Goal: Task Accomplishment & Management: Use online tool/utility

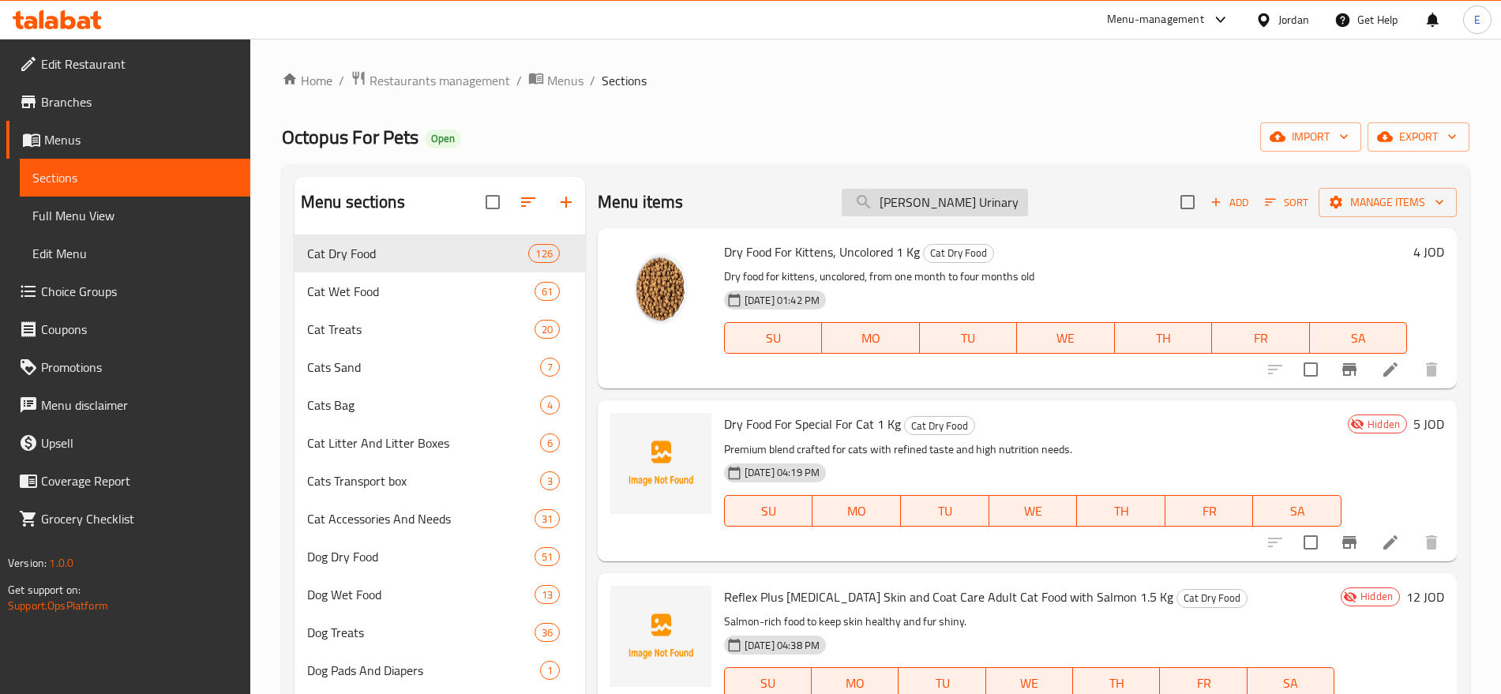
click at [962, 197] on input "[PERSON_NAME] Urinary Care Adult Chicken Sterilised 2kg" at bounding box center [935, 203] width 186 height 28
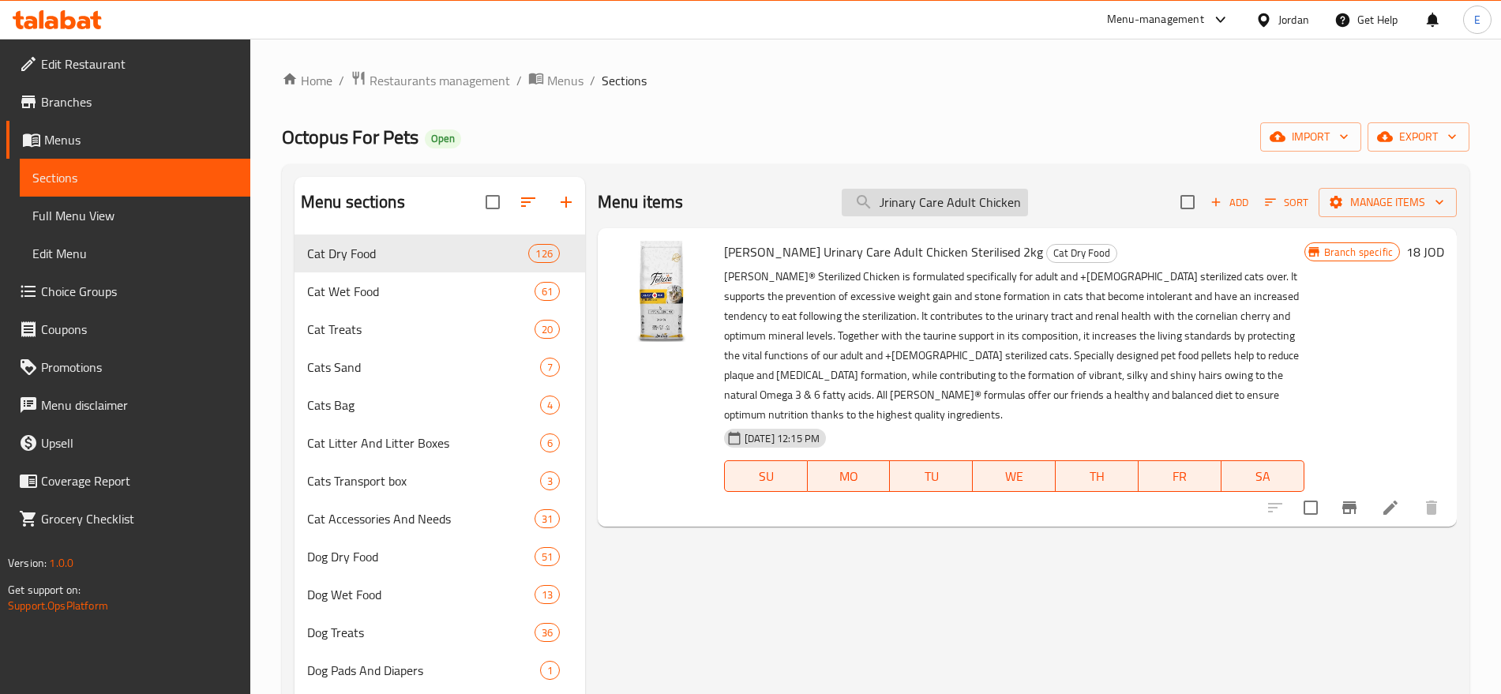
type input "[PERSON_NAME] Urinary Care Adult Chicken Sterilised 2k"
click at [1355, 498] on icon "Branch-specific-item" at bounding box center [1349, 507] width 19 height 19
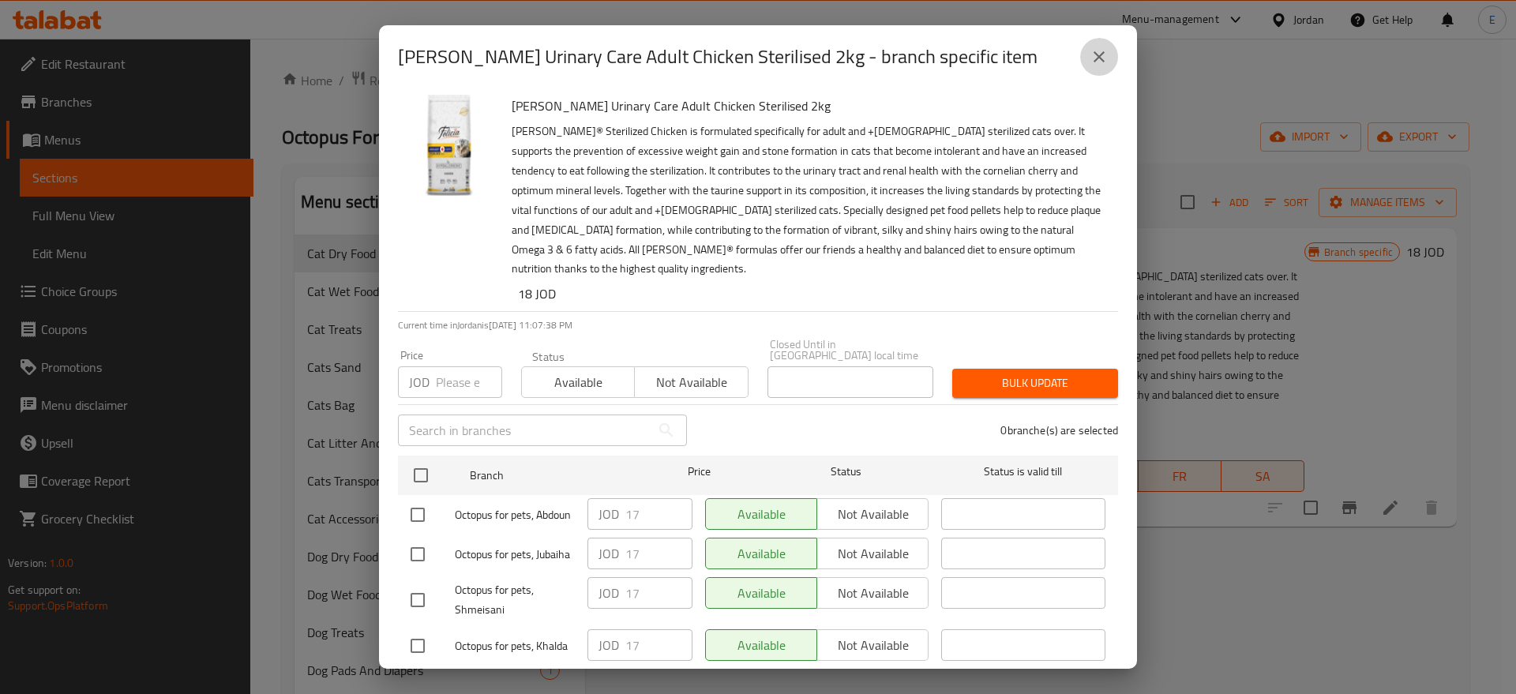
click at [1099, 62] on icon "close" at bounding box center [1098, 56] width 19 height 19
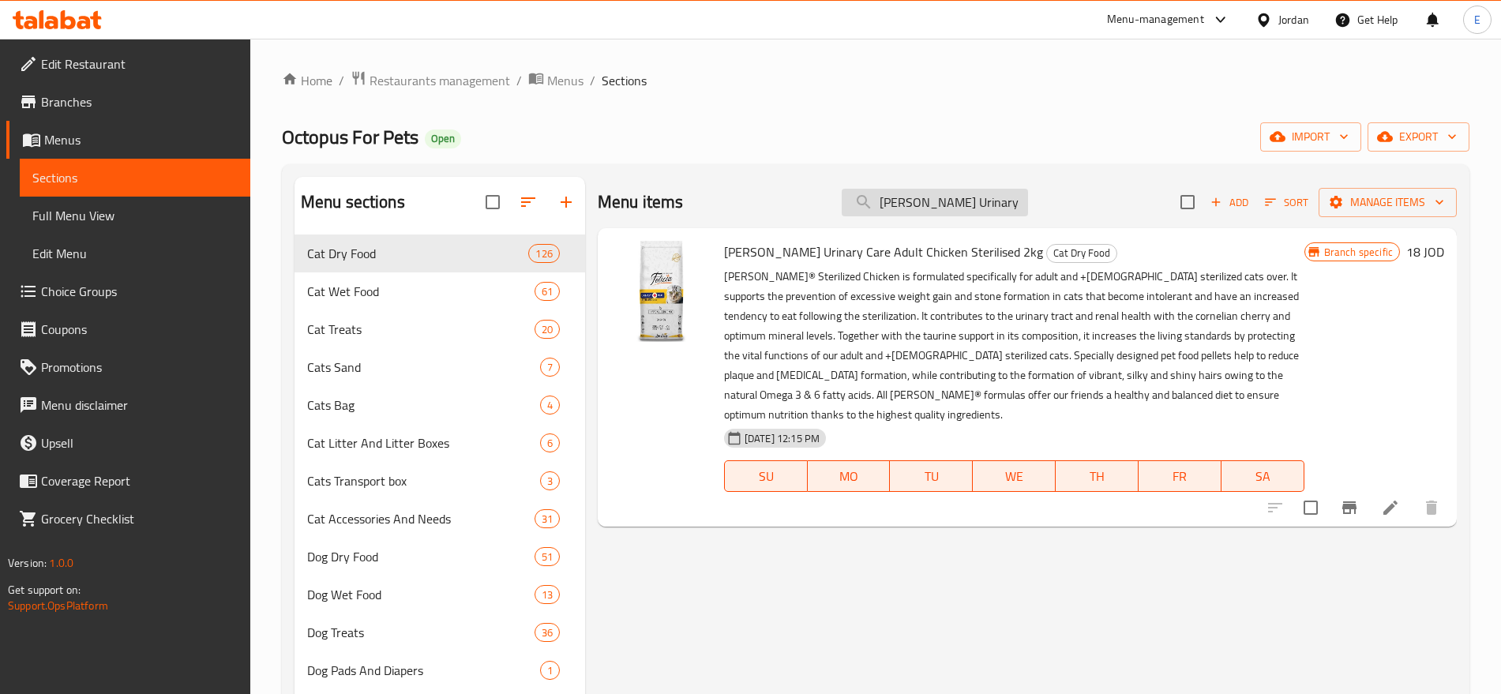
click at [896, 201] on input "[PERSON_NAME] Urinary Care Adult Chicken Sterilised 2k" at bounding box center [935, 203] width 186 height 28
paste input "Sterilized Salmon Urine Wallpaper For Adults 2 Kg"
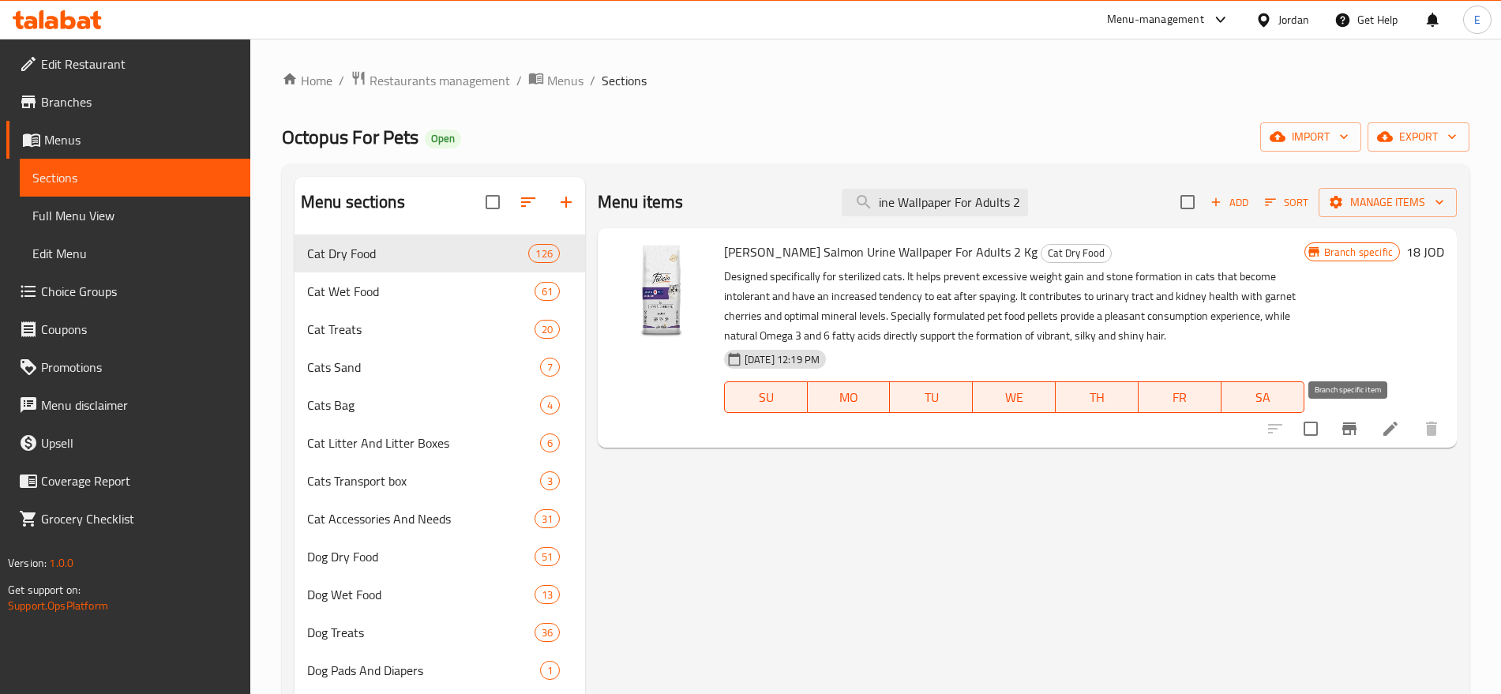
type input "[PERSON_NAME] Salmon Urine Wallpaper For Adults 2 Kg"
click at [1349, 430] on icon "Branch-specific-item" at bounding box center [1349, 428] width 14 height 13
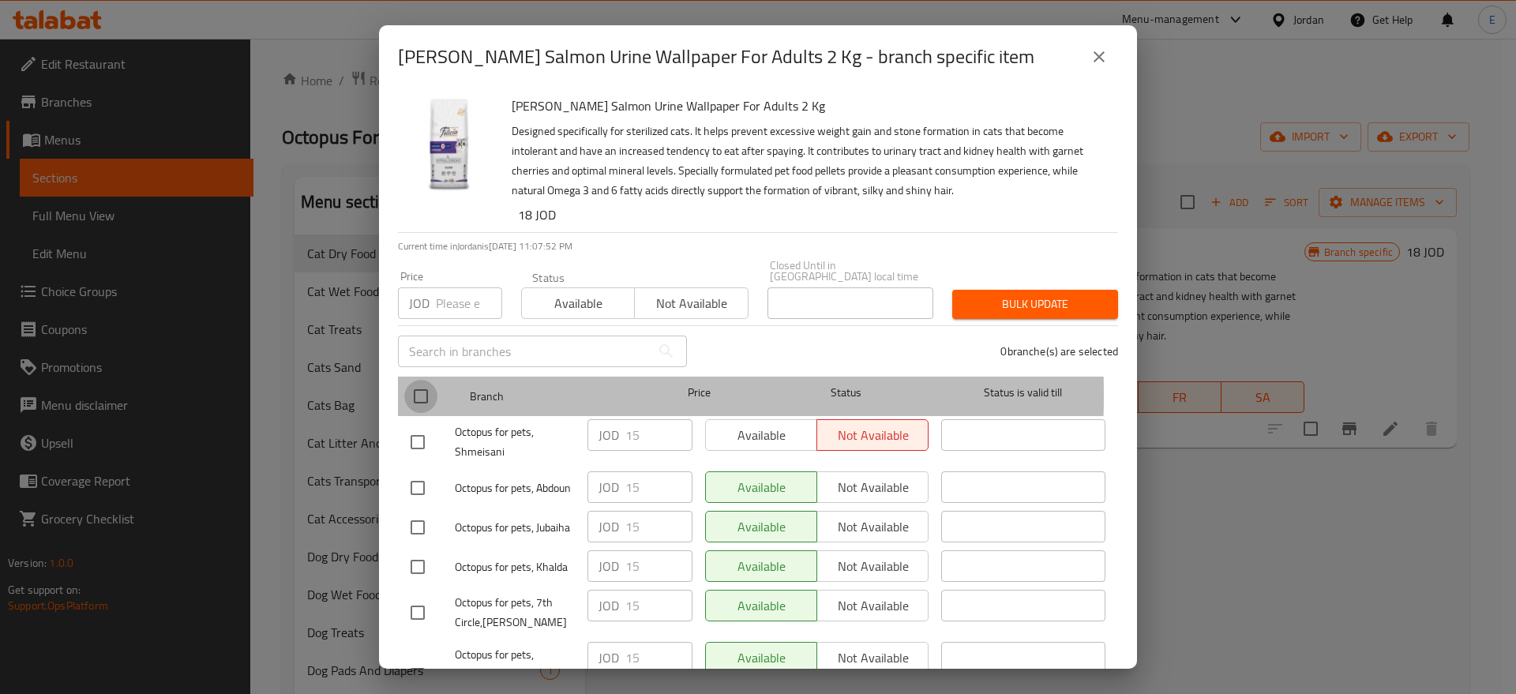
click at [421, 384] on input "checkbox" at bounding box center [420, 396] width 33 height 33
checkbox input "true"
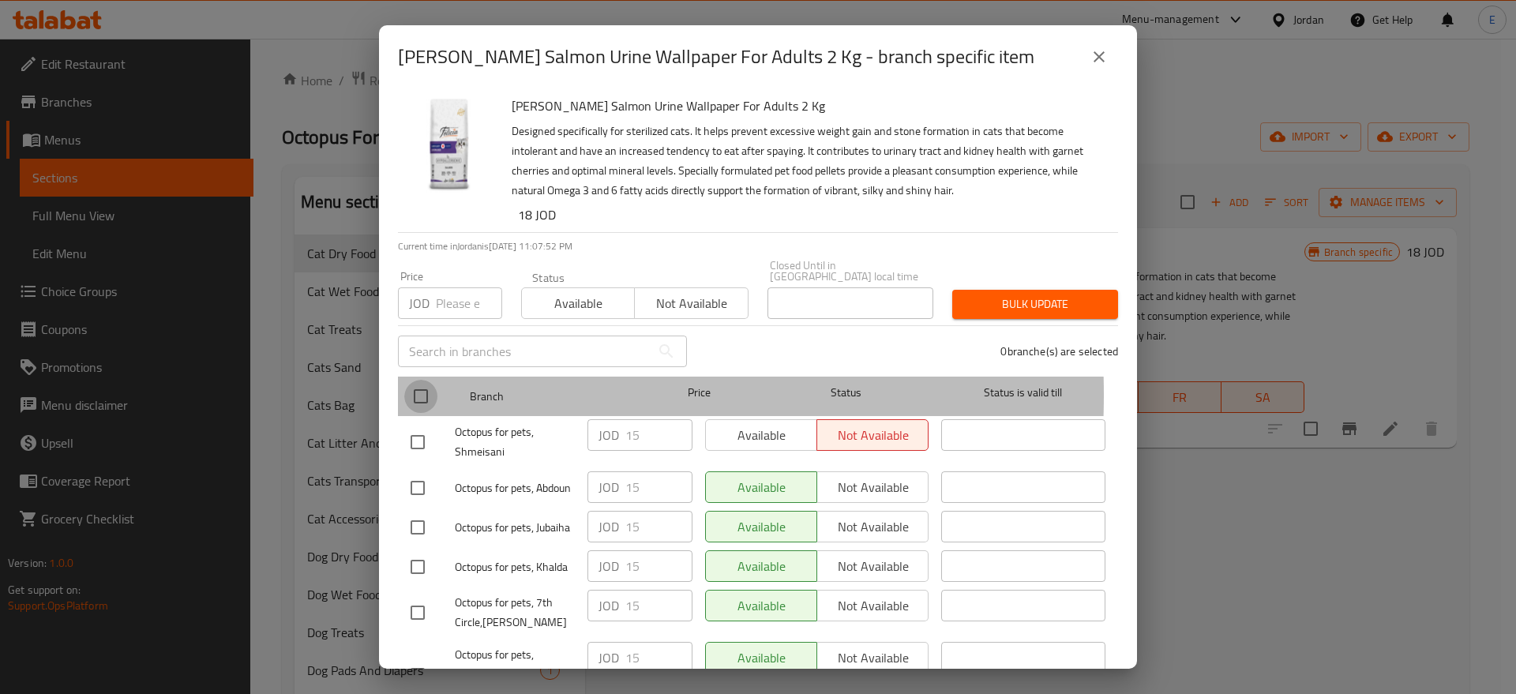
checkbox input "true"
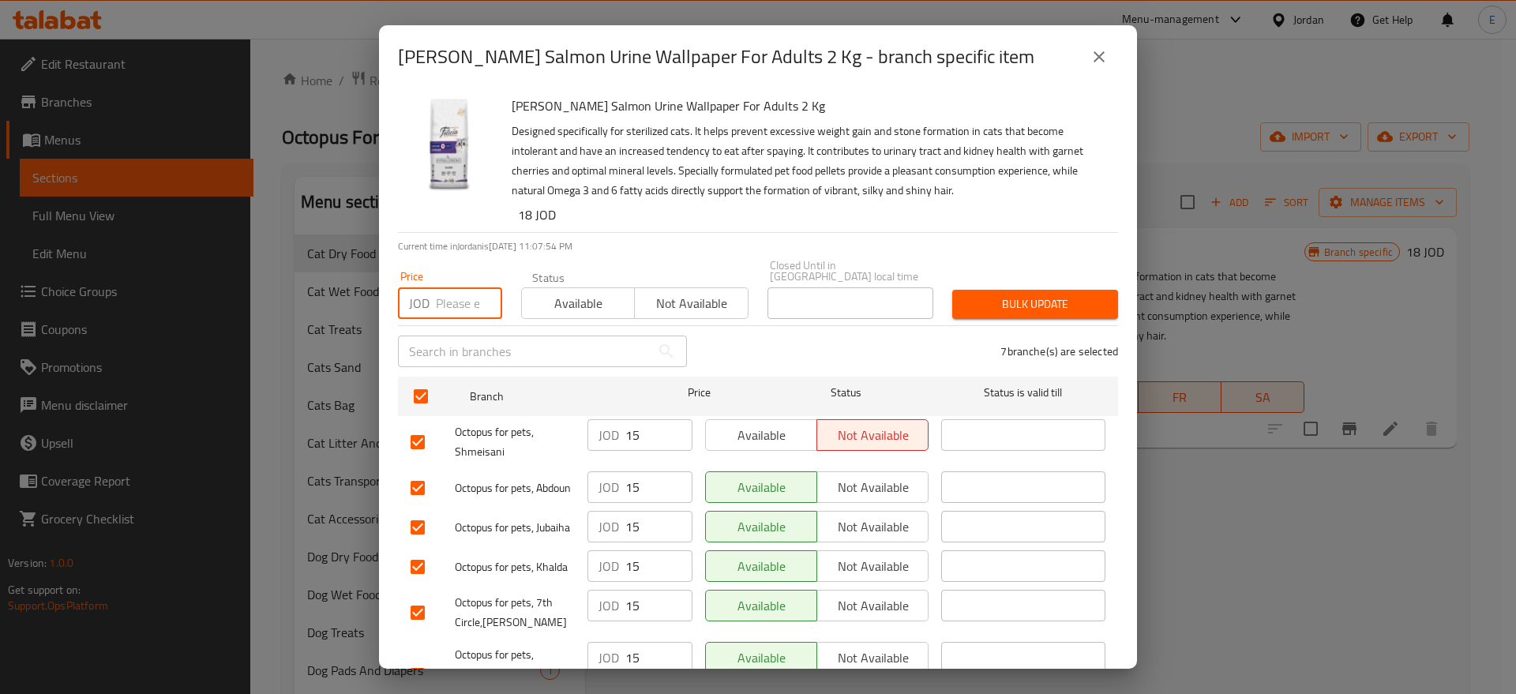
click at [456, 287] on input "number" at bounding box center [469, 303] width 66 height 32
type input "17"
click at [1006, 294] on span "Bulk update" at bounding box center [1035, 304] width 141 height 20
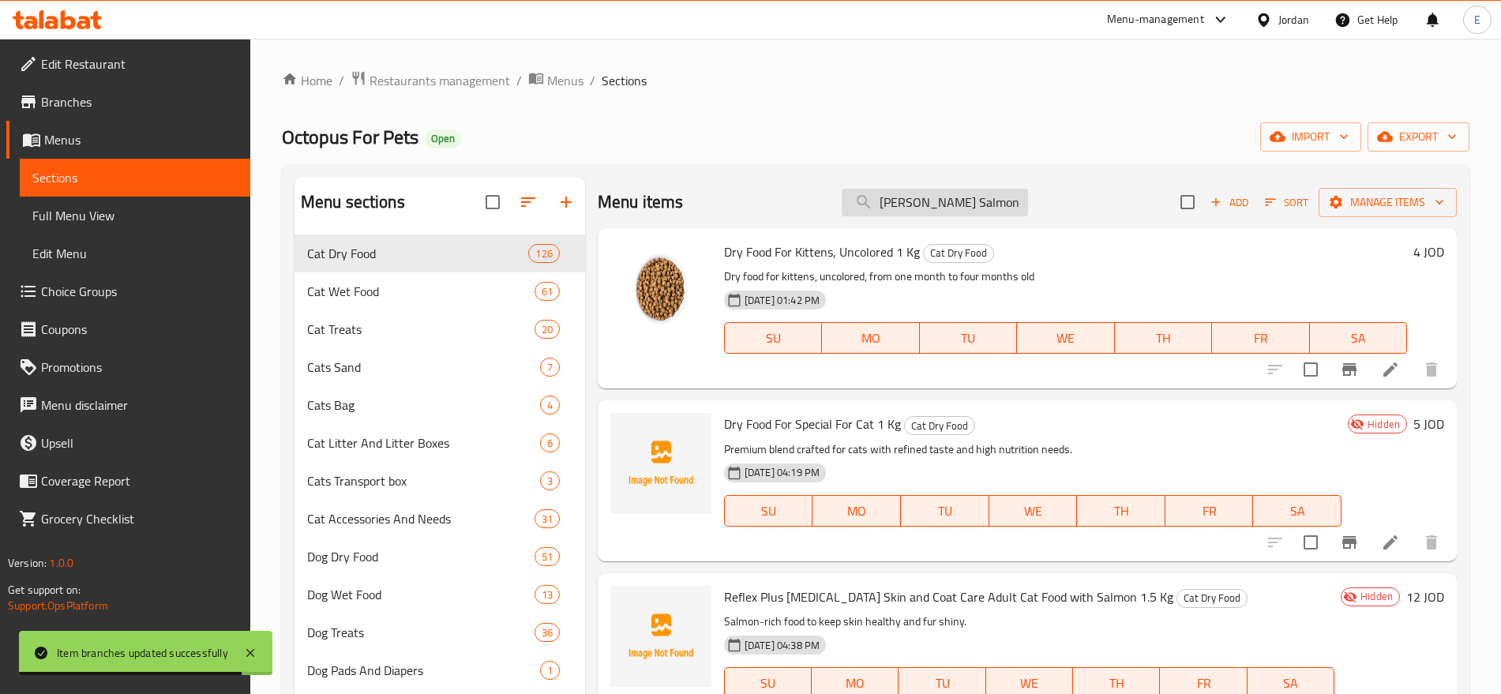
click at [909, 193] on input "[PERSON_NAME] Salmon Urine Wallpaper For Adults 2 Kg" at bounding box center [935, 203] width 186 height 28
paste input "ensitive Care Adult Lamb 2k"
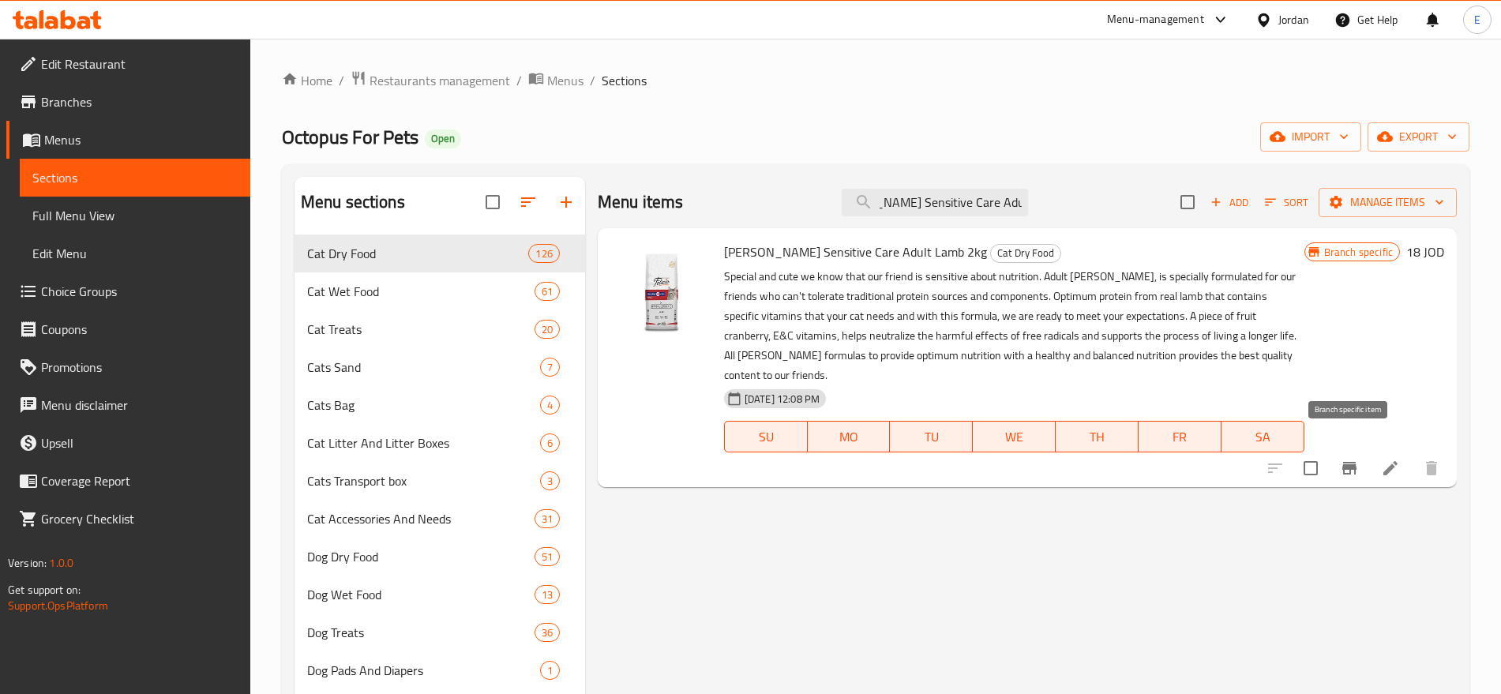
type input "[PERSON_NAME] Sensitive Care Adult Lamb 2kg"
click at [1347, 462] on icon "Branch-specific-item" at bounding box center [1349, 468] width 14 height 13
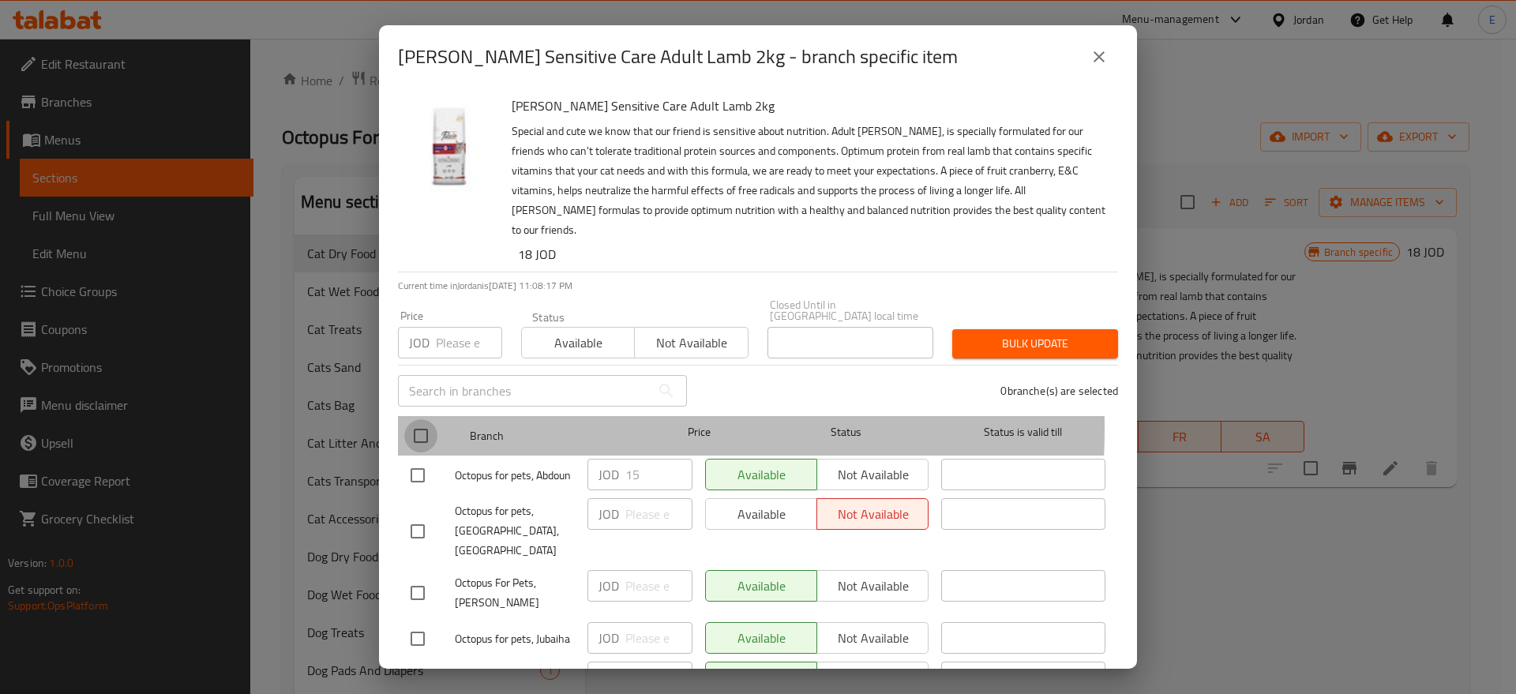
click at [421, 419] on input "checkbox" at bounding box center [420, 435] width 33 height 33
checkbox input "true"
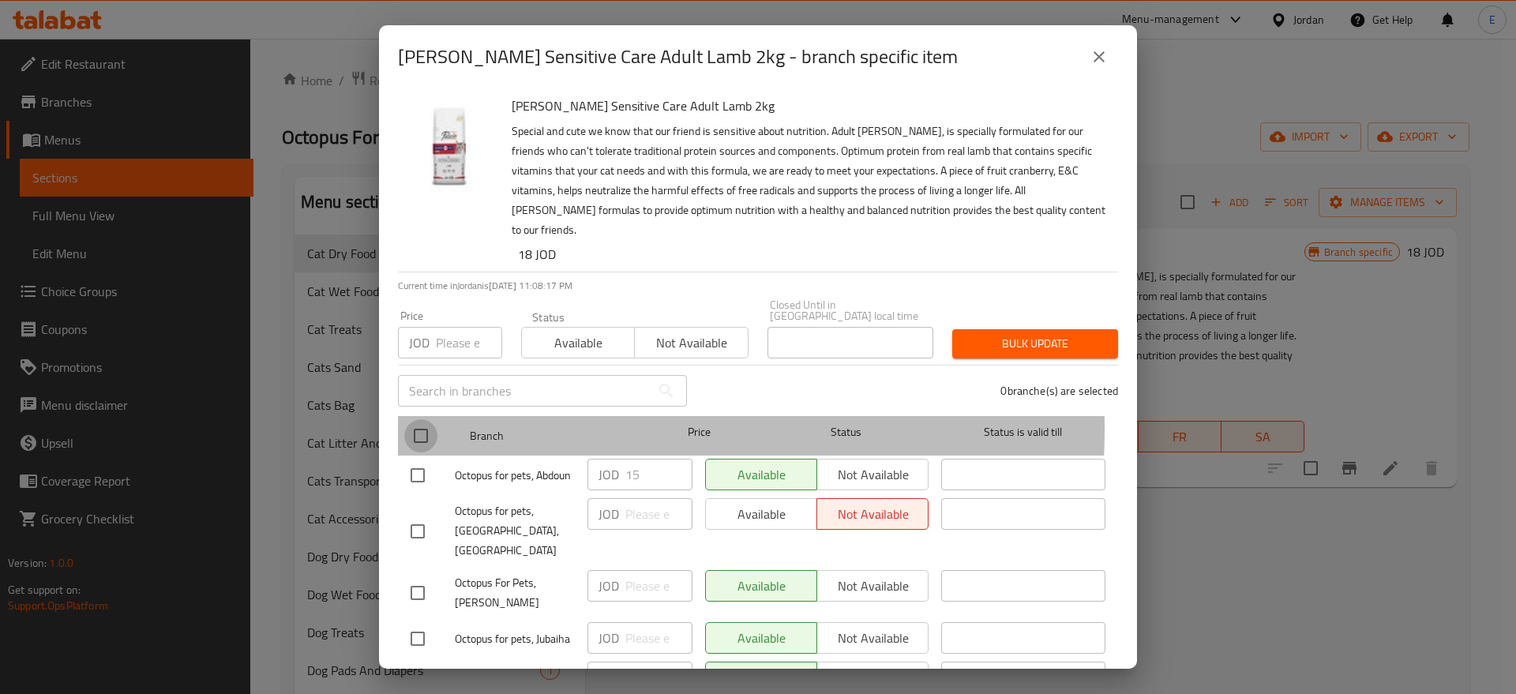
checkbox input "true"
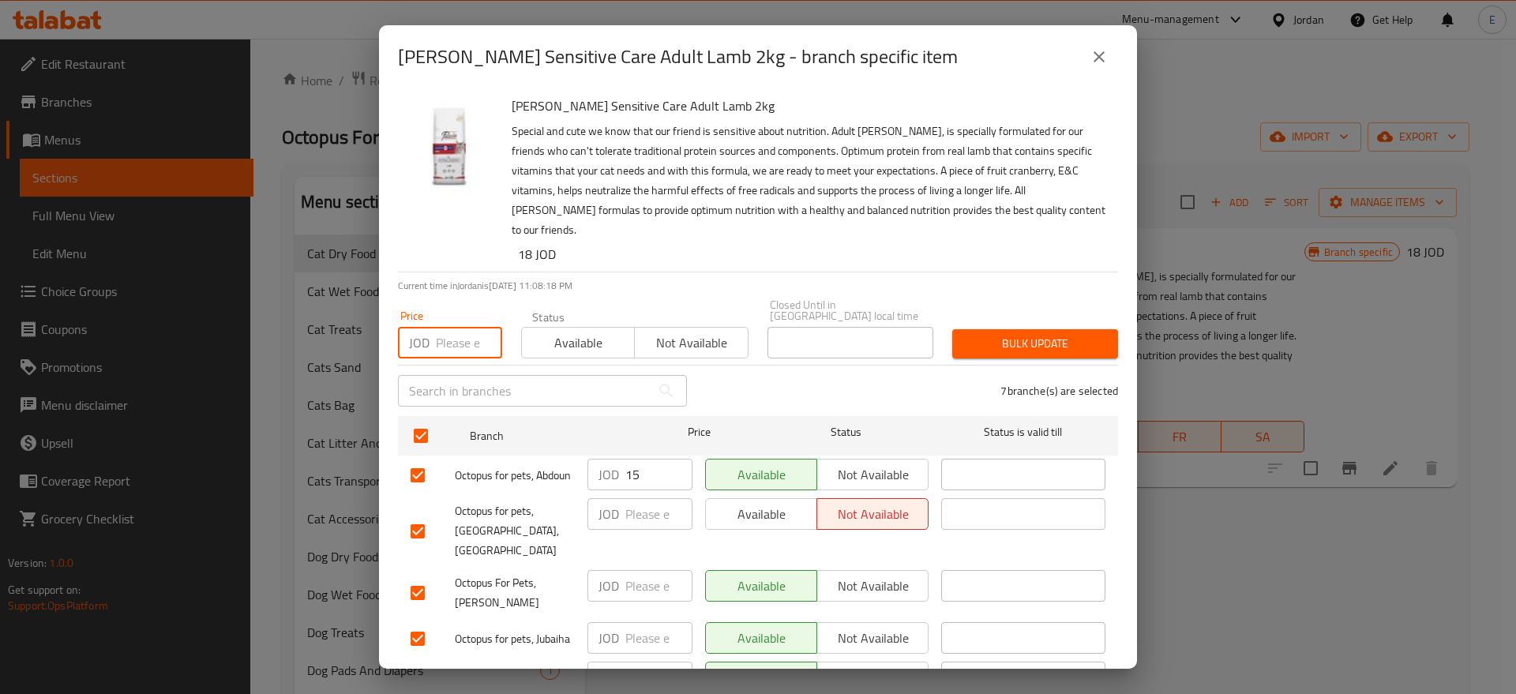
click at [445, 327] on input "number" at bounding box center [469, 343] width 66 height 32
type input "17"
click at [996, 334] on span "Bulk update" at bounding box center [1035, 344] width 141 height 20
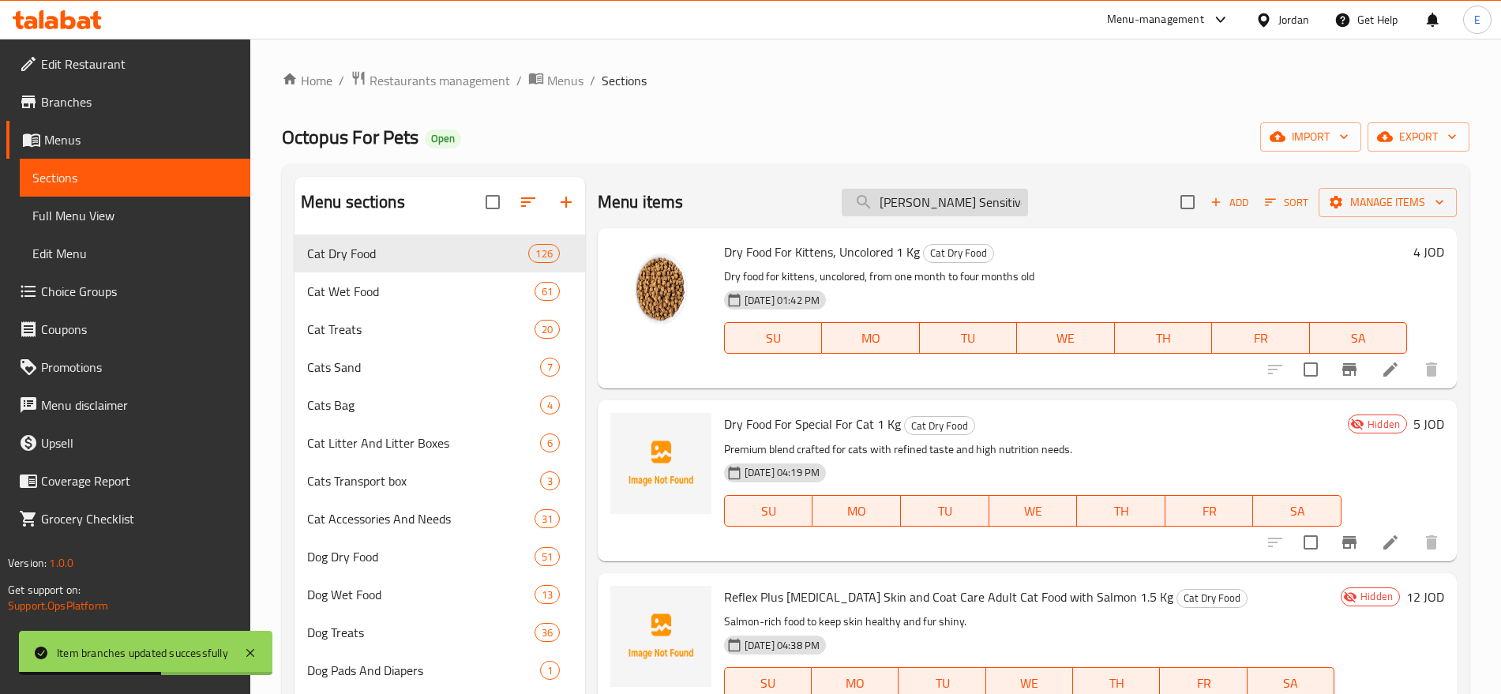
click at [926, 210] on input "[PERSON_NAME] Sensitive Care Adult Lamb 2kg" at bounding box center [935, 203] width 186 height 28
paste input "Digest Care Adult Chicken"
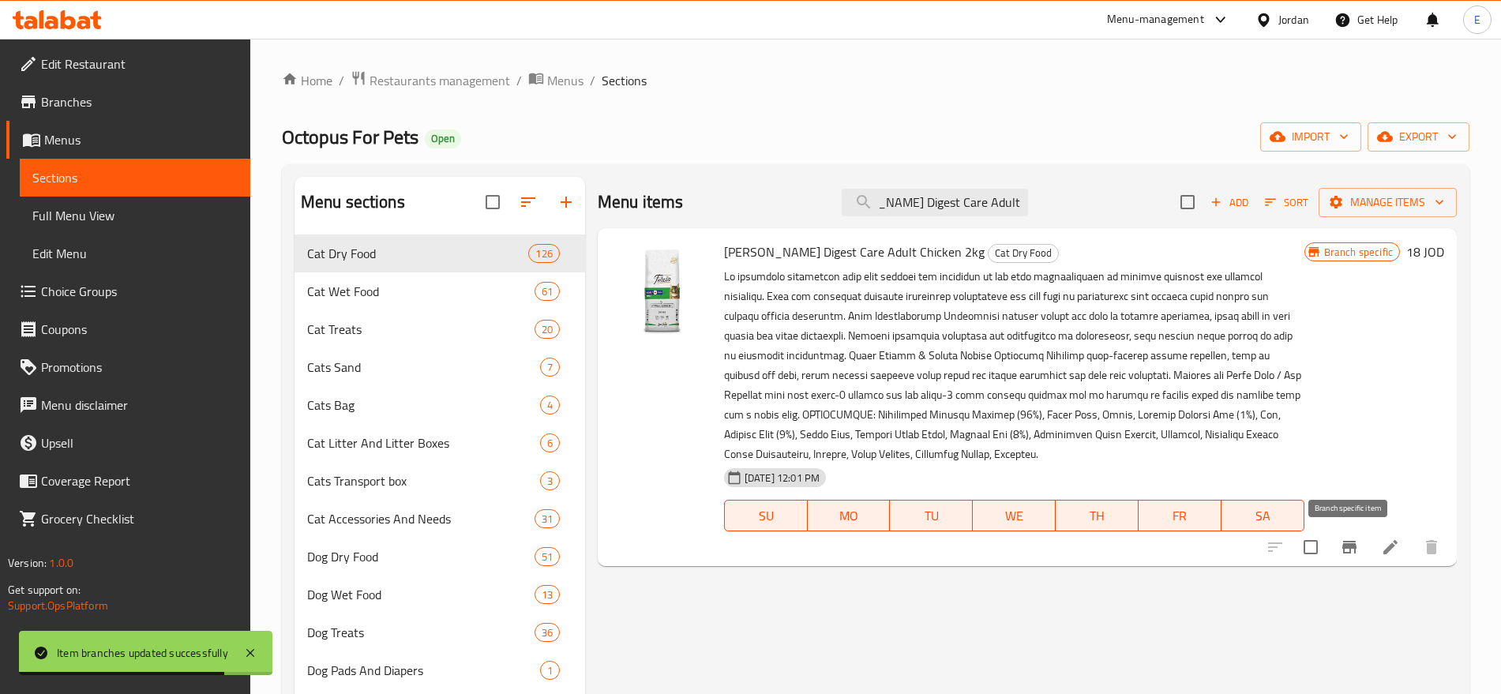
type input "[PERSON_NAME] Digest Care Adult Chicken 2kg"
click at [1340, 543] on icon "Branch-specific-item" at bounding box center [1349, 547] width 19 height 19
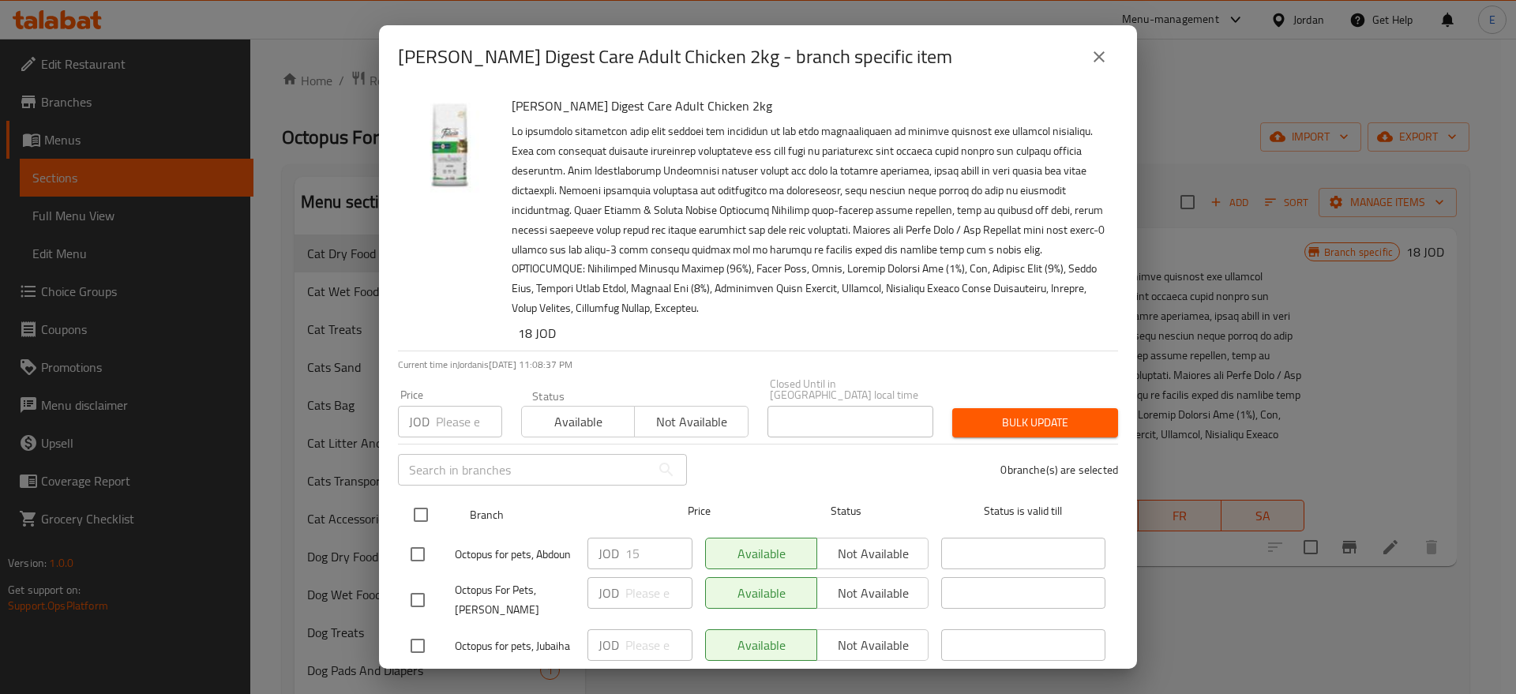
click at [418, 498] on input "checkbox" at bounding box center [420, 514] width 33 height 33
checkbox input "true"
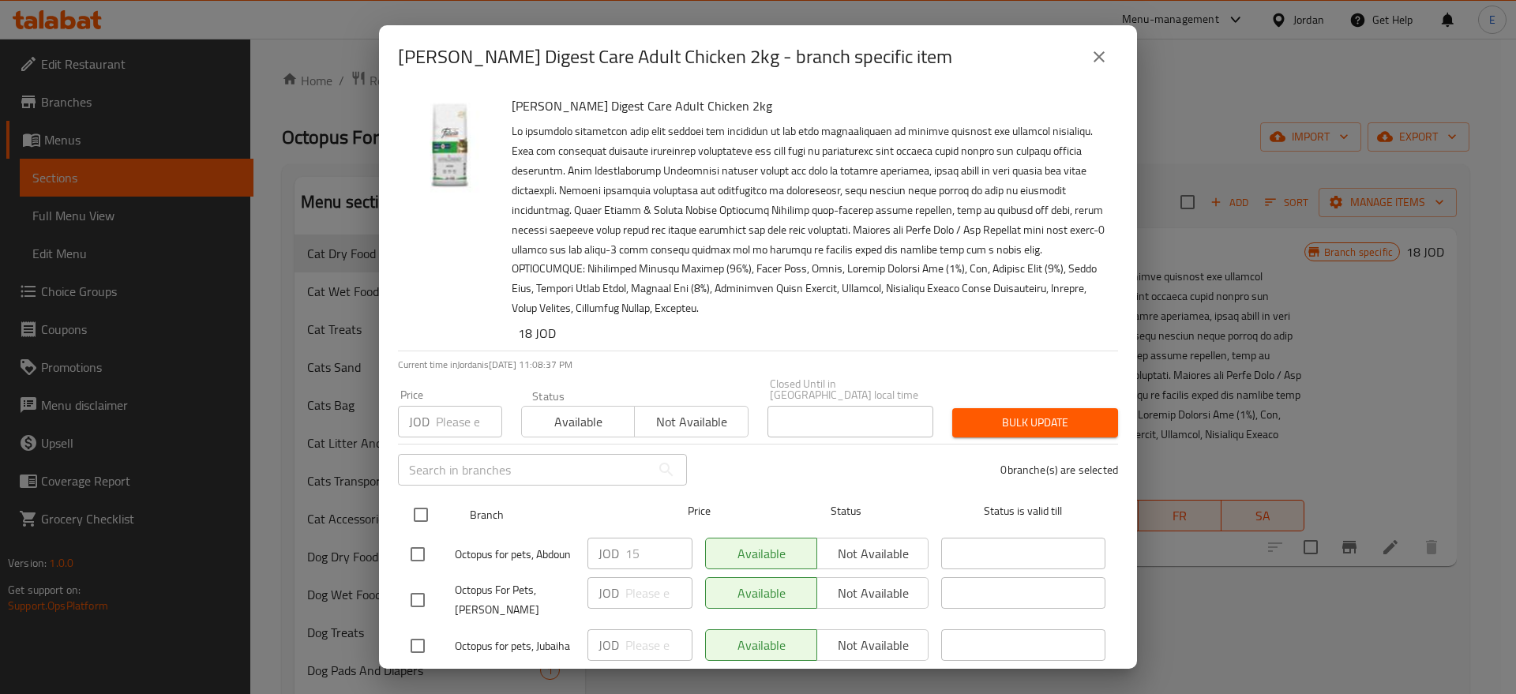
checkbox input "true"
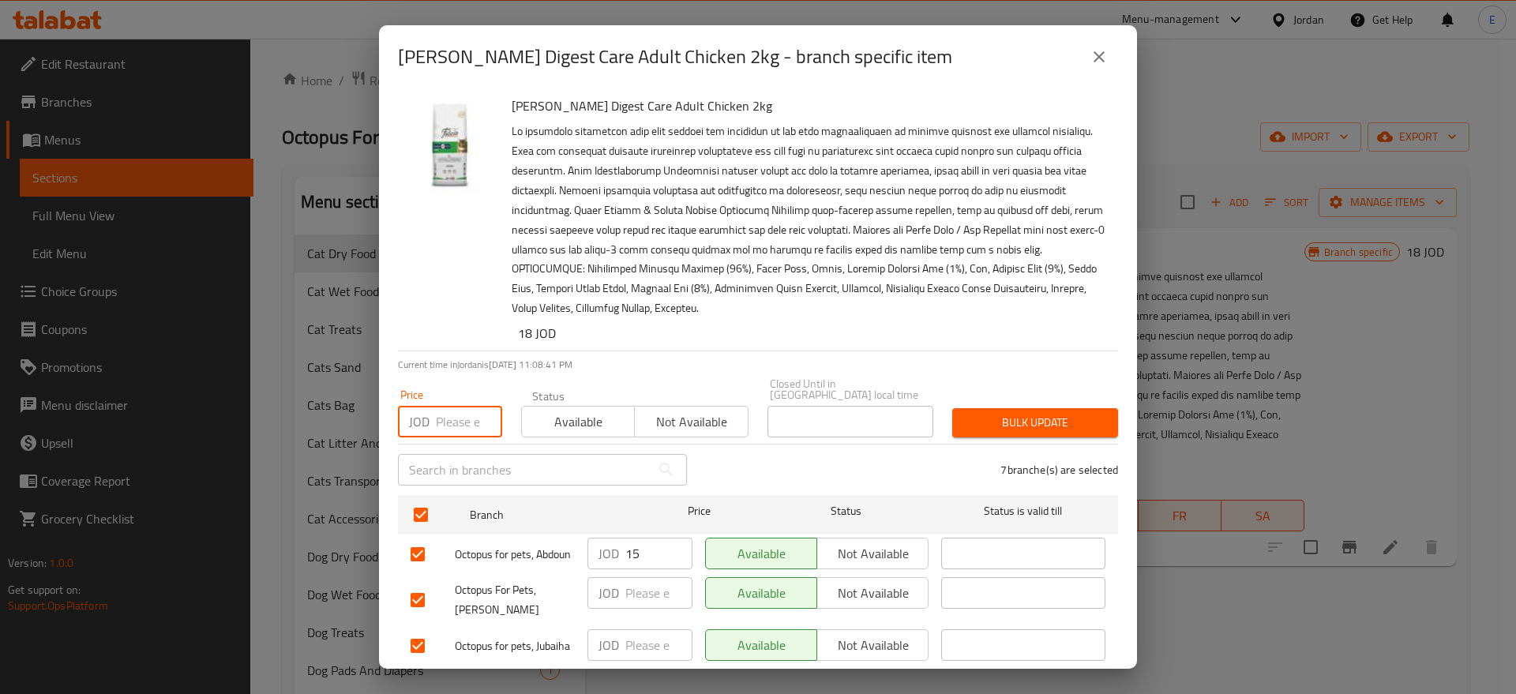
click at [457, 414] on input "number" at bounding box center [469, 422] width 66 height 32
type input "17"
click at [1058, 413] on span "Bulk update" at bounding box center [1035, 423] width 141 height 20
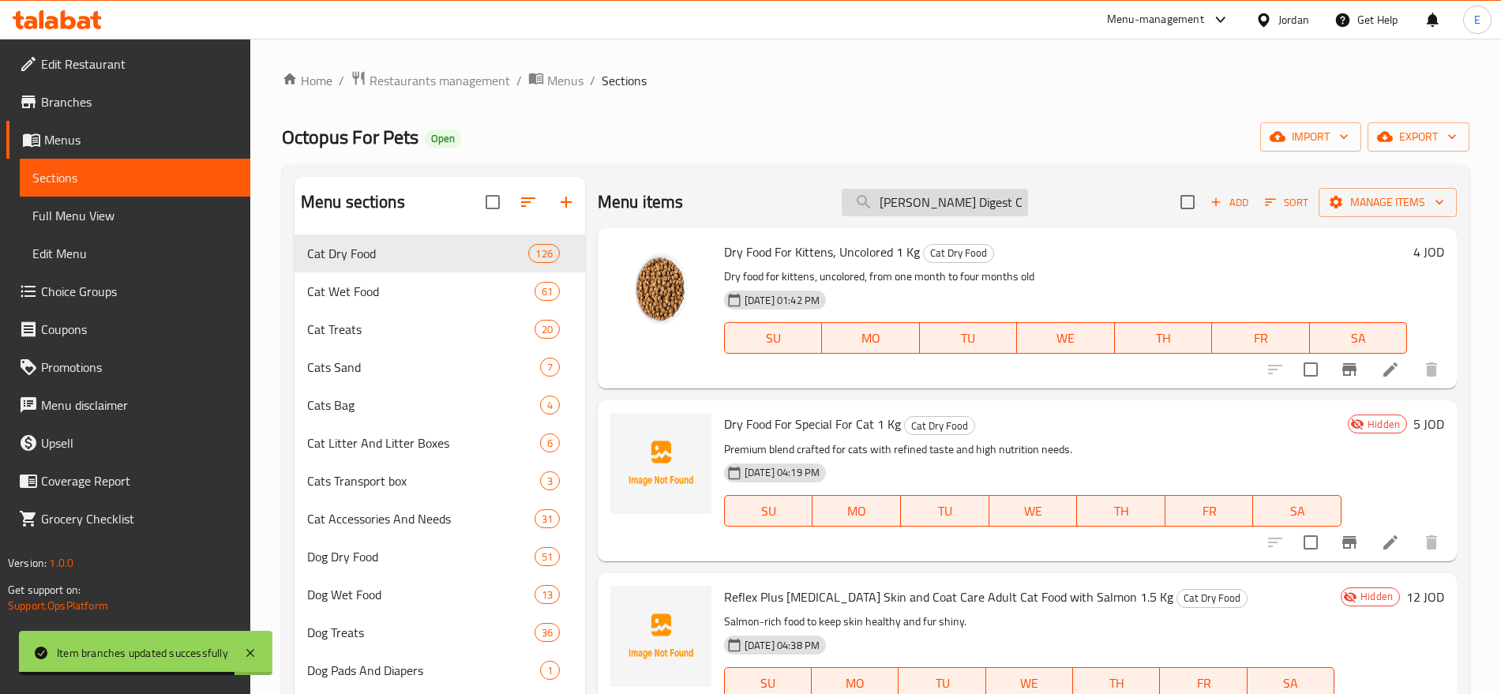
click at [952, 205] on input "[PERSON_NAME] Digest Care Adult Chicken 2kg" at bounding box center [935, 203] width 186 height 28
paste input "[PERSON_NAME] Adult Salmon"
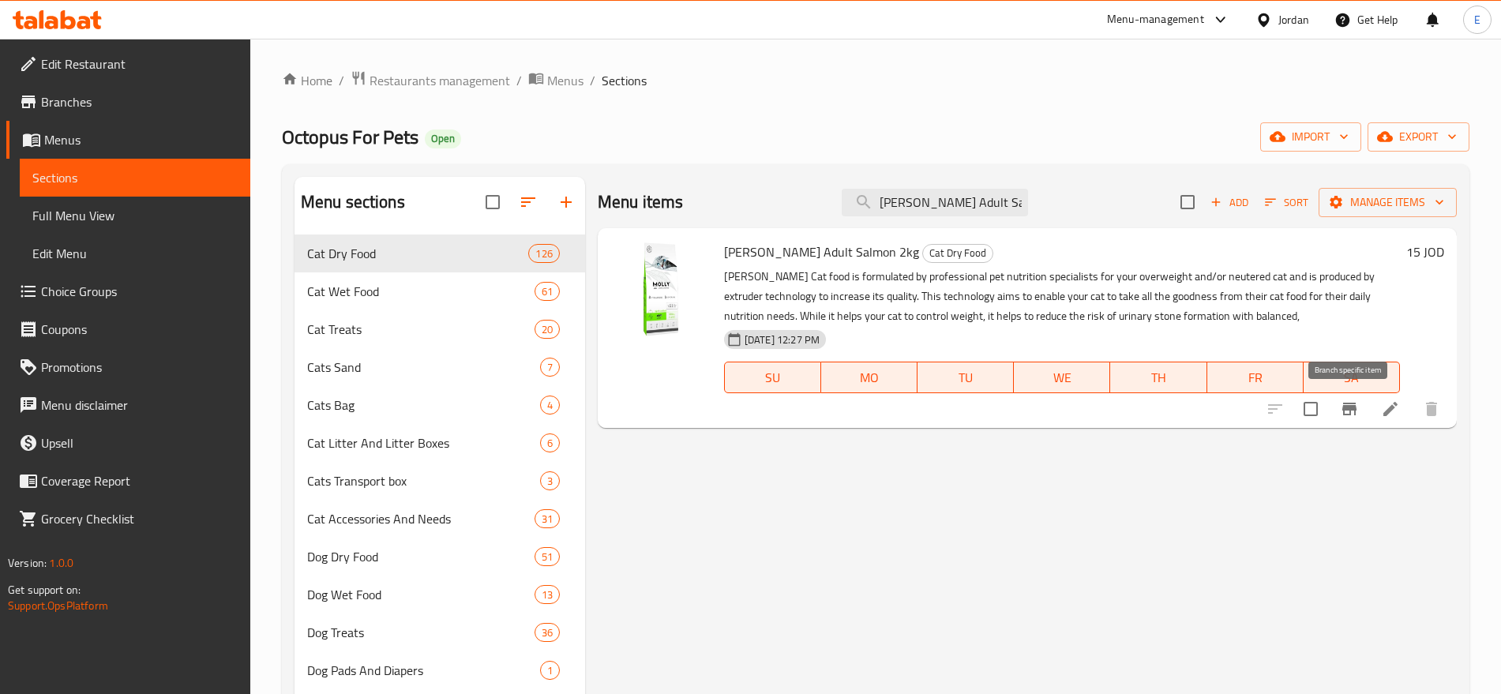
type input "[PERSON_NAME] Adult Salmon 2kg"
click at [1347, 406] on icon "Branch-specific-item" at bounding box center [1349, 409] width 14 height 13
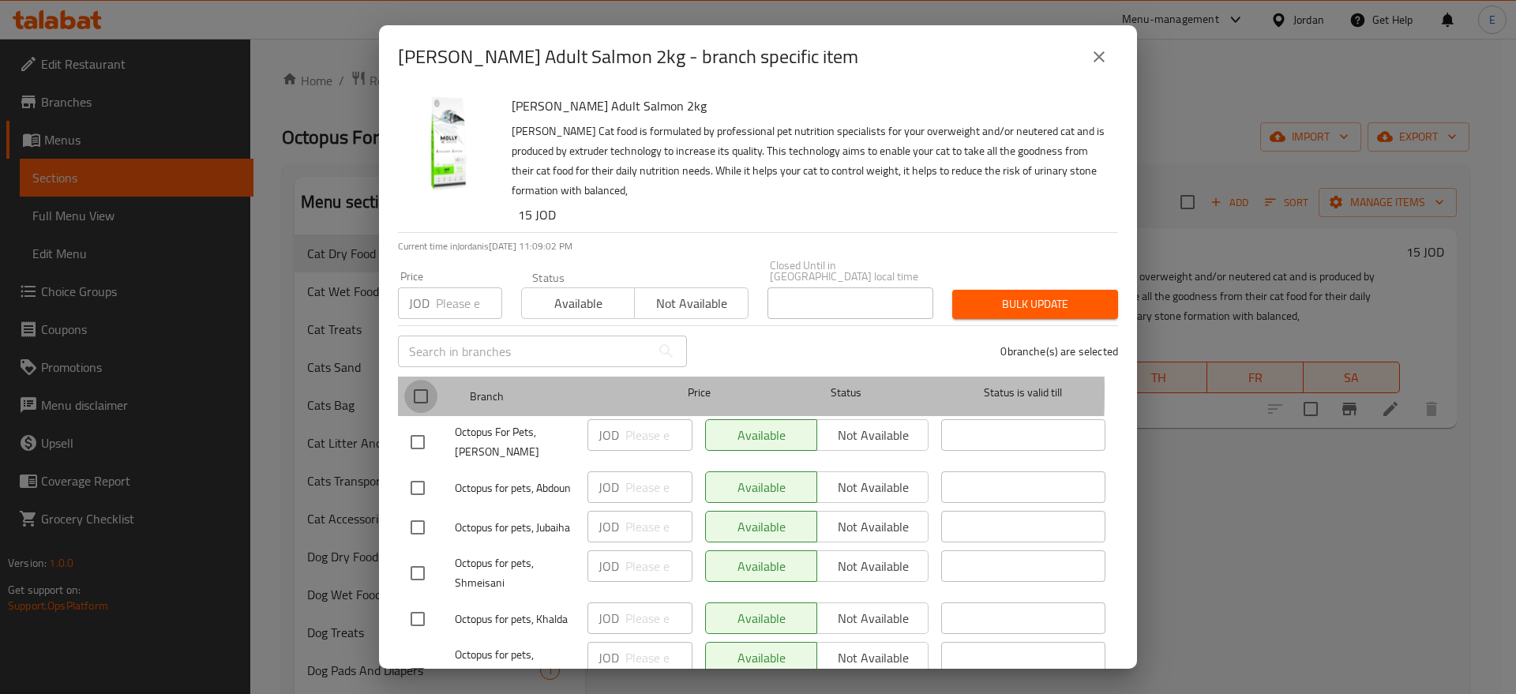
click at [430, 381] on input "checkbox" at bounding box center [420, 396] width 33 height 33
checkbox input "true"
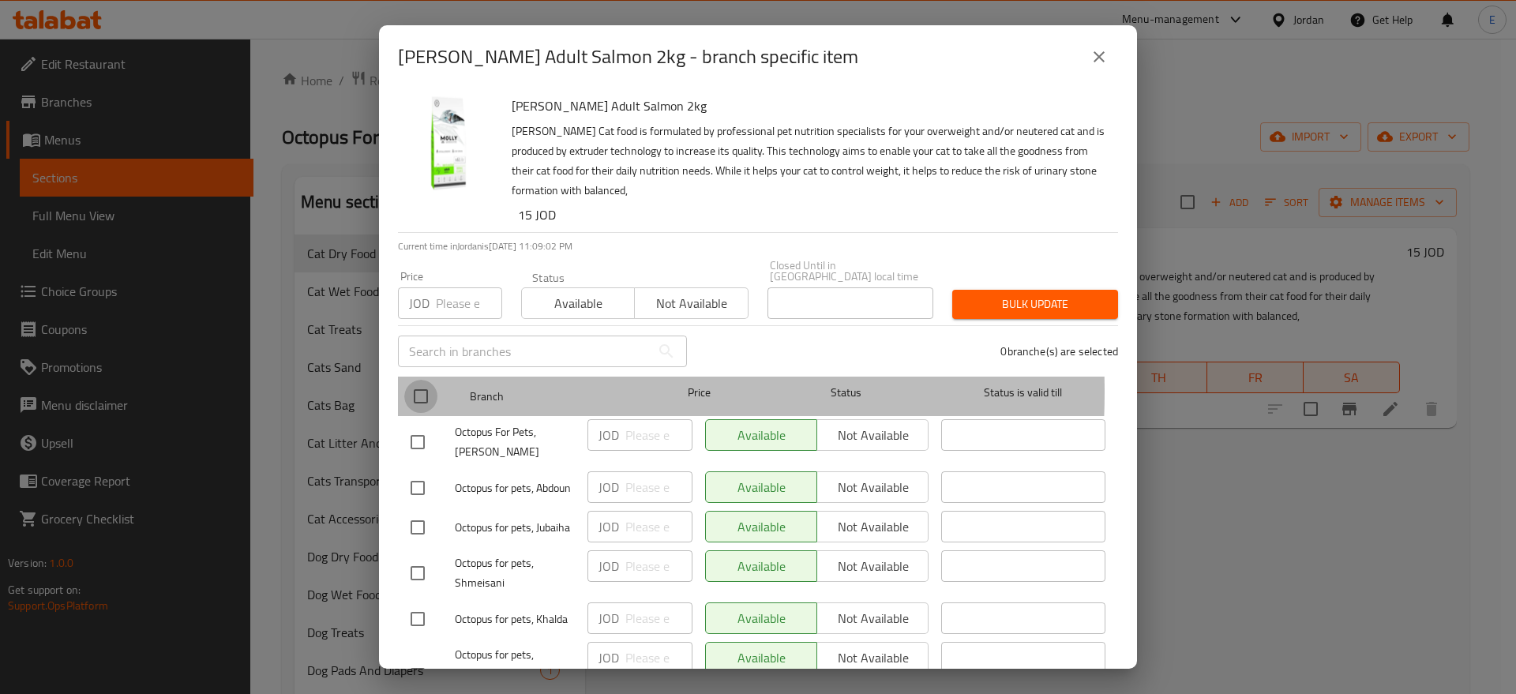
checkbox input "true"
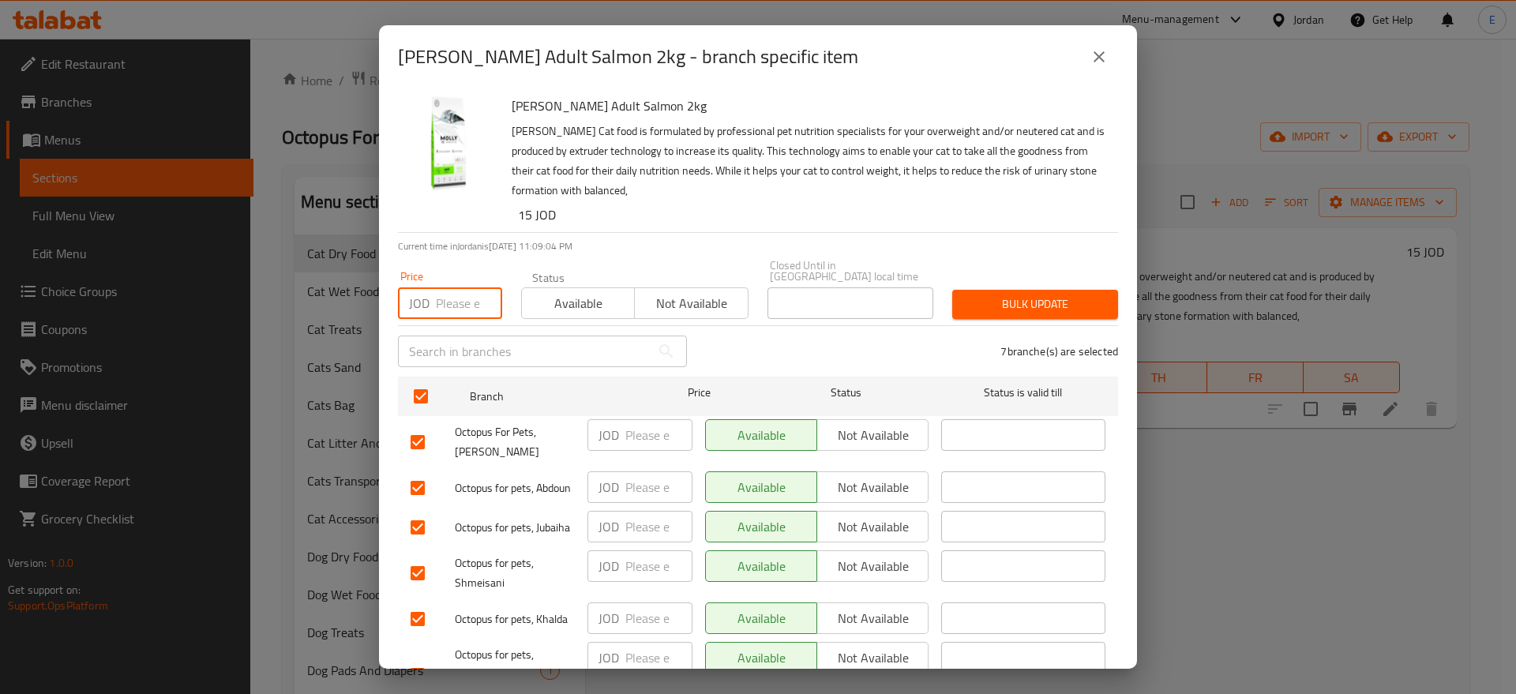
click at [469, 290] on input "number" at bounding box center [469, 303] width 66 height 32
type input "13"
click at [1018, 295] on span "Bulk update" at bounding box center [1035, 304] width 141 height 20
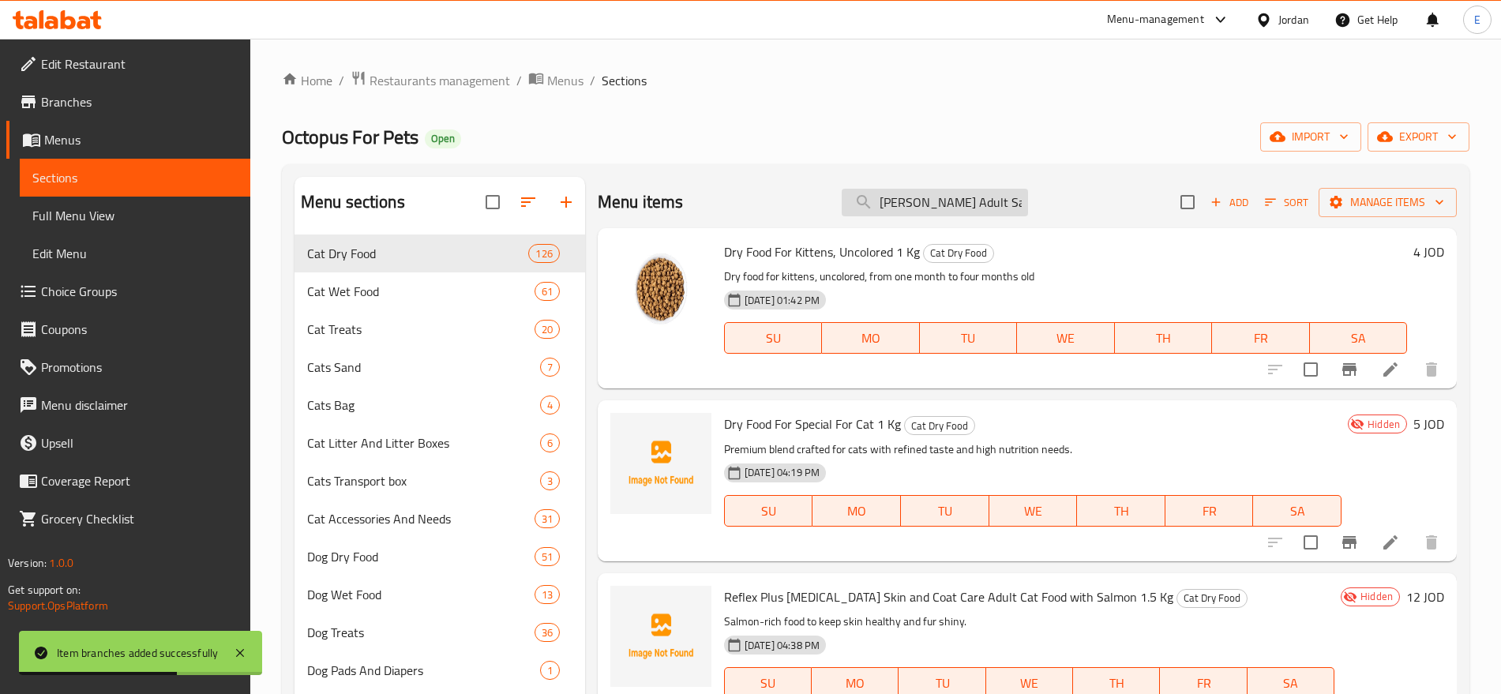
click at [927, 196] on input "[PERSON_NAME] Adult Salmon 2kg" at bounding box center [935, 203] width 186 height 28
paste input "hrimp & S"
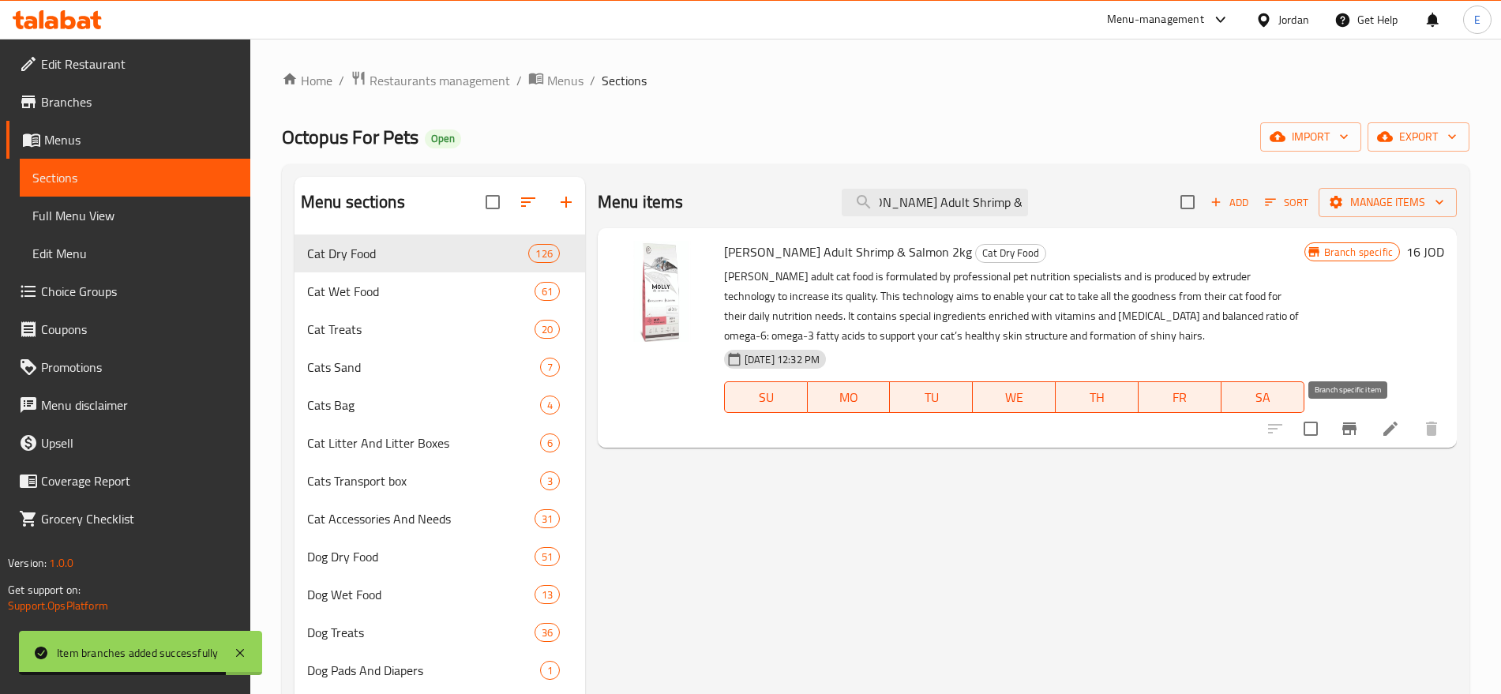
type input "[PERSON_NAME] Adult Shrimp & Salmon 2kg"
click at [1355, 422] on icon "Branch-specific-item" at bounding box center [1349, 428] width 19 height 19
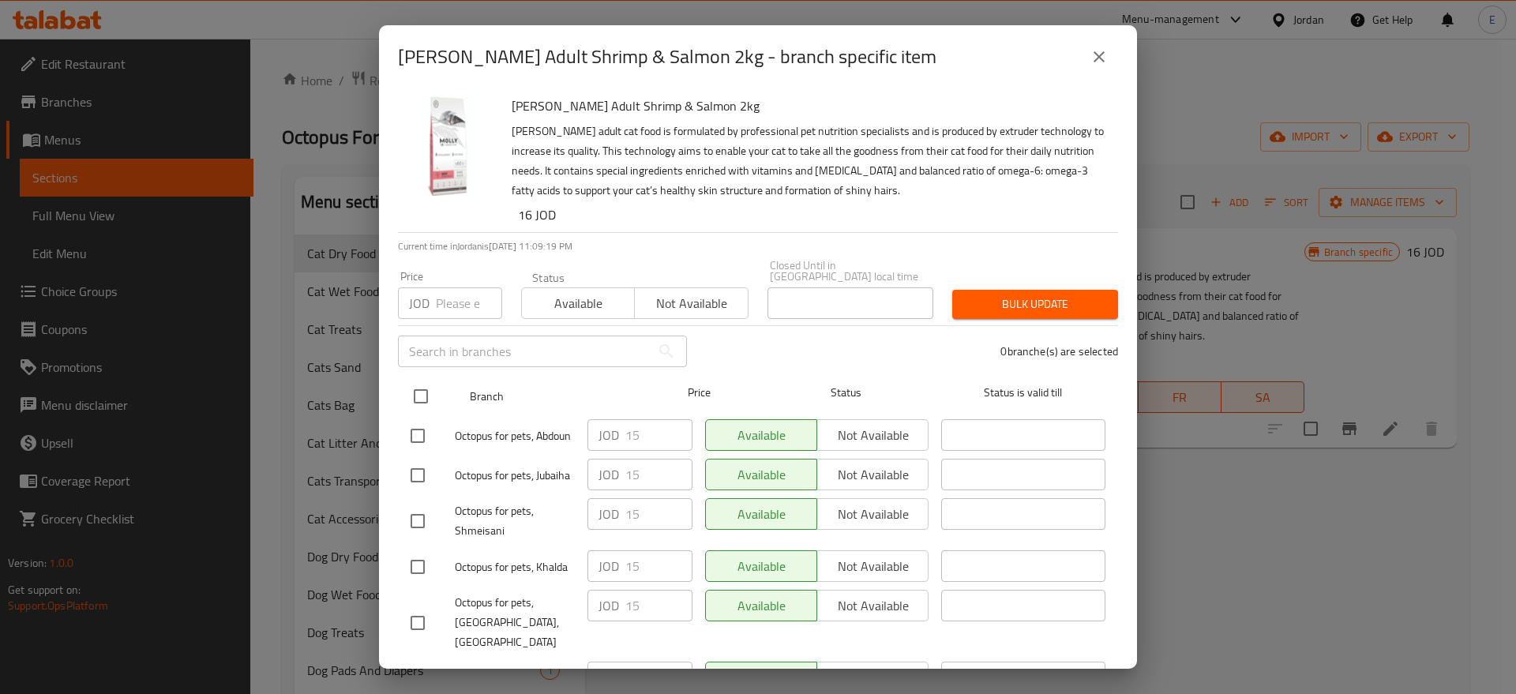
click at [414, 380] on input "checkbox" at bounding box center [420, 396] width 33 height 33
checkbox input "true"
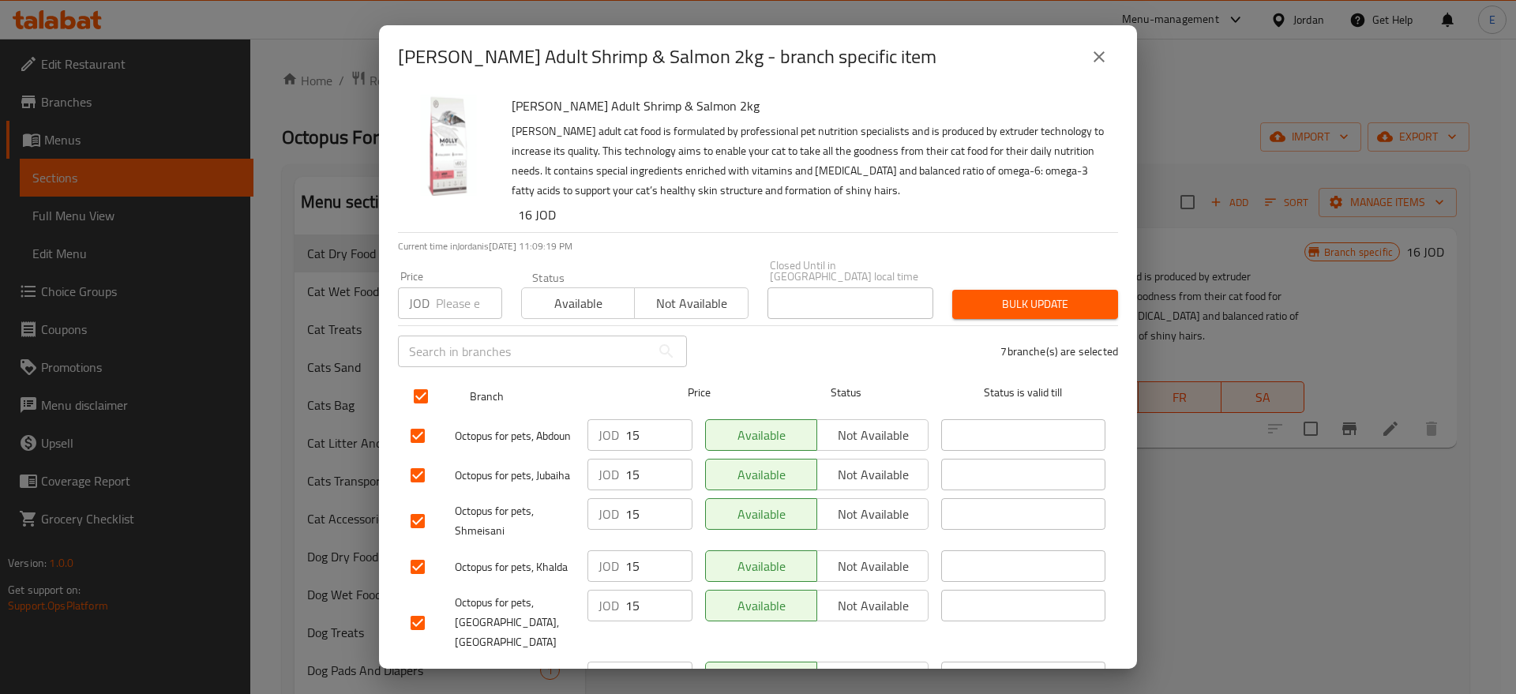
checkbox input "true"
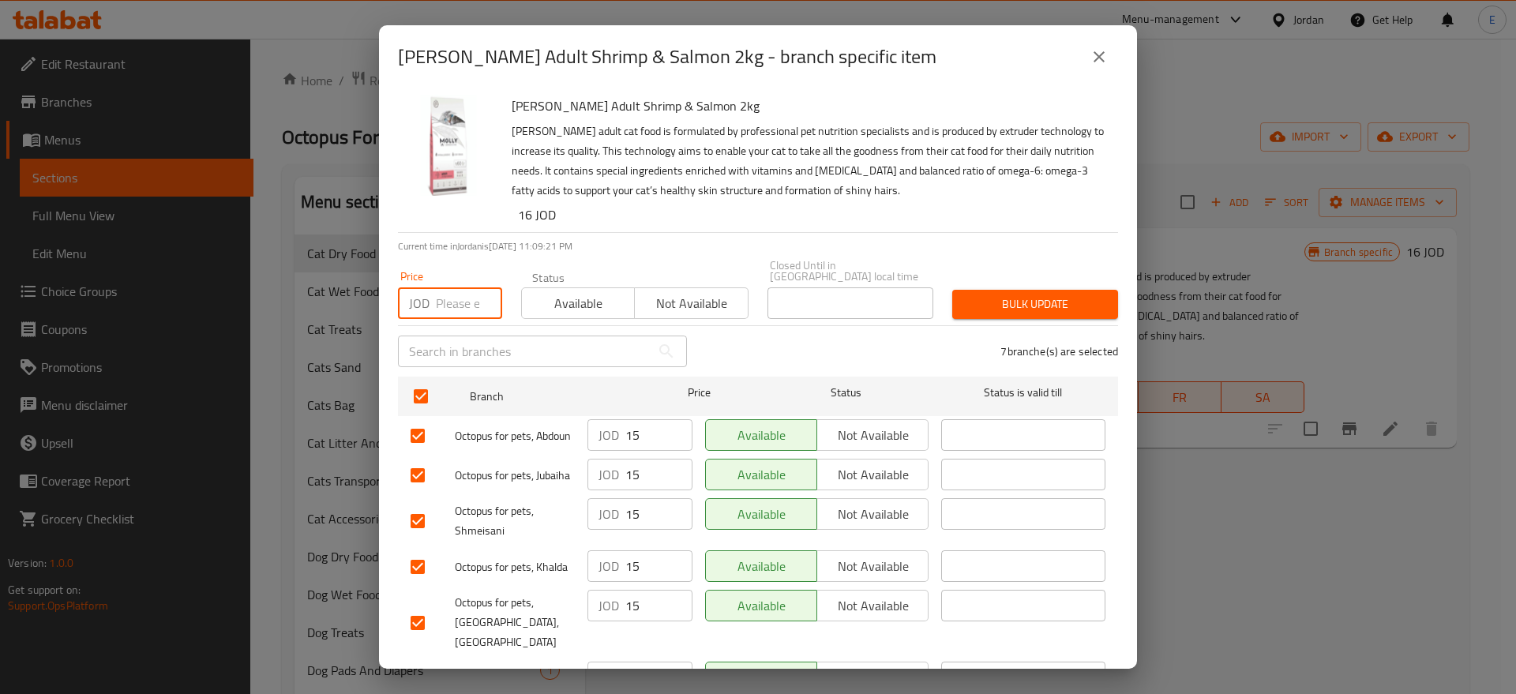
click at [467, 288] on input "number" at bounding box center [469, 303] width 66 height 32
type input "13"
click at [1028, 294] on span "Bulk update" at bounding box center [1035, 304] width 141 height 20
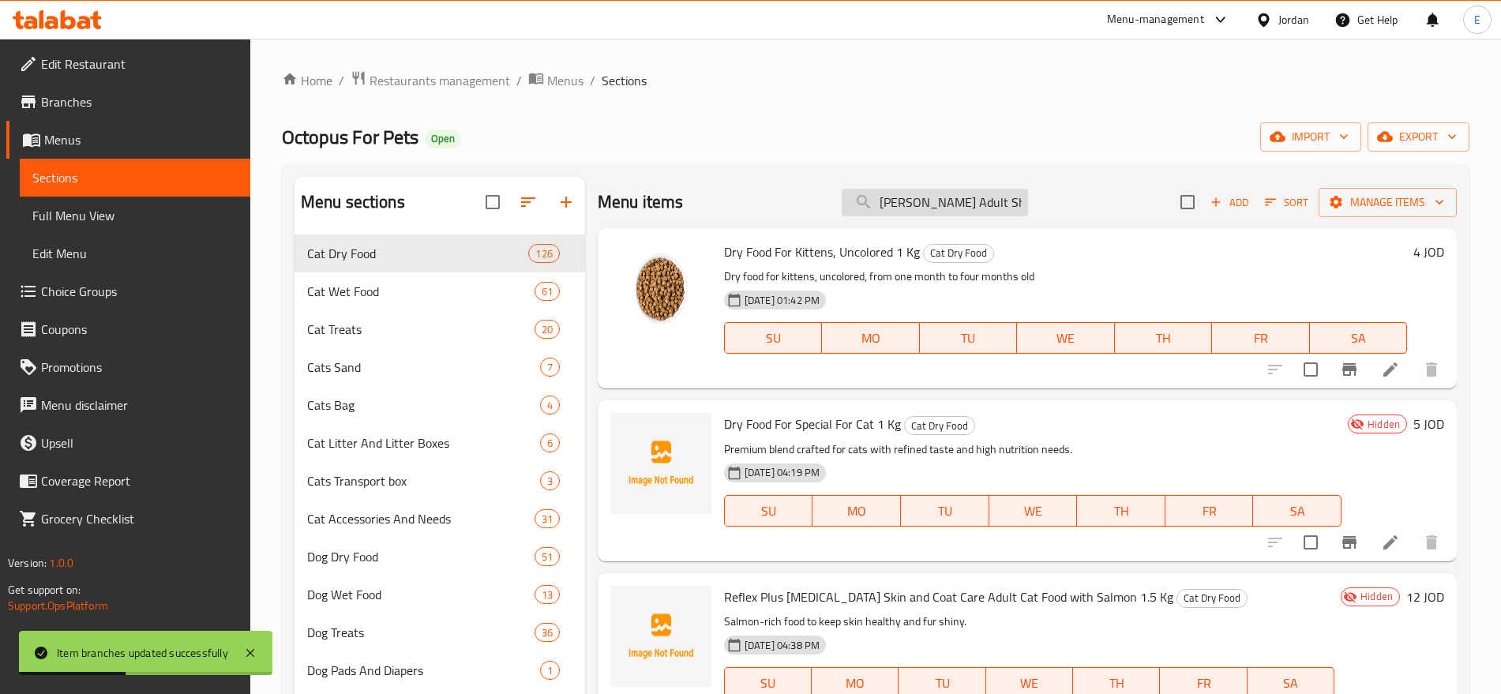
click at [939, 207] on input "[PERSON_NAME] Adult Shrimp & Salmon 2kg" at bounding box center [935, 203] width 186 height 28
paste input "cat with Chicken Anchovy flavor 2 K"
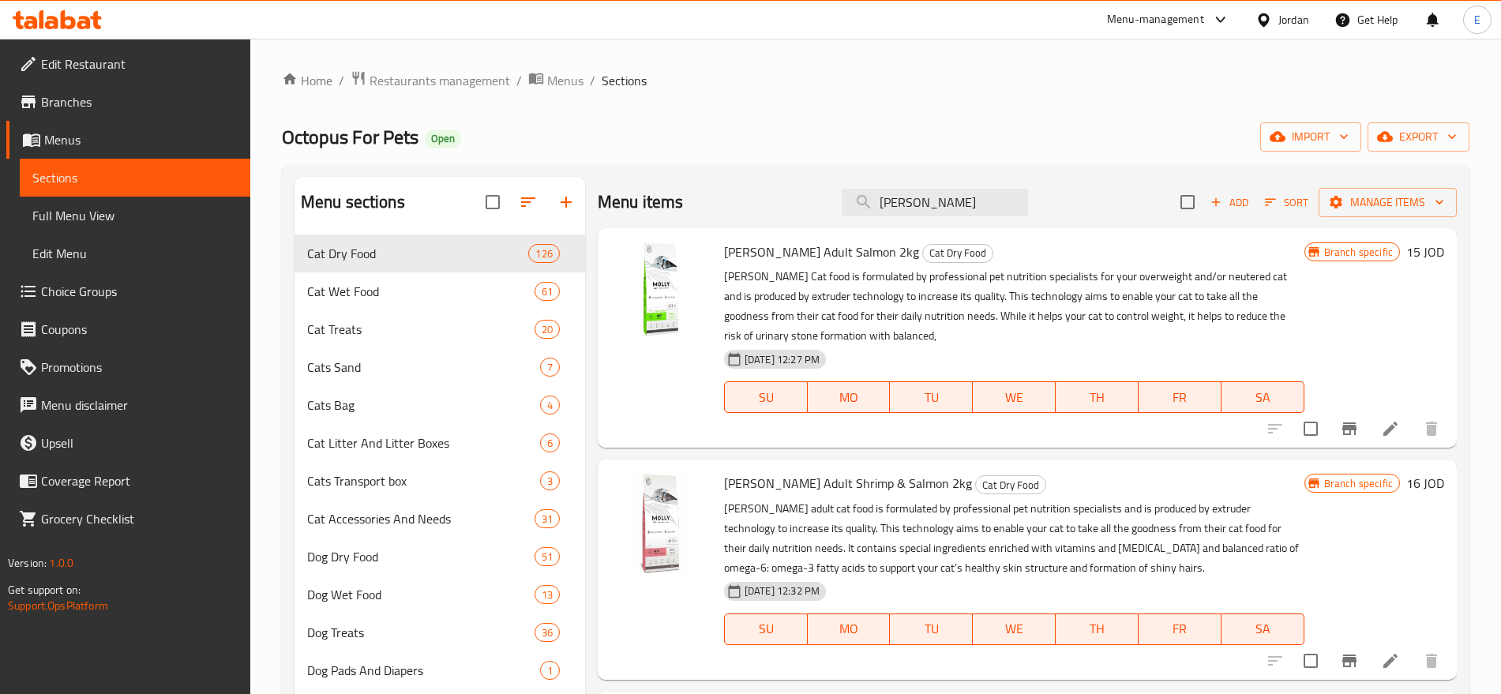
type input "[PERSON_NAME]"
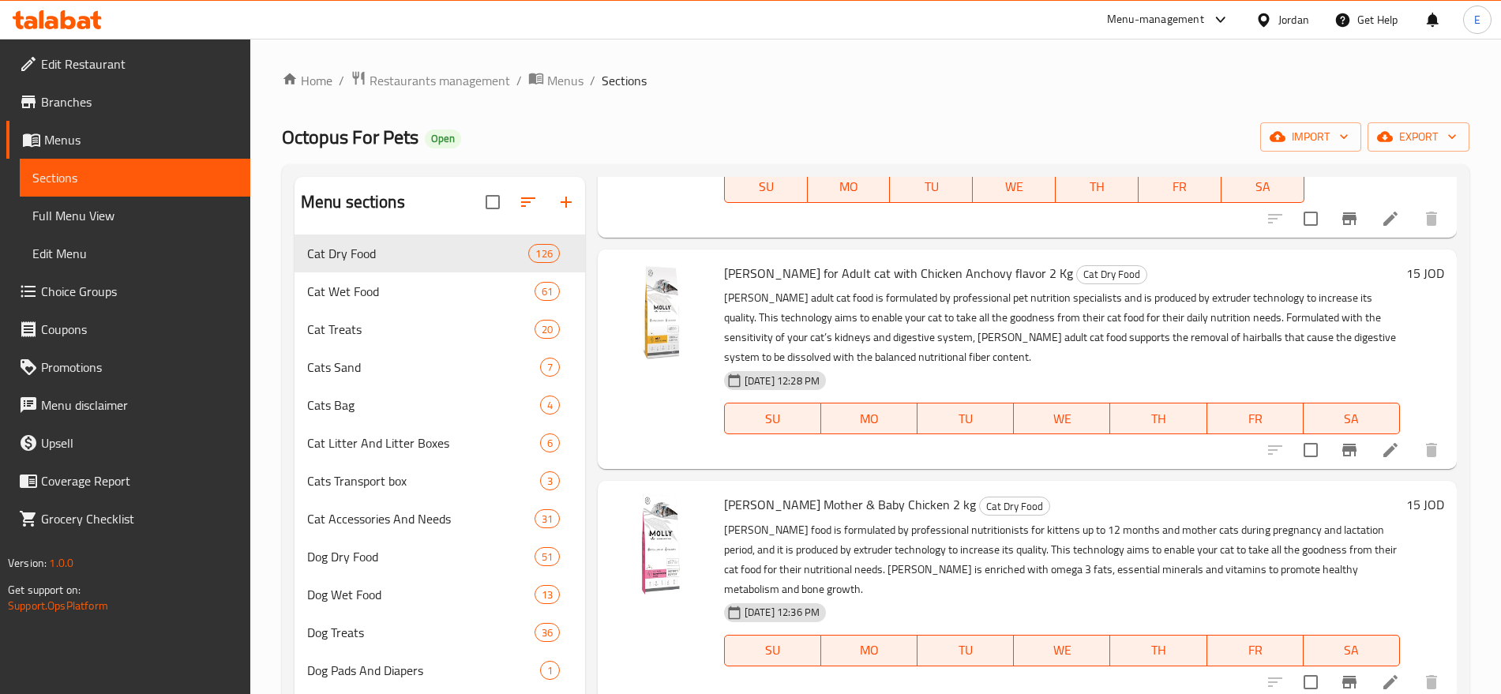
scroll to position [441, 0]
click at [1341, 444] on icon "Branch-specific-item" at bounding box center [1349, 450] width 19 height 19
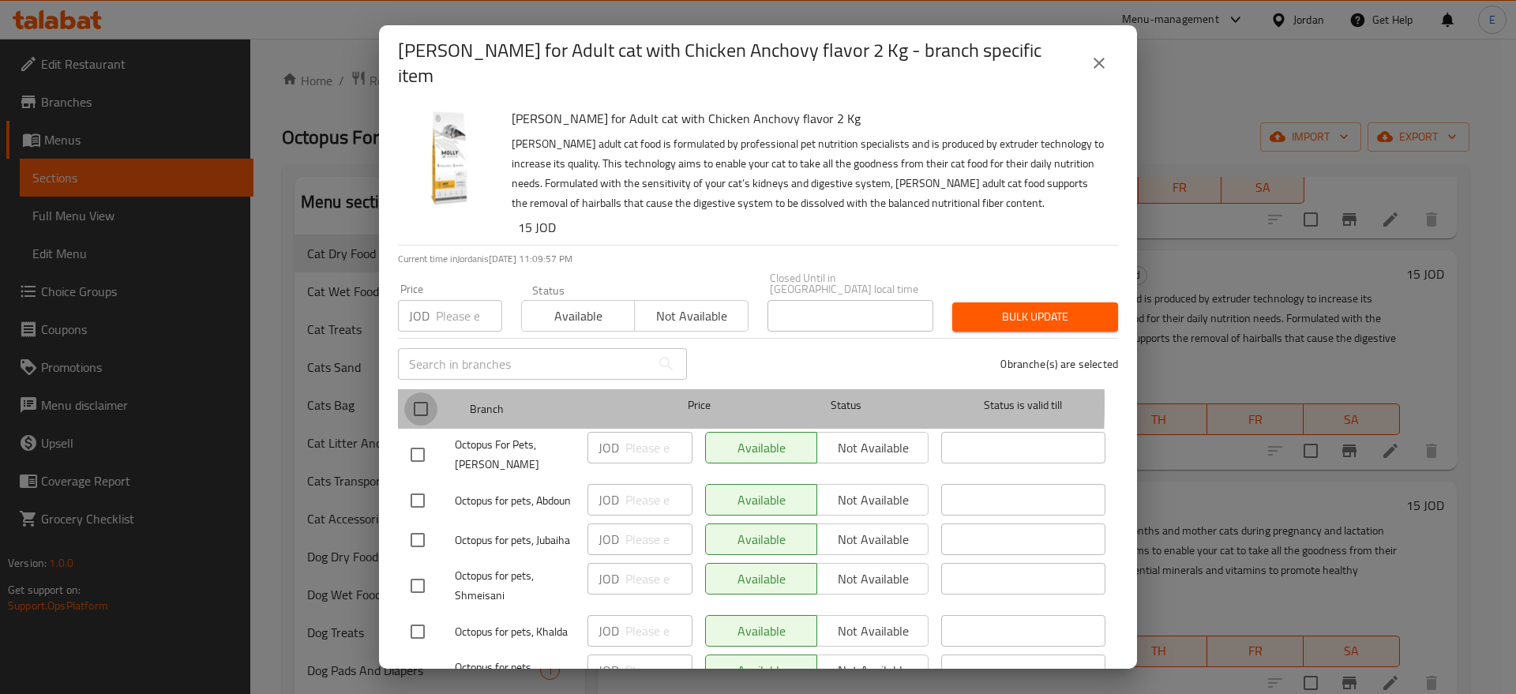
click at [426, 392] on input "checkbox" at bounding box center [420, 408] width 33 height 33
checkbox input "true"
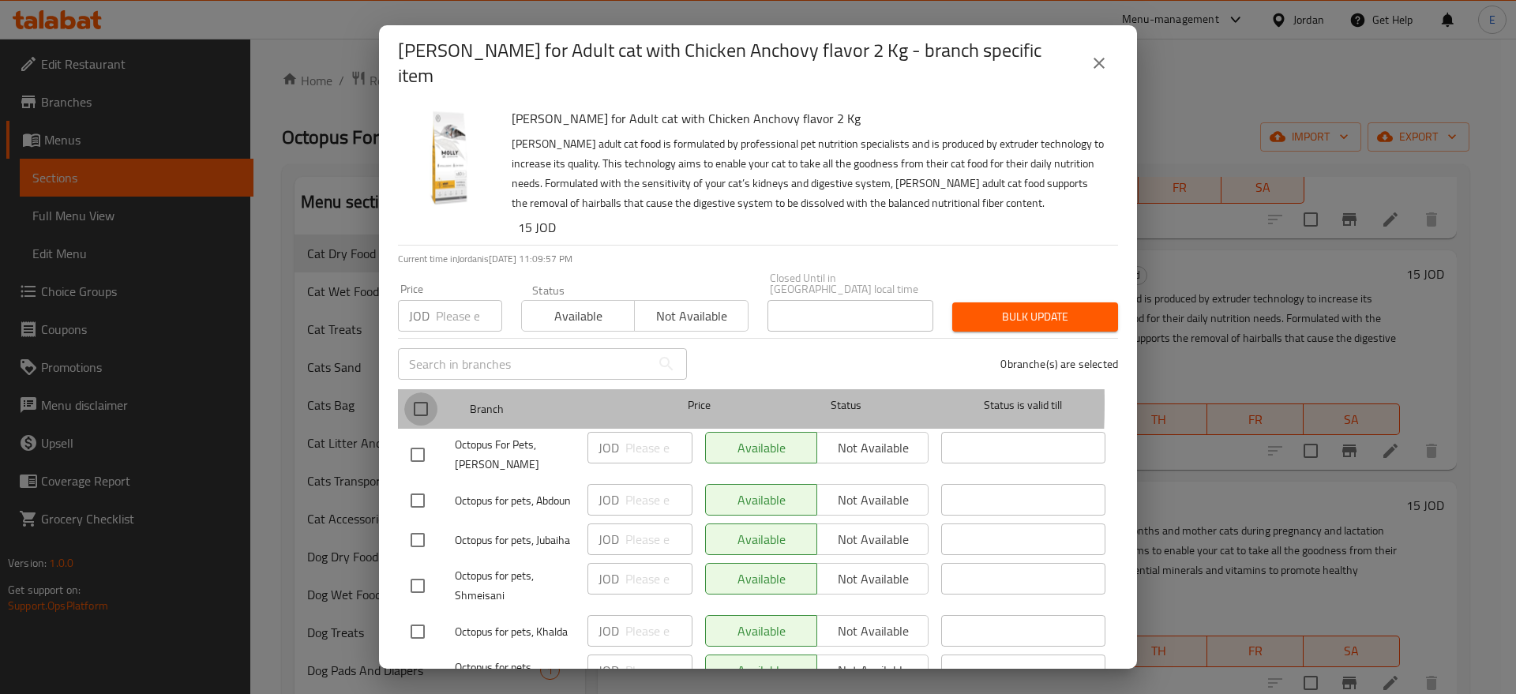
checkbox input "true"
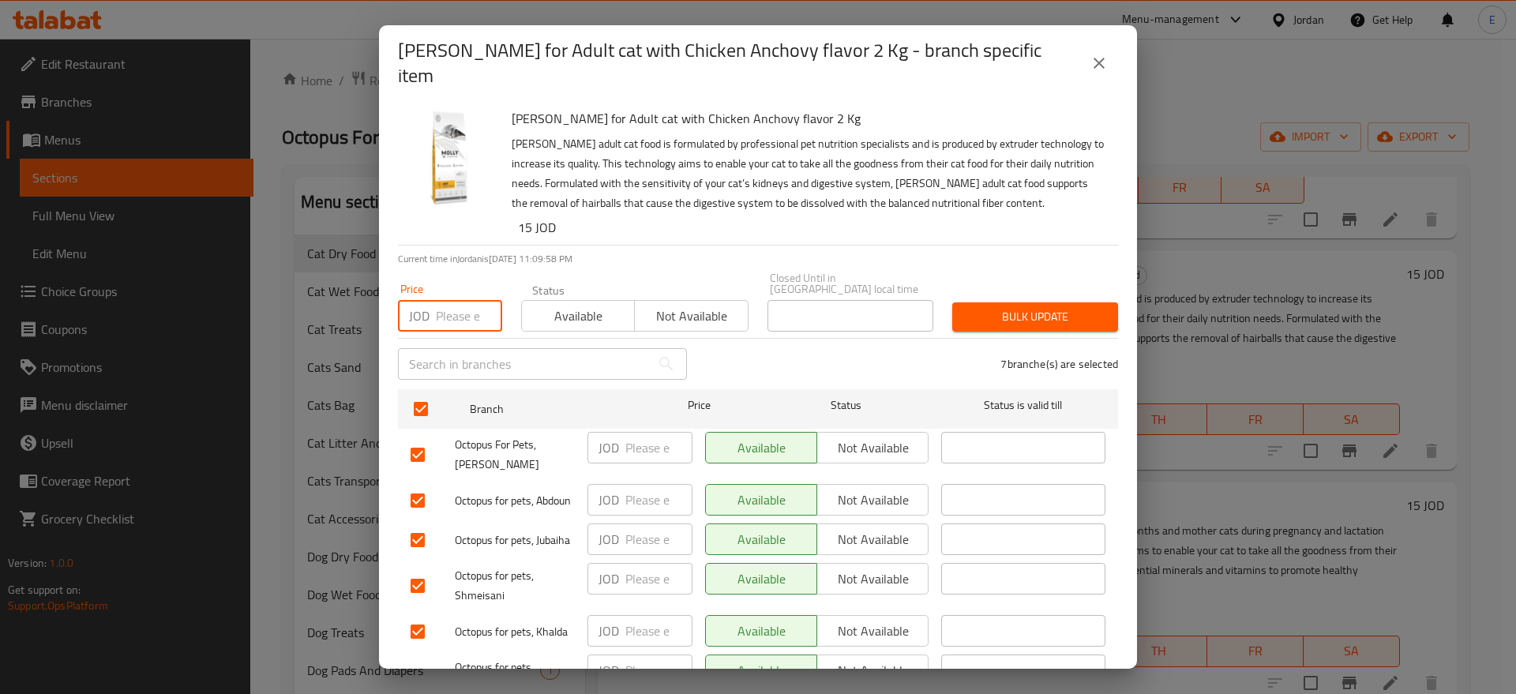
click at [465, 300] on input "number" at bounding box center [469, 316] width 66 height 32
type input "13"
click at [1038, 307] on span "Bulk update" at bounding box center [1035, 317] width 141 height 20
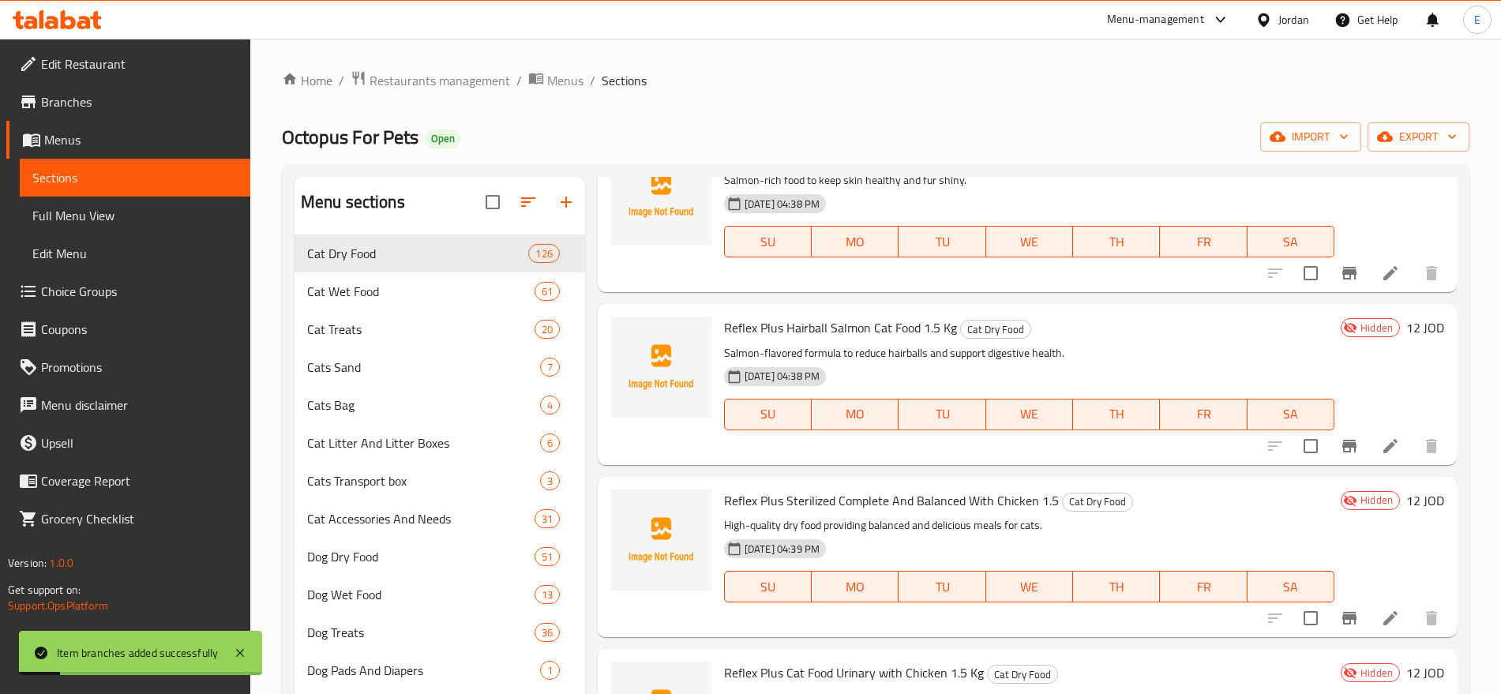
scroll to position [0, 0]
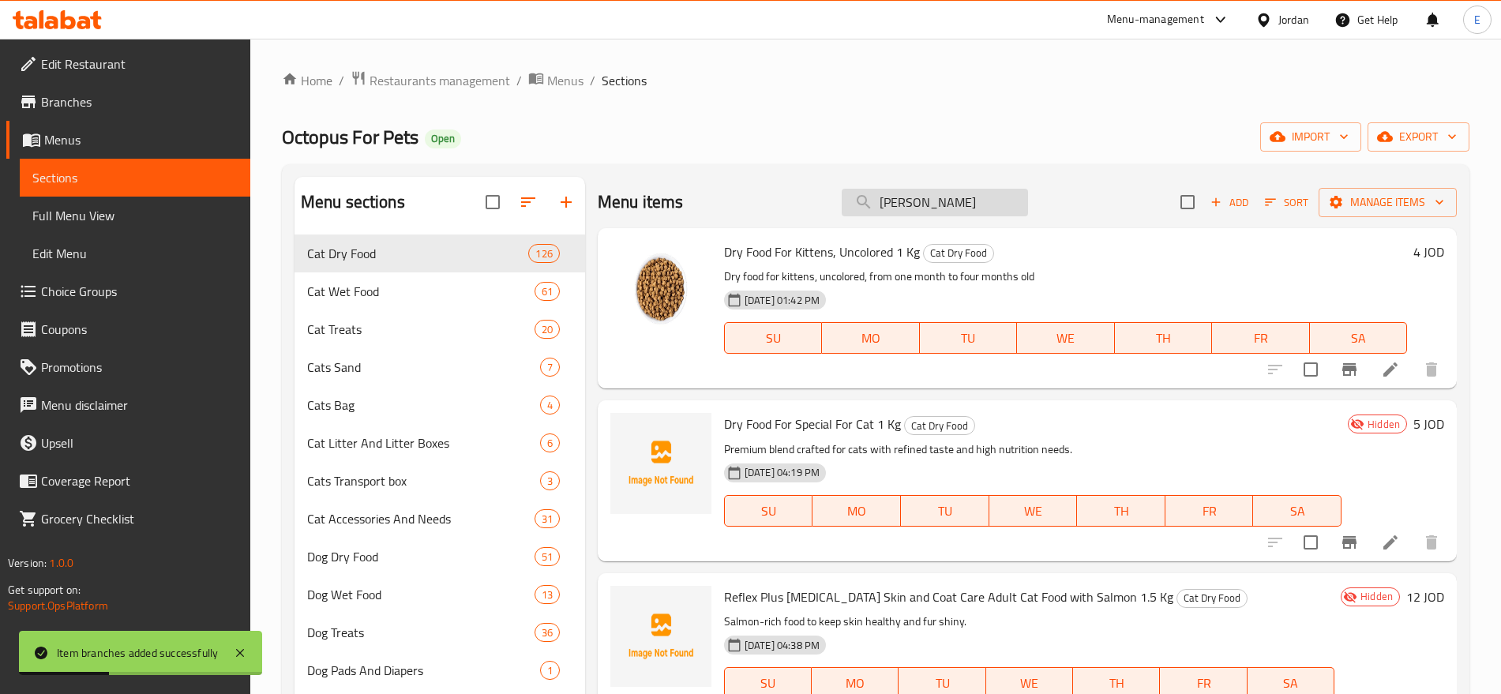
click at [932, 194] on input "[PERSON_NAME]" at bounding box center [935, 203] width 186 height 28
paste input "Mother & Baby Chicken 2 kg"
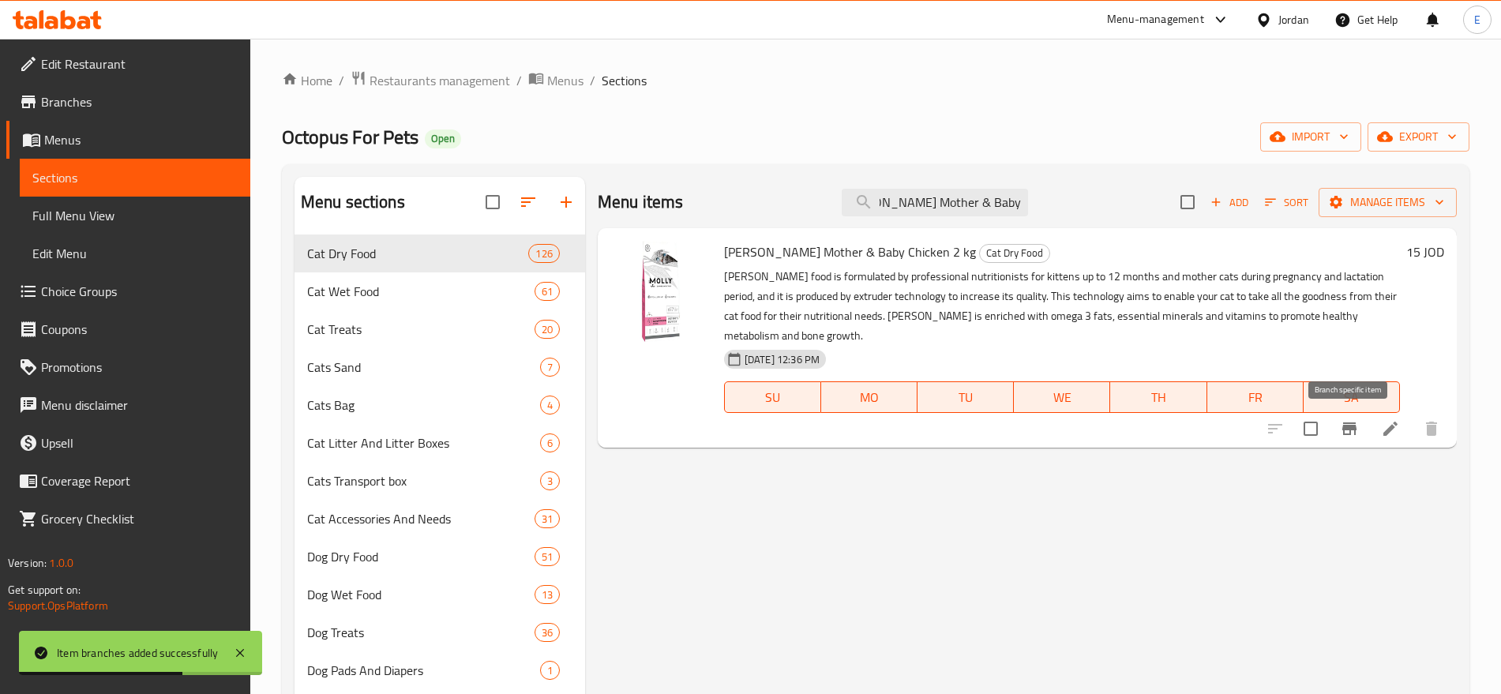
type input "[PERSON_NAME] Mother & Baby Chicken 2 kg"
click at [1351, 425] on icon "Branch-specific-item" at bounding box center [1349, 428] width 14 height 13
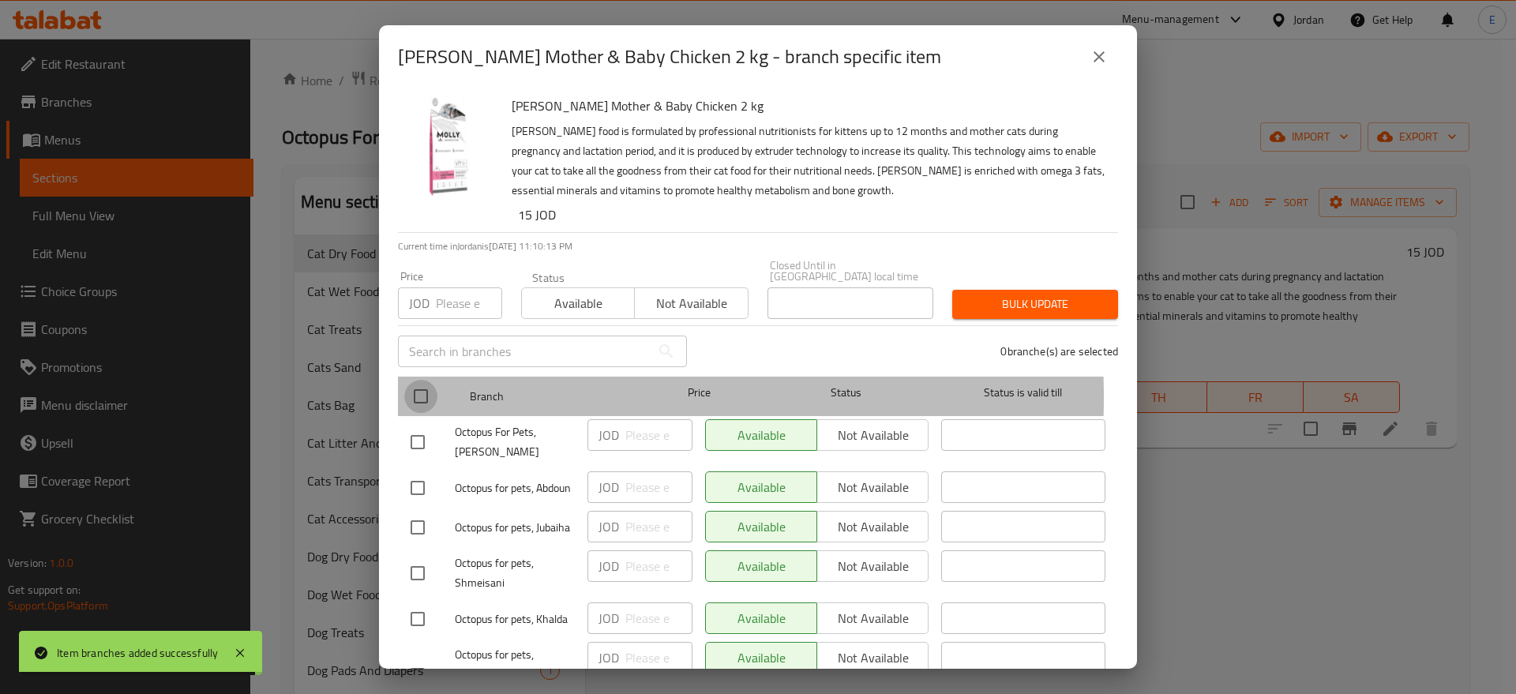
click at [422, 386] on input "checkbox" at bounding box center [420, 396] width 33 height 33
checkbox input "true"
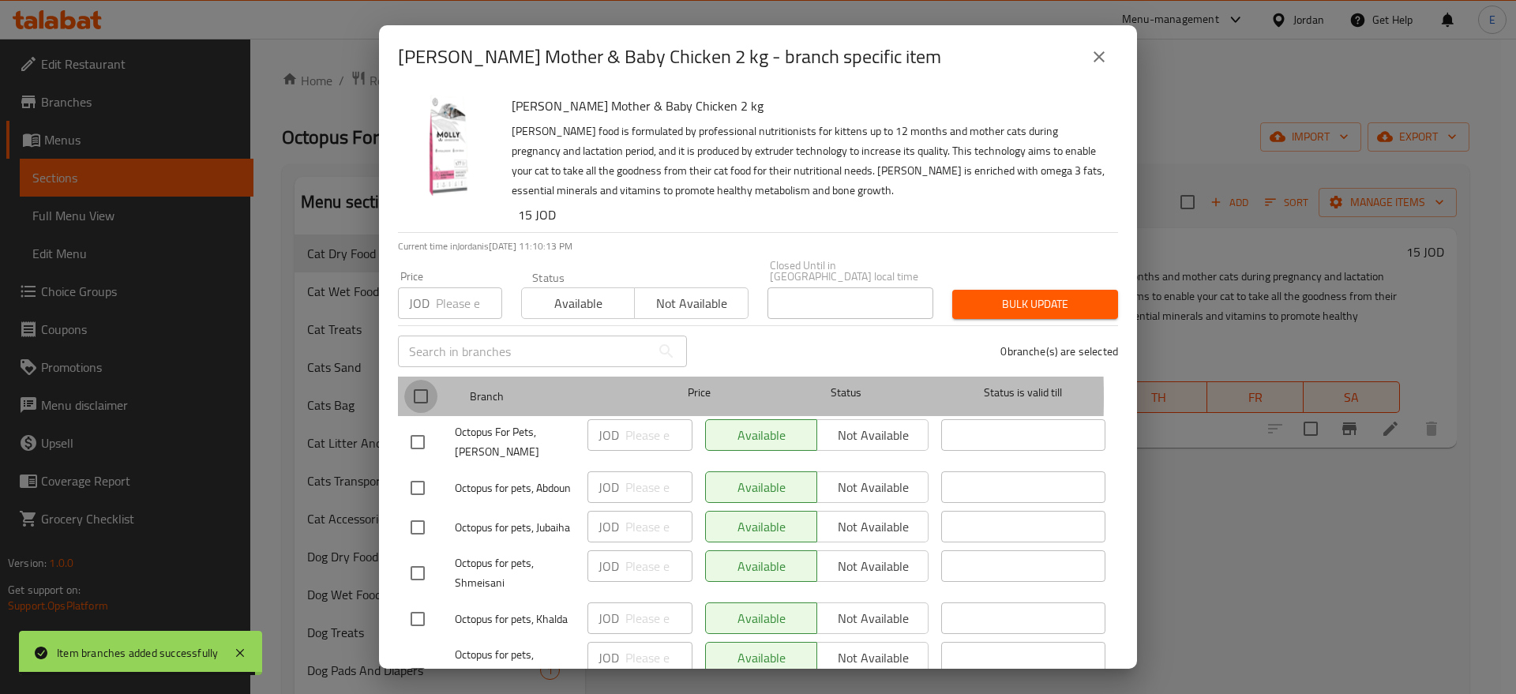
checkbox input "true"
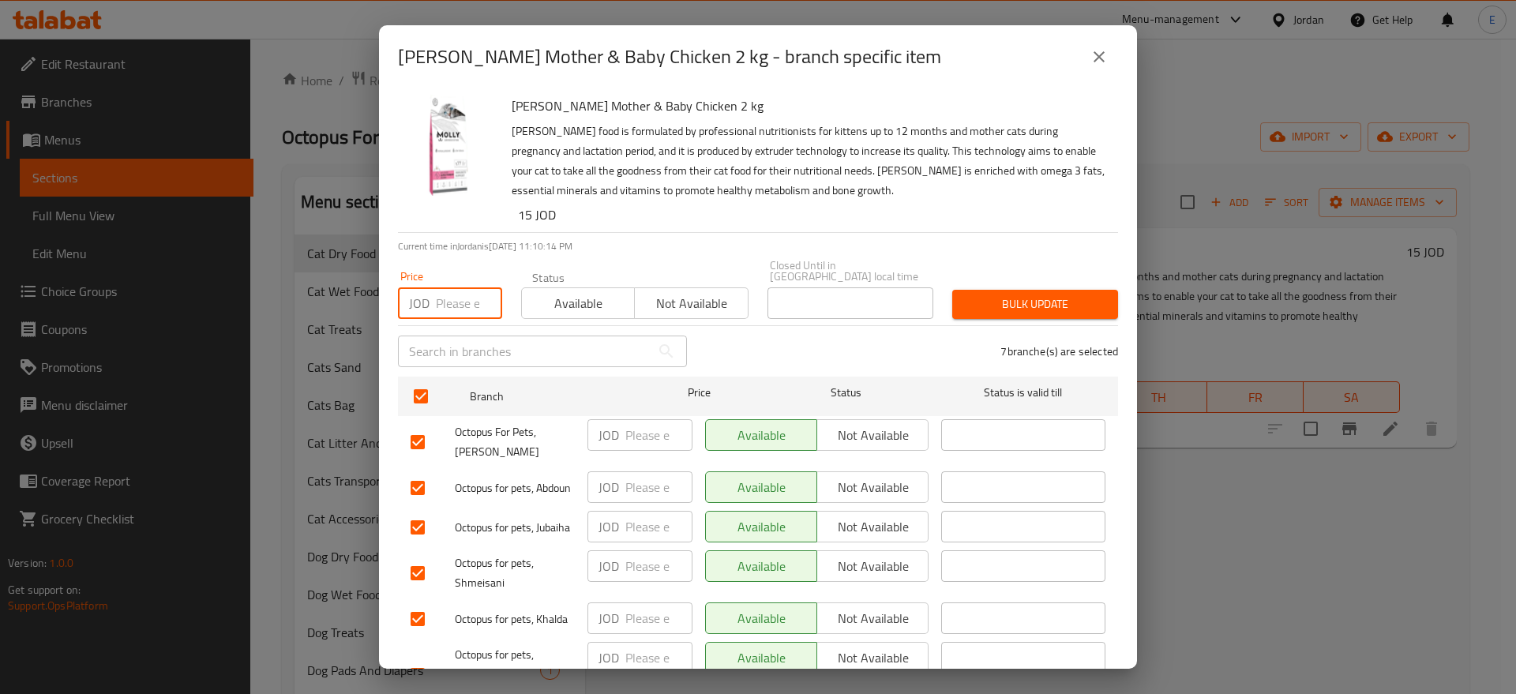
click at [456, 287] on input "number" at bounding box center [469, 303] width 66 height 32
type input "13"
click at [1037, 294] on span "Bulk update" at bounding box center [1035, 304] width 141 height 20
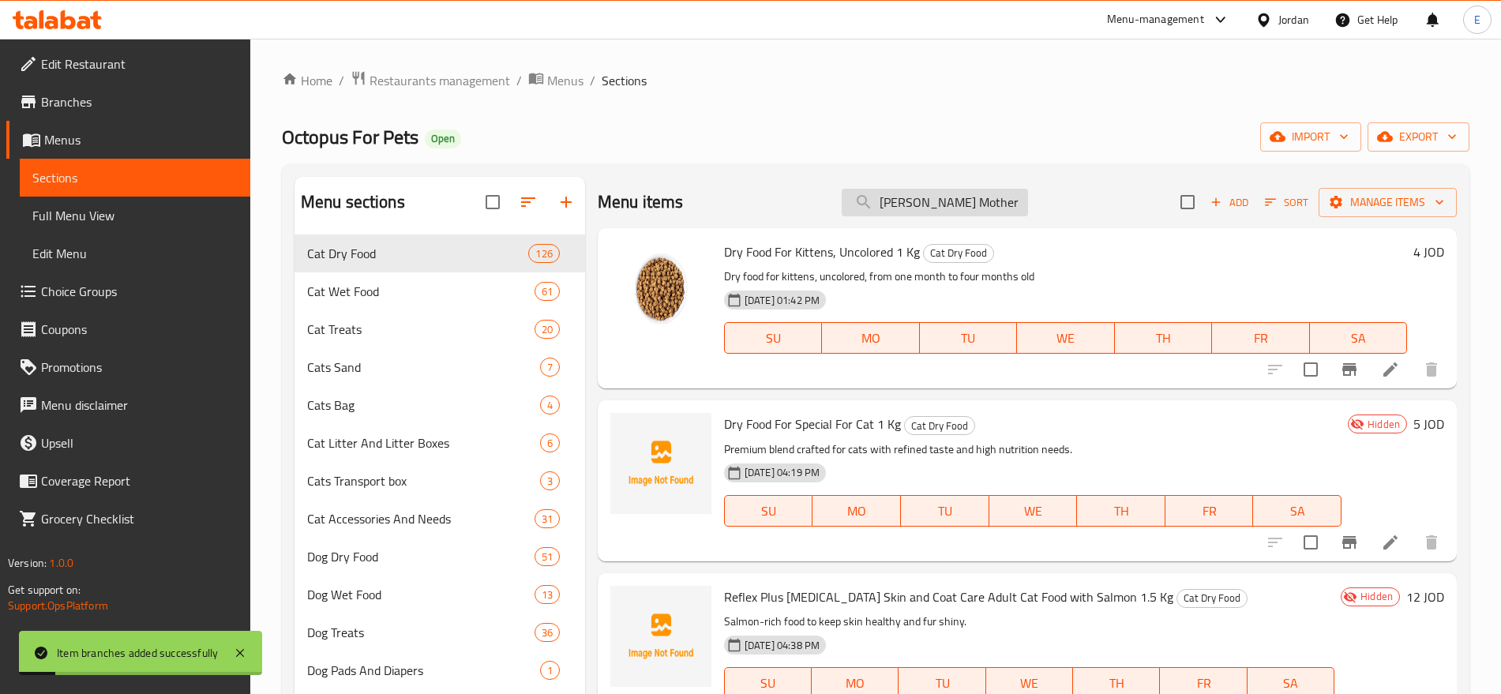
click at [937, 204] on input "[PERSON_NAME] Mother & Baby Chicken 2 kg" at bounding box center [935, 203] width 186 height 28
paste input "Kitten Chicken 2 K"
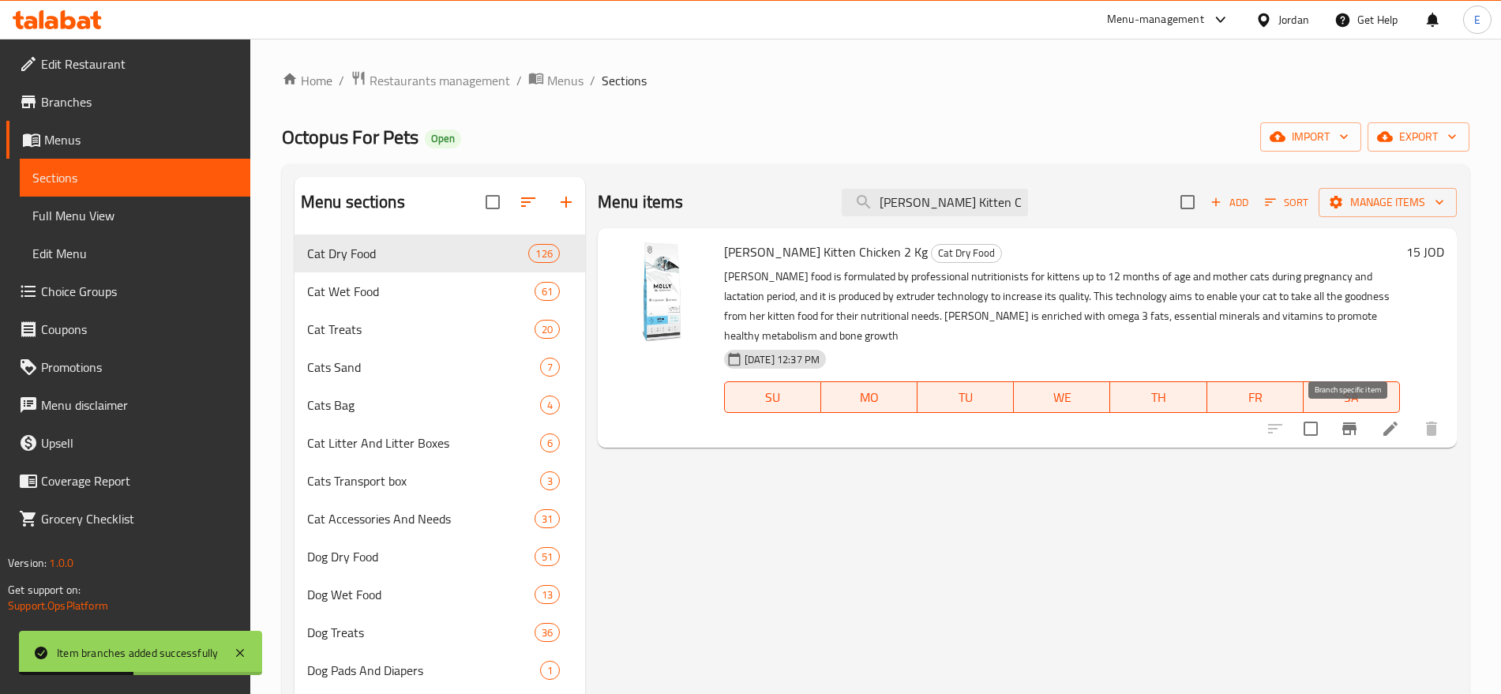
type input "[PERSON_NAME] Kitten Chicken 2 Kg"
click at [1344, 432] on icon "Branch-specific-item" at bounding box center [1349, 428] width 19 height 19
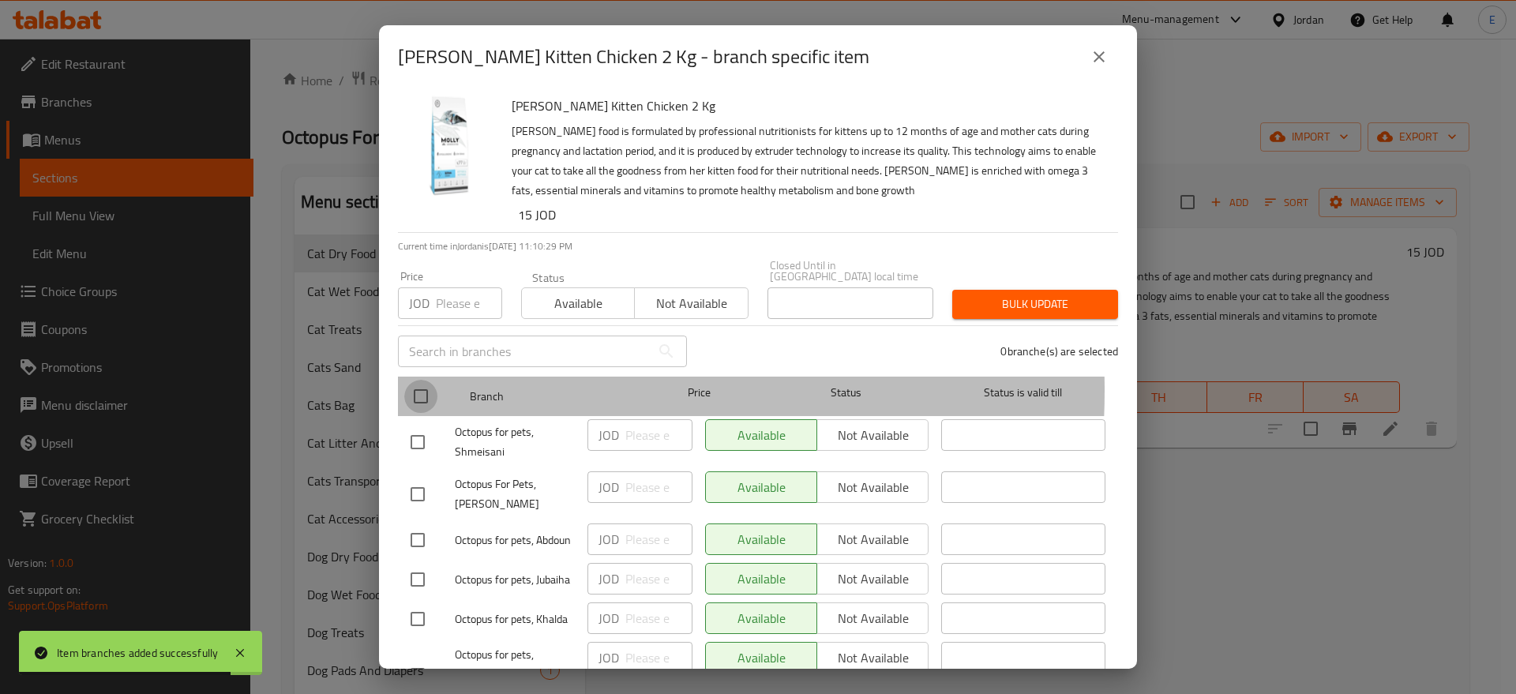
click at [418, 380] on input "checkbox" at bounding box center [420, 396] width 33 height 33
checkbox input "true"
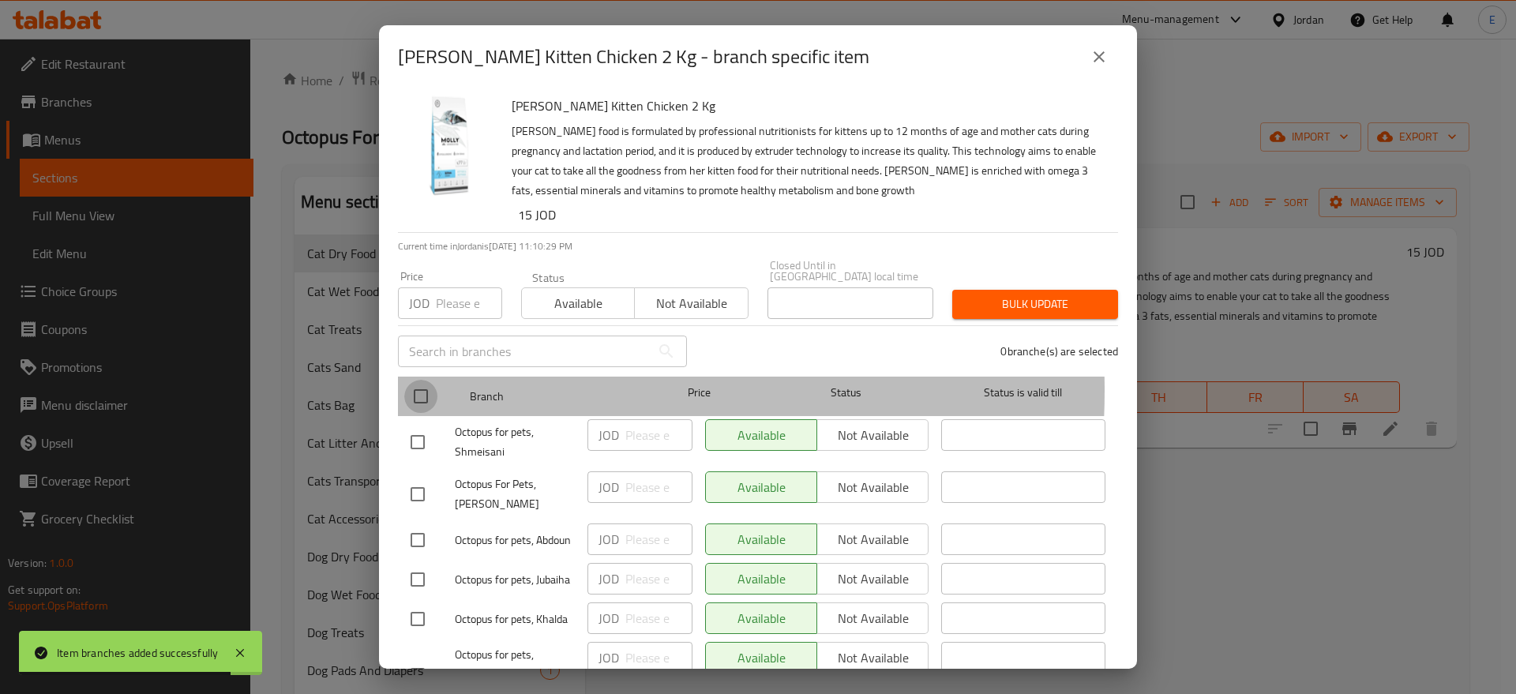
checkbox input "true"
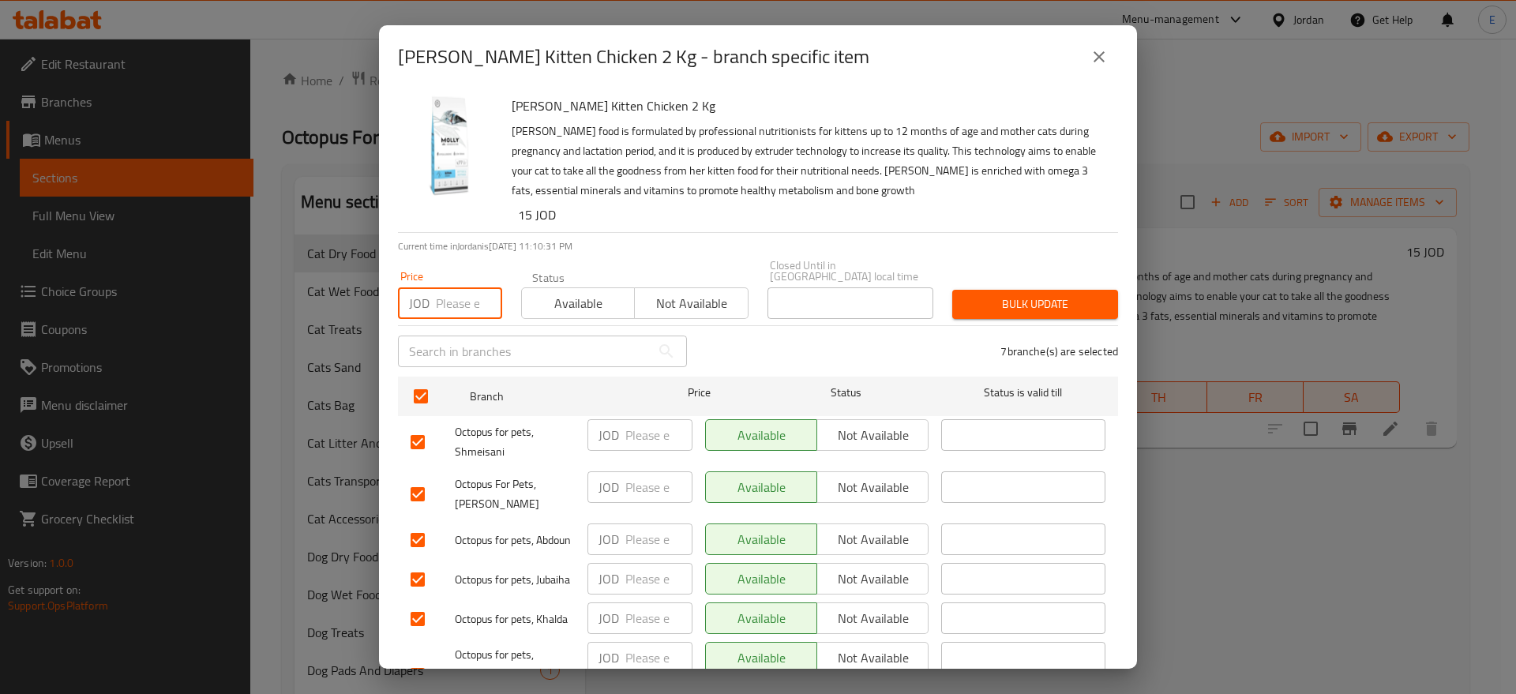
click at [465, 294] on input "number" at bounding box center [469, 303] width 66 height 32
type input "13"
click at [998, 294] on span "Bulk update" at bounding box center [1035, 304] width 141 height 20
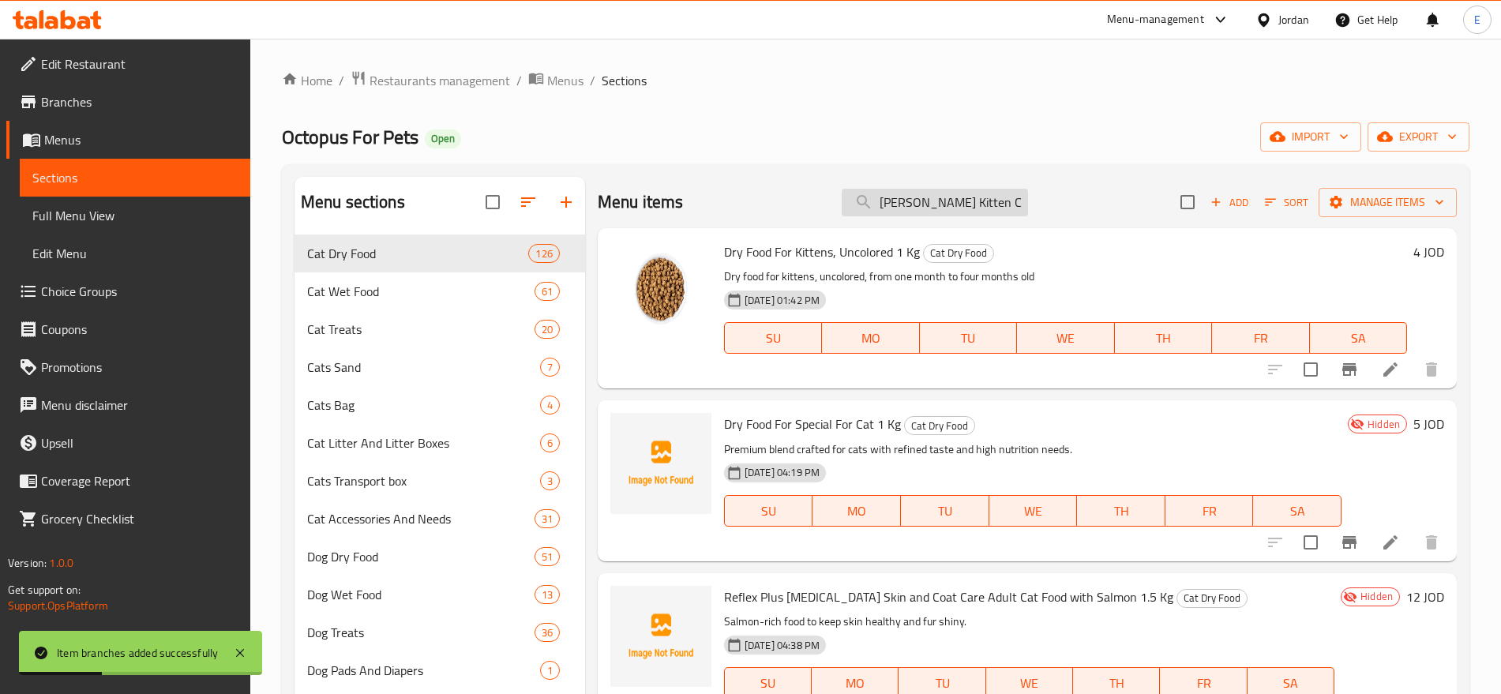
click at [945, 208] on input "[PERSON_NAME] Kitten Chicken 2 Kg" at bounding box center [935, 203] width 186 height 28
paste input "Adult For Cats Chicken 2 k"
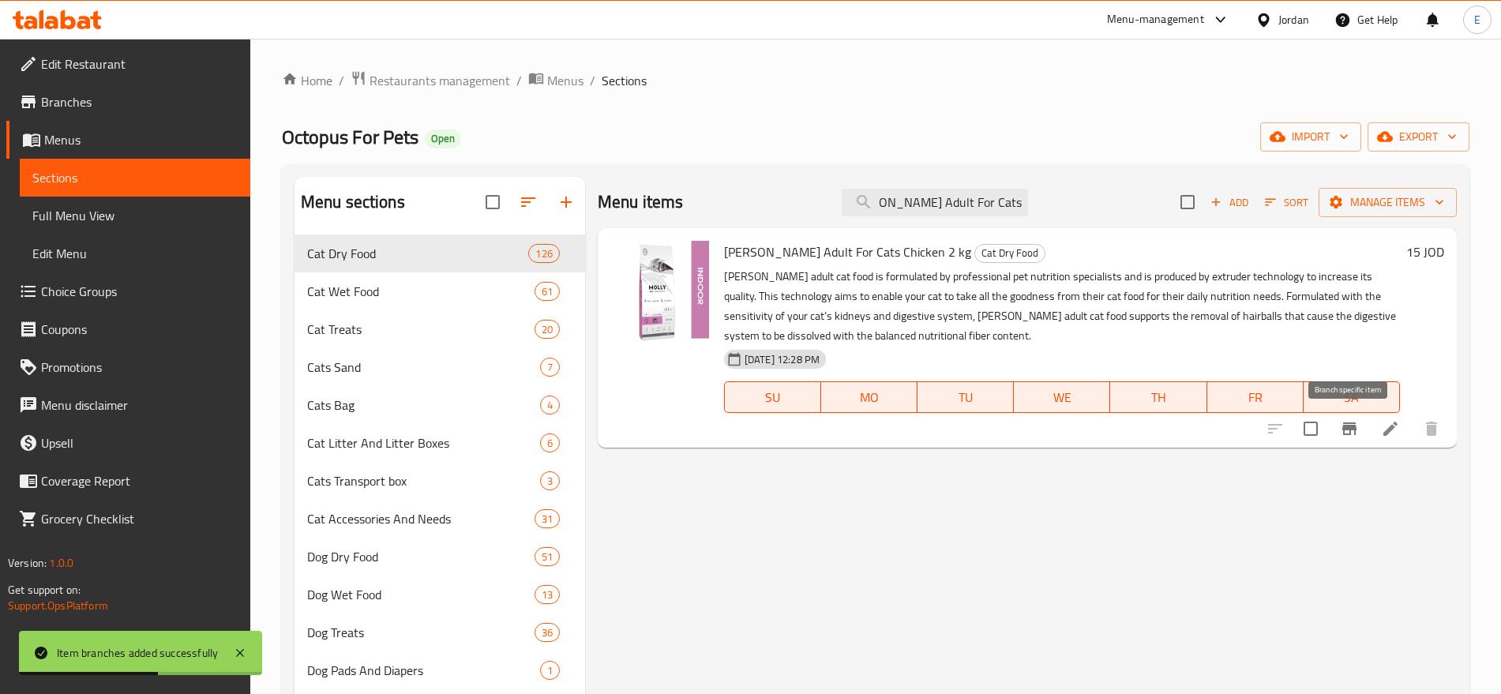
type input "[PERSON_NAME] Adult For Cats Chicken 2 kg"
click at [1357, 422] on icon "Branch-specific-item" at bounding box center [1349, 428] width 19 height 19
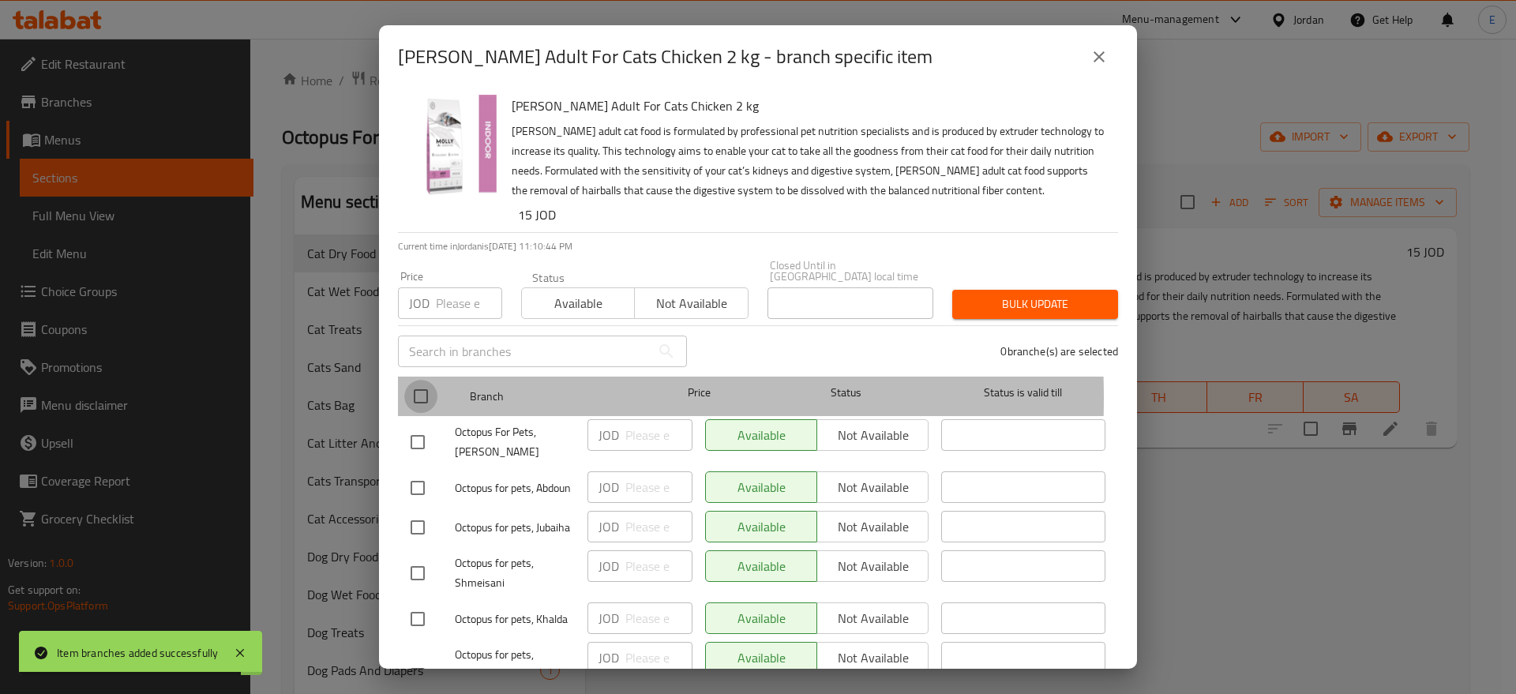
click at [416, 387] on input "checkbox" at bounding box center [420, 396] width 33 height 33
checkbox input "true"
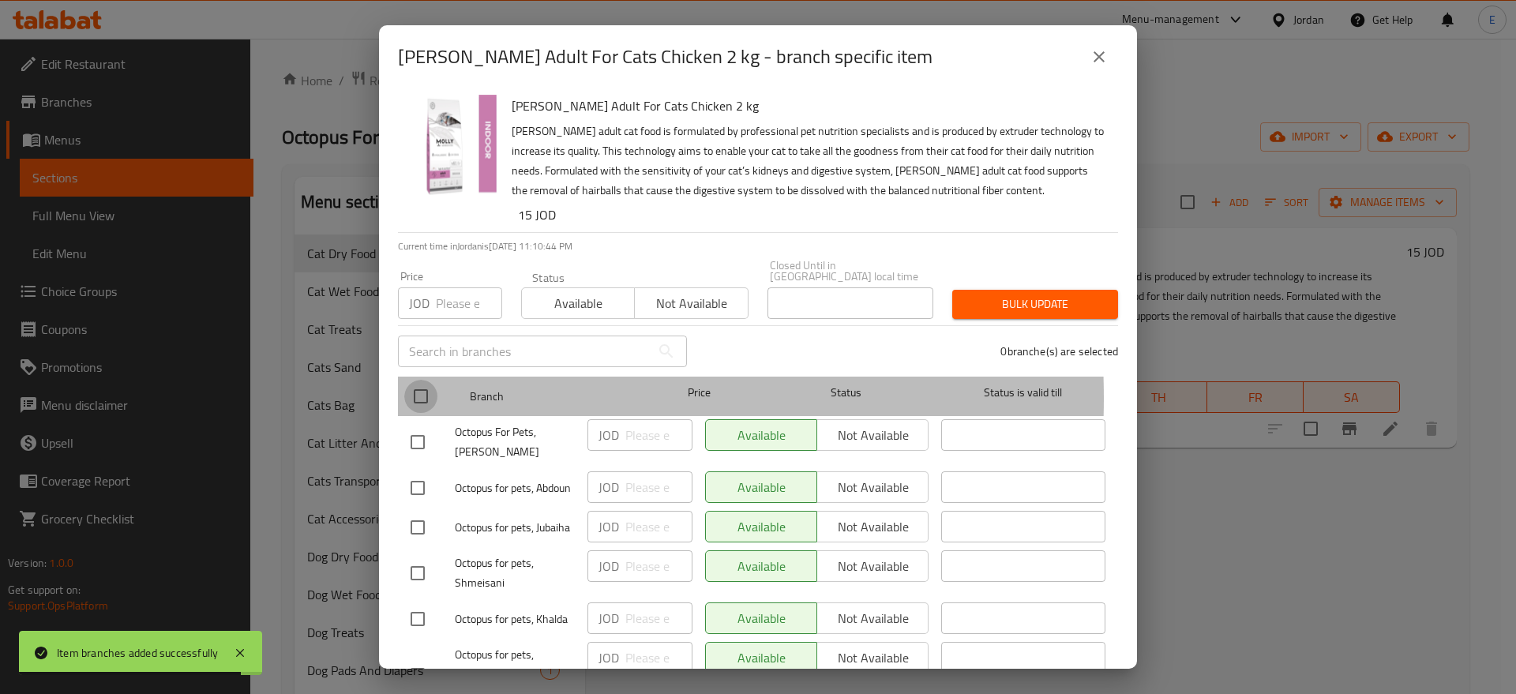
checkbox input "true"
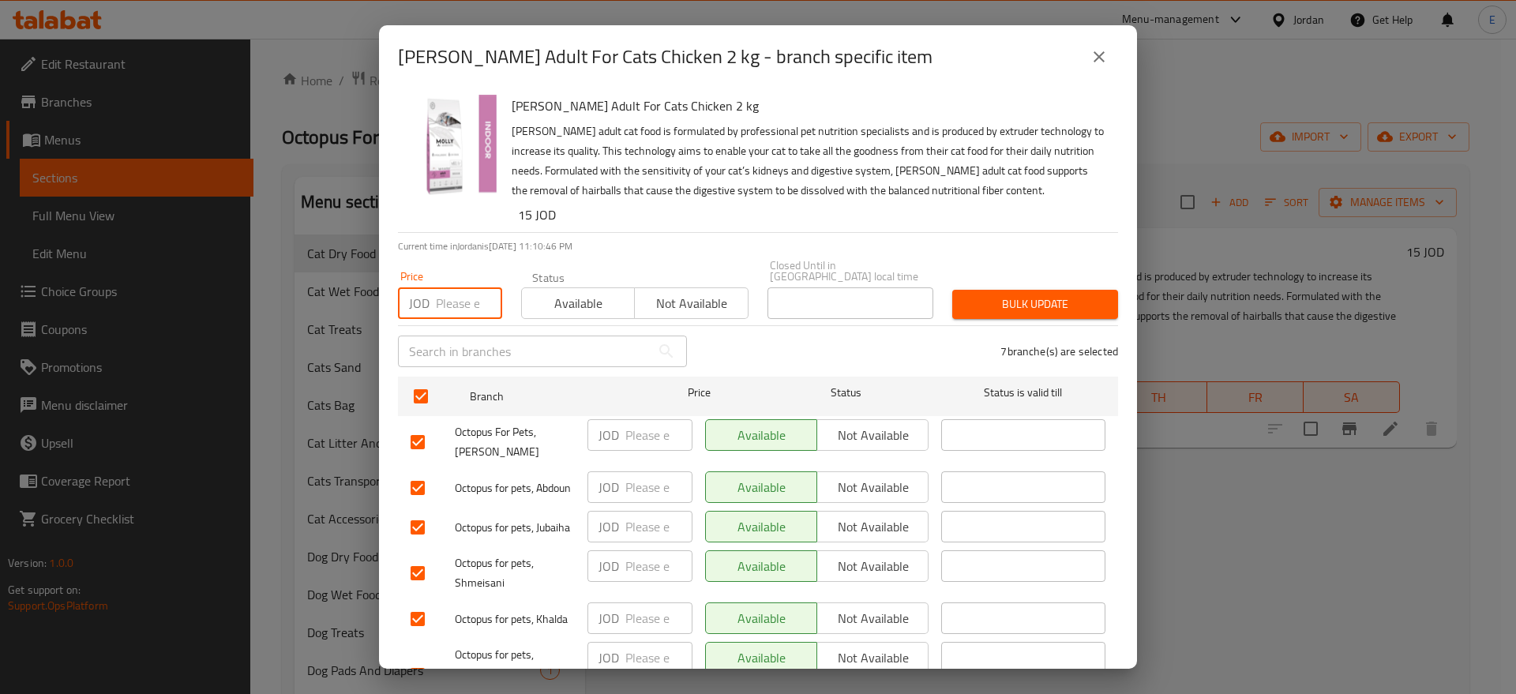
click at [463, 296] on input "number" at bounding box center [469, 303] width 66 height 32
type input "13"
click at [1060, 294] on span "Bulk update" at bounding box center [1035, 304] width 141 height 20
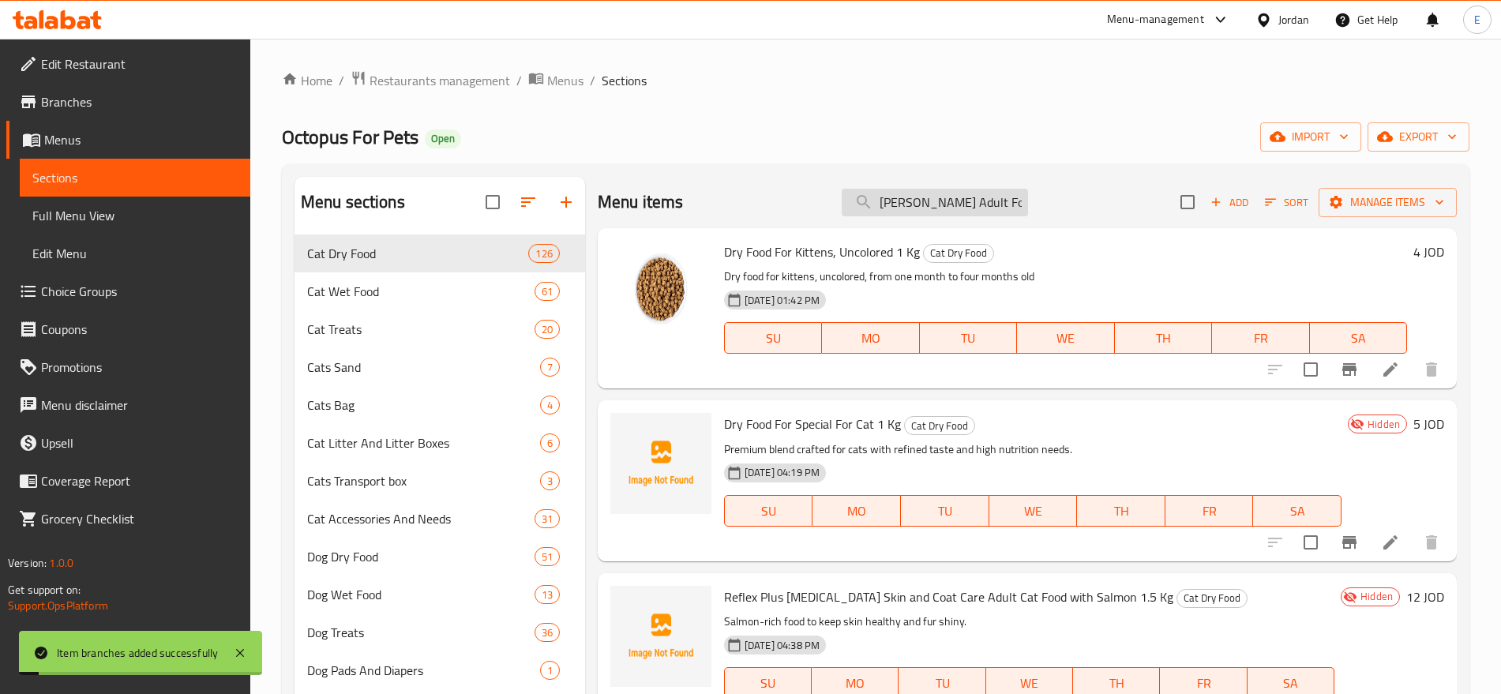
click at [901, 197] on input "[PERSON_NAME] Adult For Cats Chicken 2 kg" at bounding box center [935, 203] width 186 height 28
paste input "Reflex Kitten Food With"
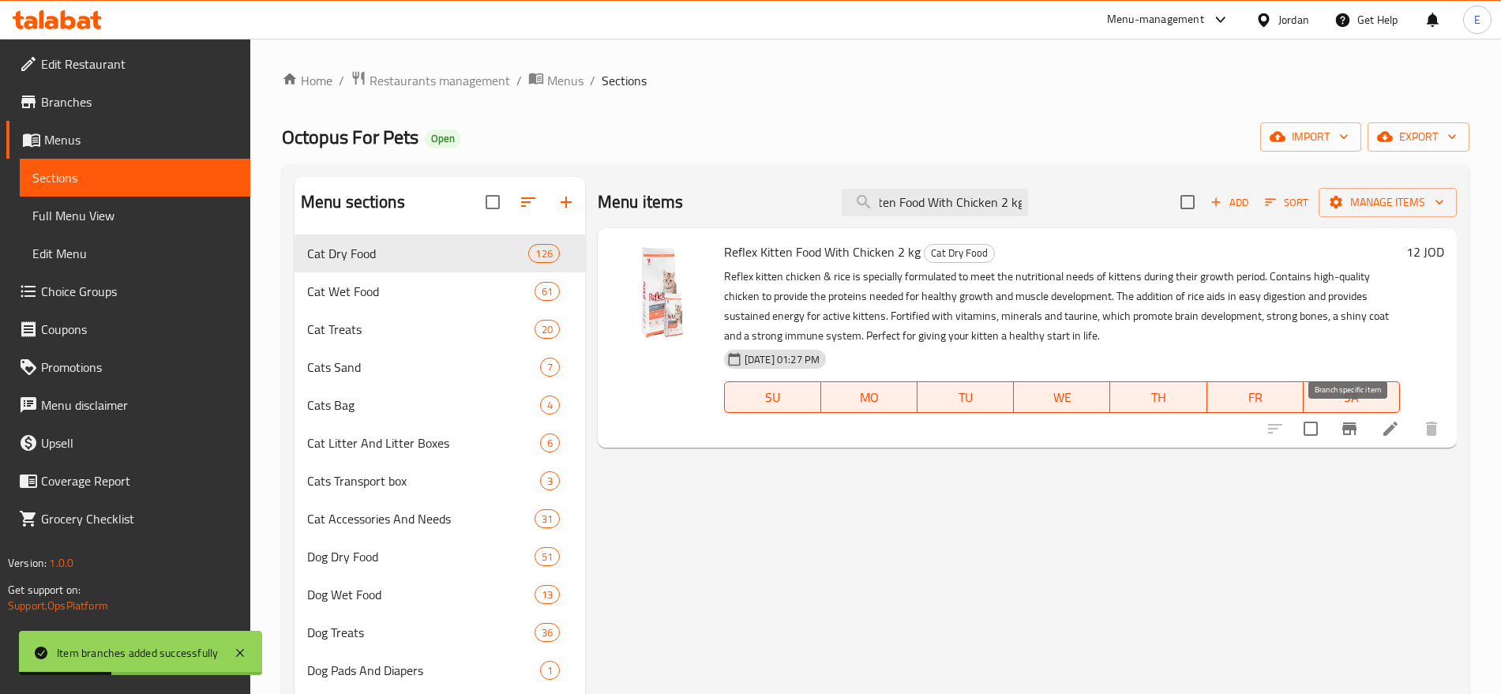
type input "Reflex Kitten Food With Chicken 2 kg"
click at [1352, 430] on icon "Branch-specific-item" at bounding box center [1349, 428] width 19 height 19
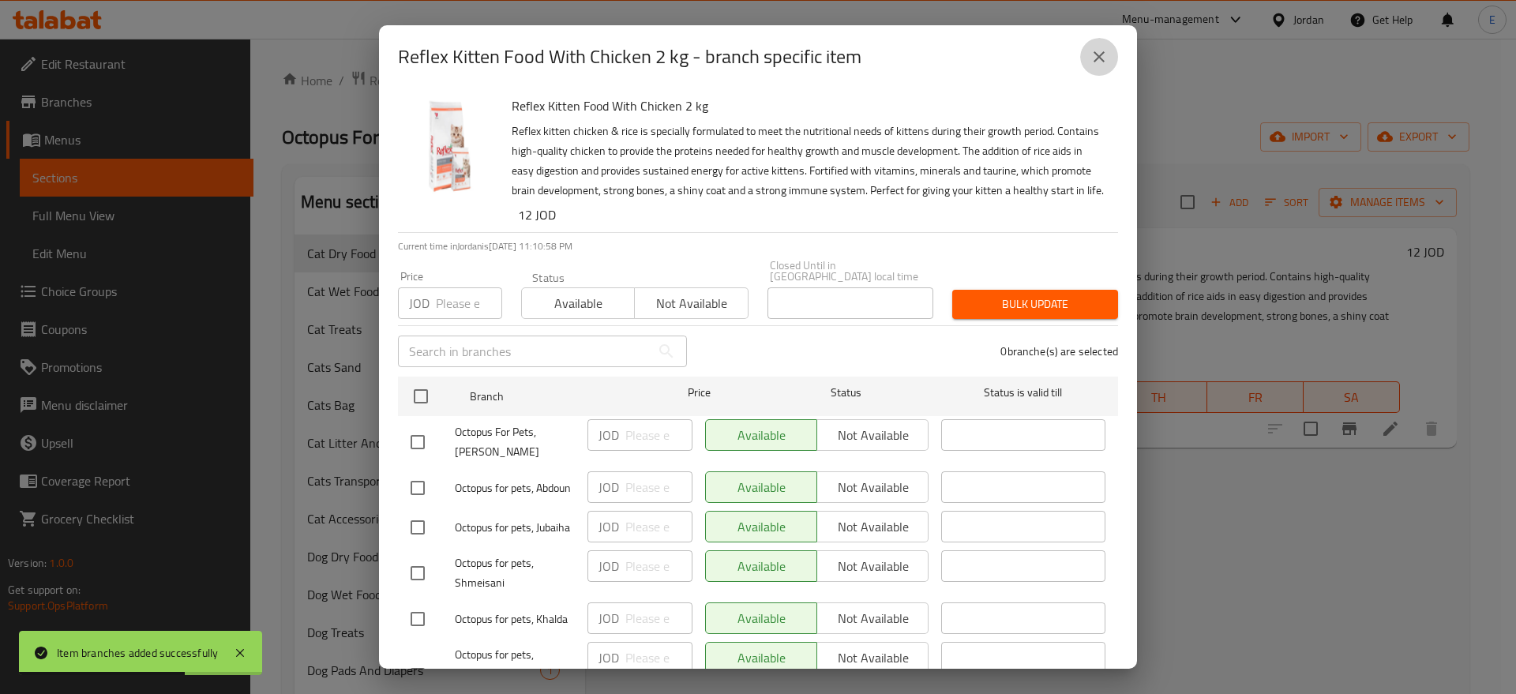
click at [1100, 54] on icon "close" at bounding box center [1098, 56] width 11 height 11
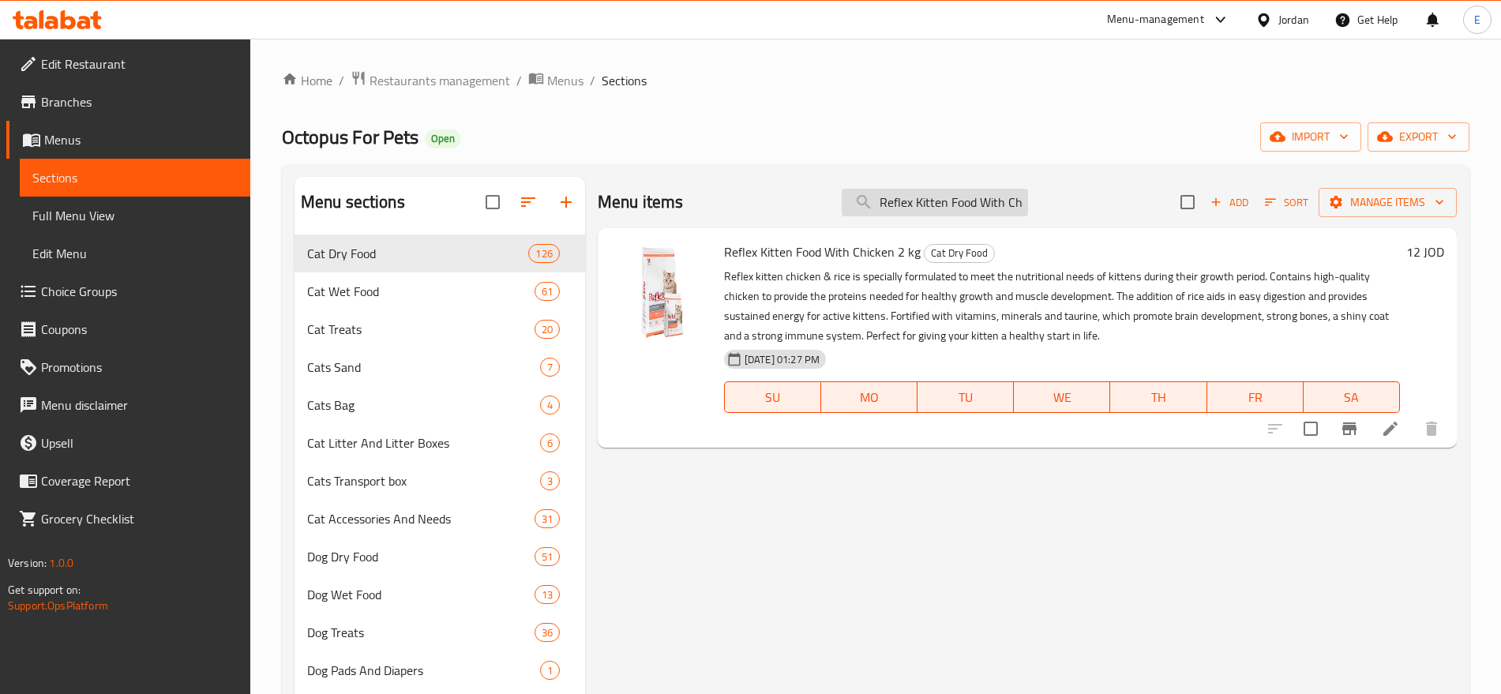
click at [947, 210] on input "Reflex Kitten Food With Chicken 2 kg" at bounding box center [935, 203] width 186 height 28
paste input "Sterilised Adult Cat Food With Fish 2 K"
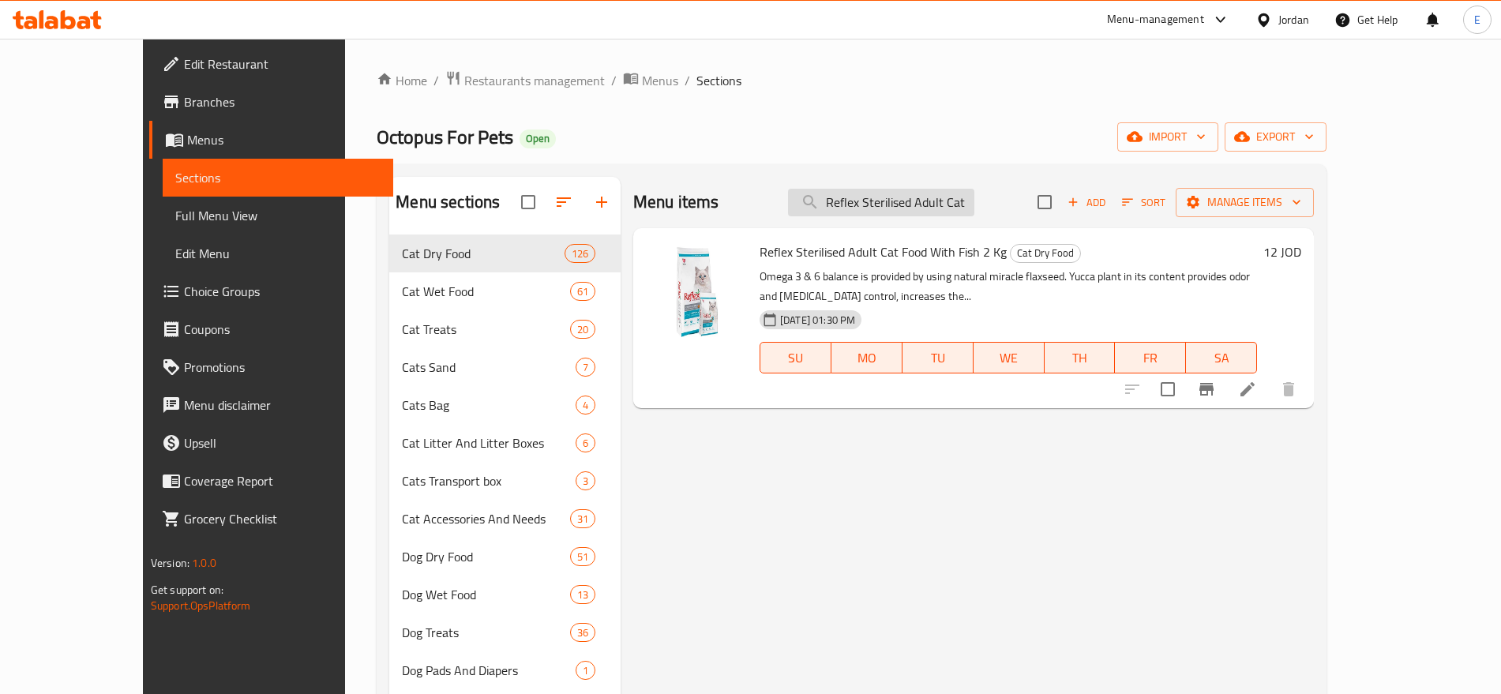
click at [887, 197] on input "Reflex Sterilised Adult Cat Food With Fish 2 Kg" at bounding box center [881, 203] width 186 height 28
paste input "Chicken & Rice Adult Food 2"
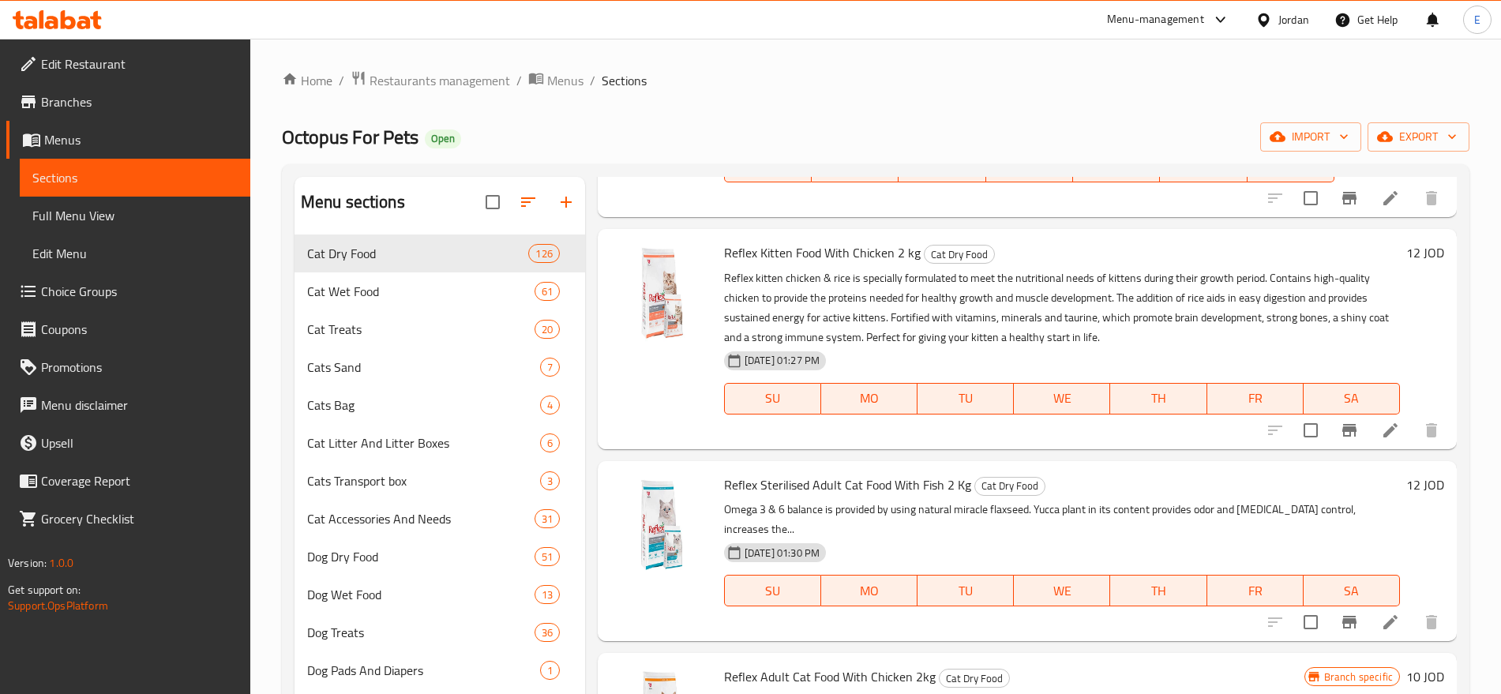
scroll to position [861, 0]
type input "Reflex"
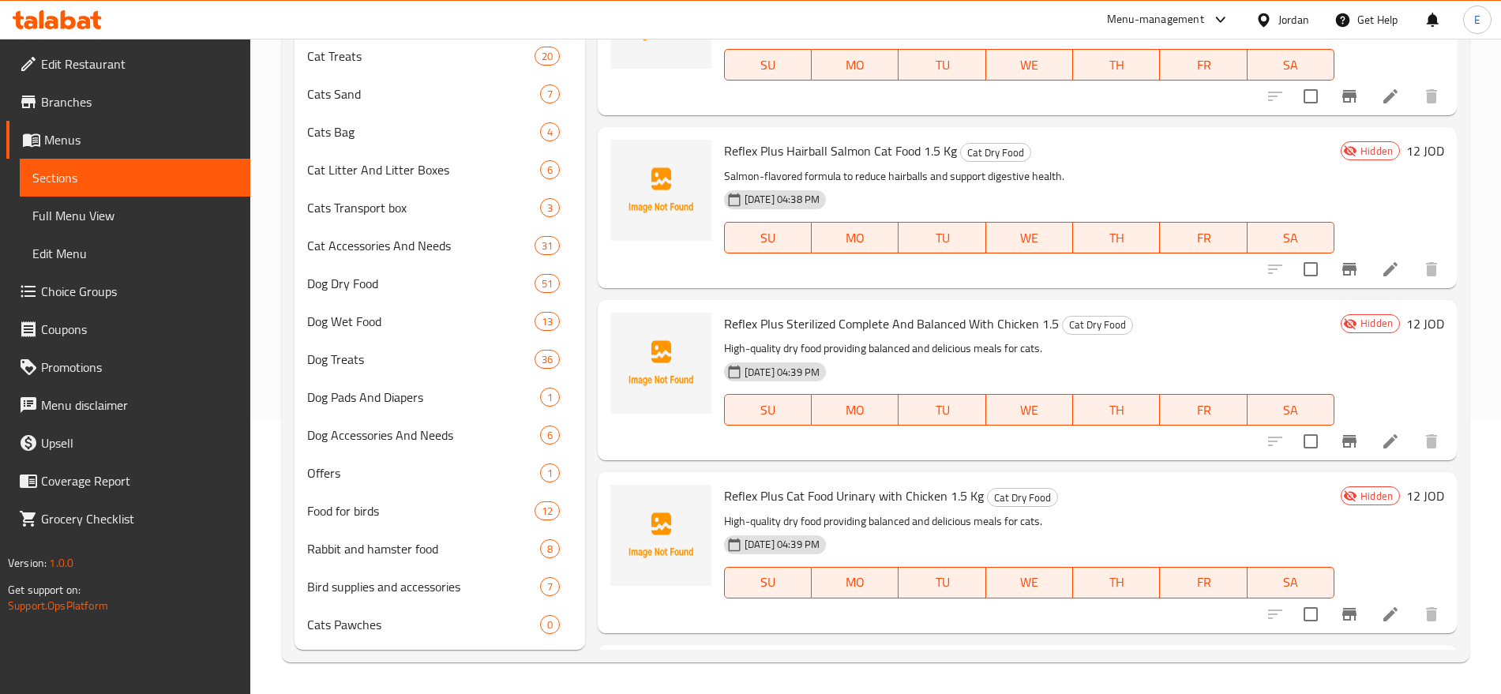
scroll to position [0, 0]
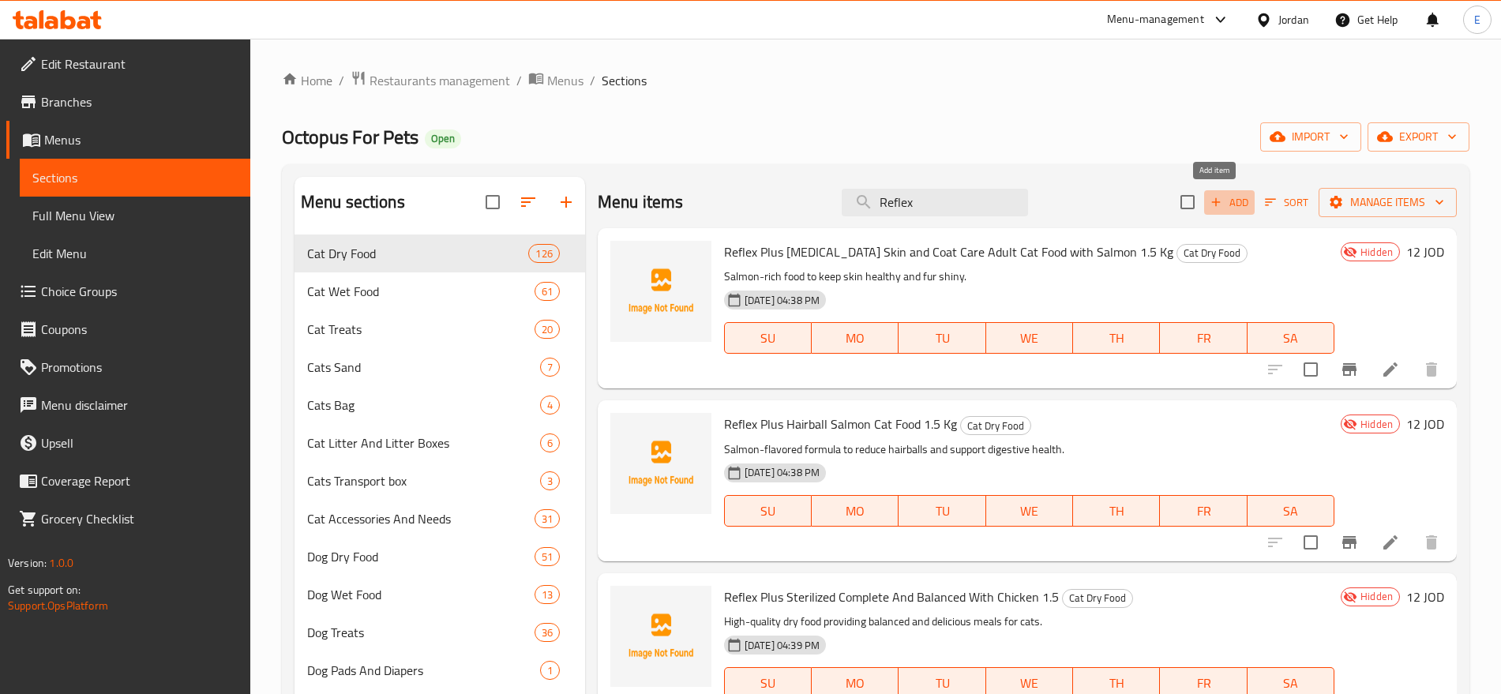
click at [1221, 196] on span "Add" at bounding box center [1229, 202] width 43 height 18
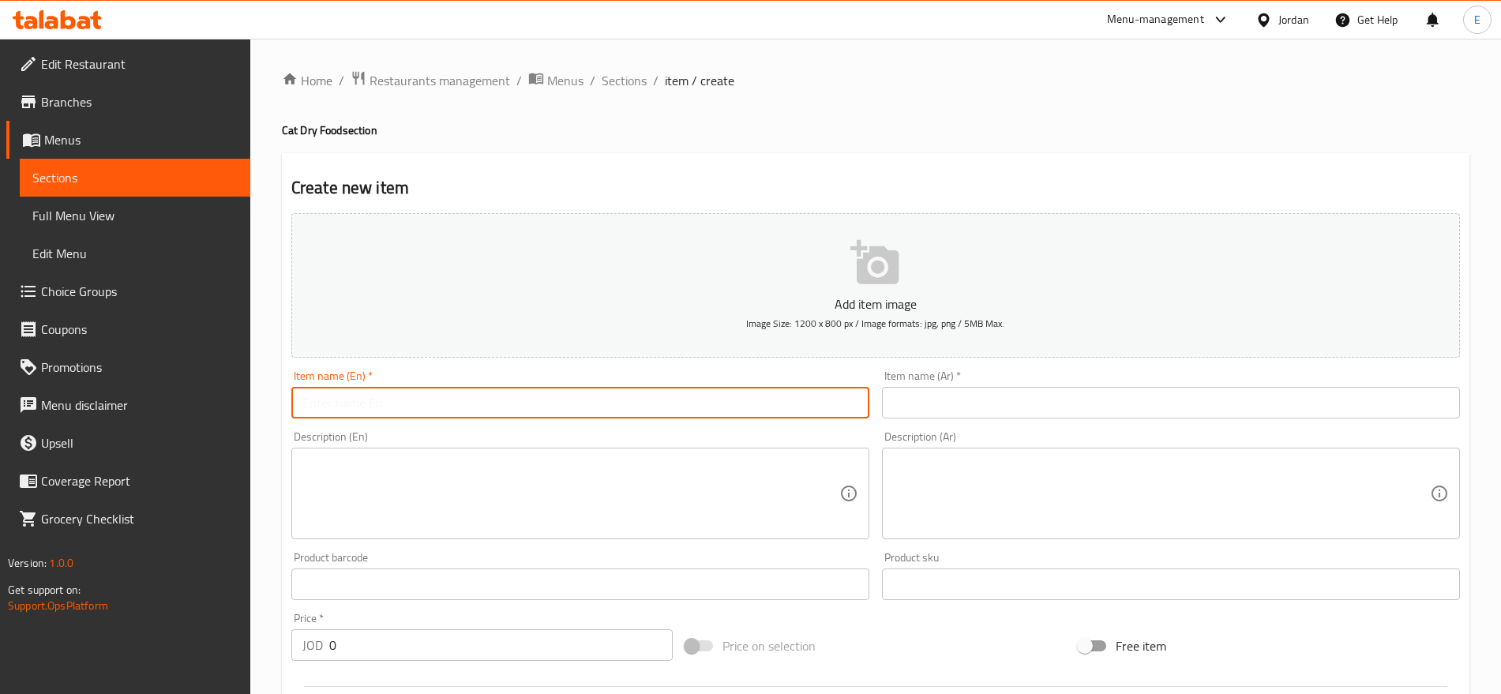
paste input "Reflex Chicken & Rice Adult Food 2Kg"
click at [628, 411] on input "Reflex Chicken & Rice Adult Food 2Kg" at bounding box center [580, 403] width 578 height 32
click at [391, 405] on input "Reflex Chicken & Rice Adult Food 2Kg" at bounding box center [580, 403] width 578 height 32
type input "Reflex Chicken And Rice Adult Food 2Kg"
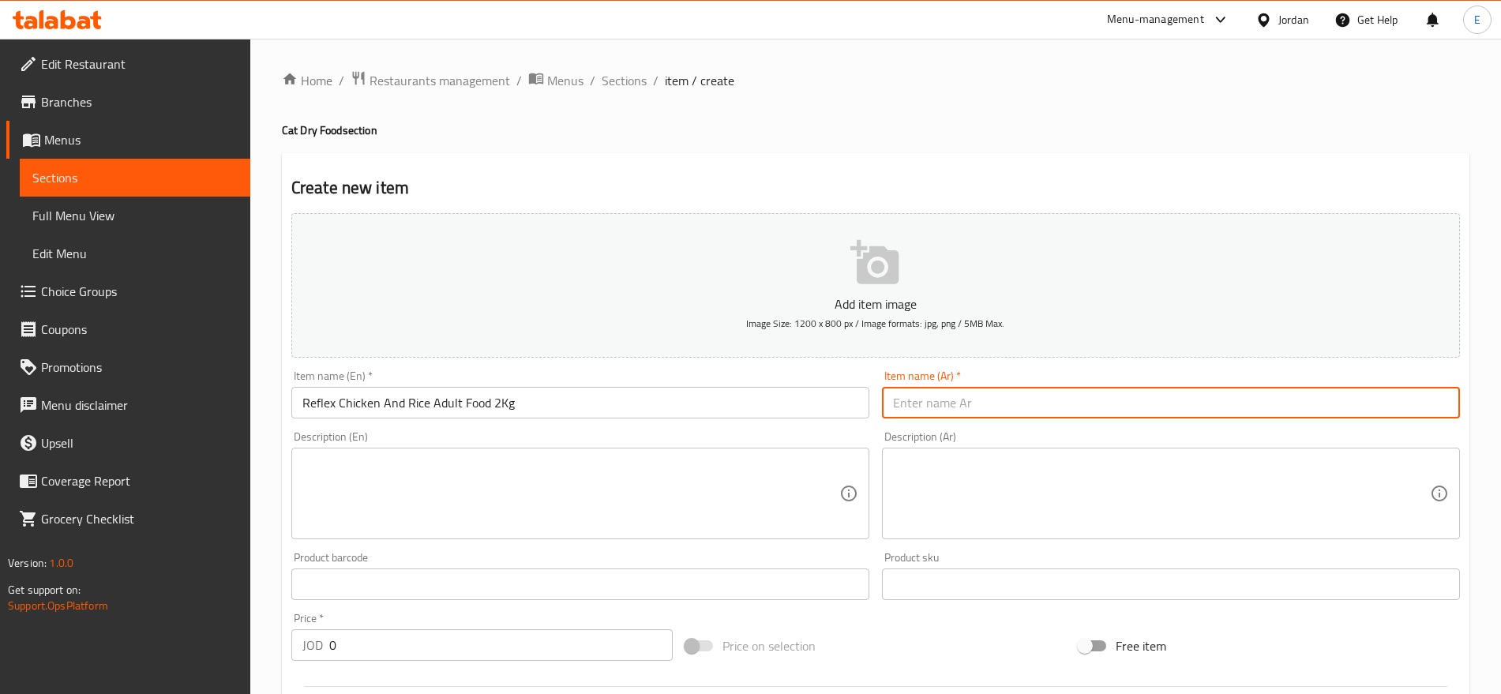
click at [980, 399] on input "text" at bounding box center [1171, 403] width 578 height 32
paste input "طعام ريفلكس دجاج وأرز للبالغين 2 كجم"
type input "طعام ريفلكس دجاج وأرز للبالغين 2 كجم"
paste textarea "Omega 3 & 6 balance is provided by using natural miracle flaxseed. Yucca plant …"
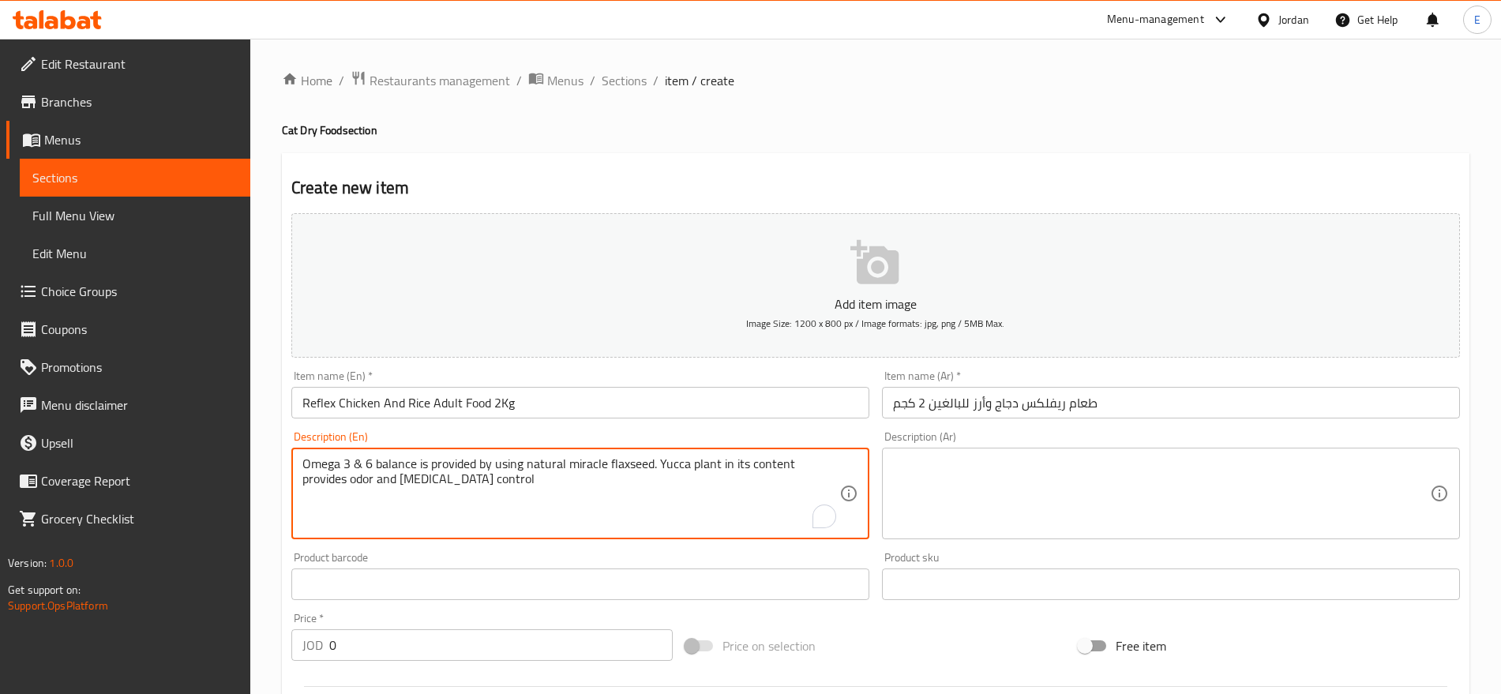
type textarea "Omega 3 & 6 balance is provided by using natural miracle flaxseed. Yucca plant …"
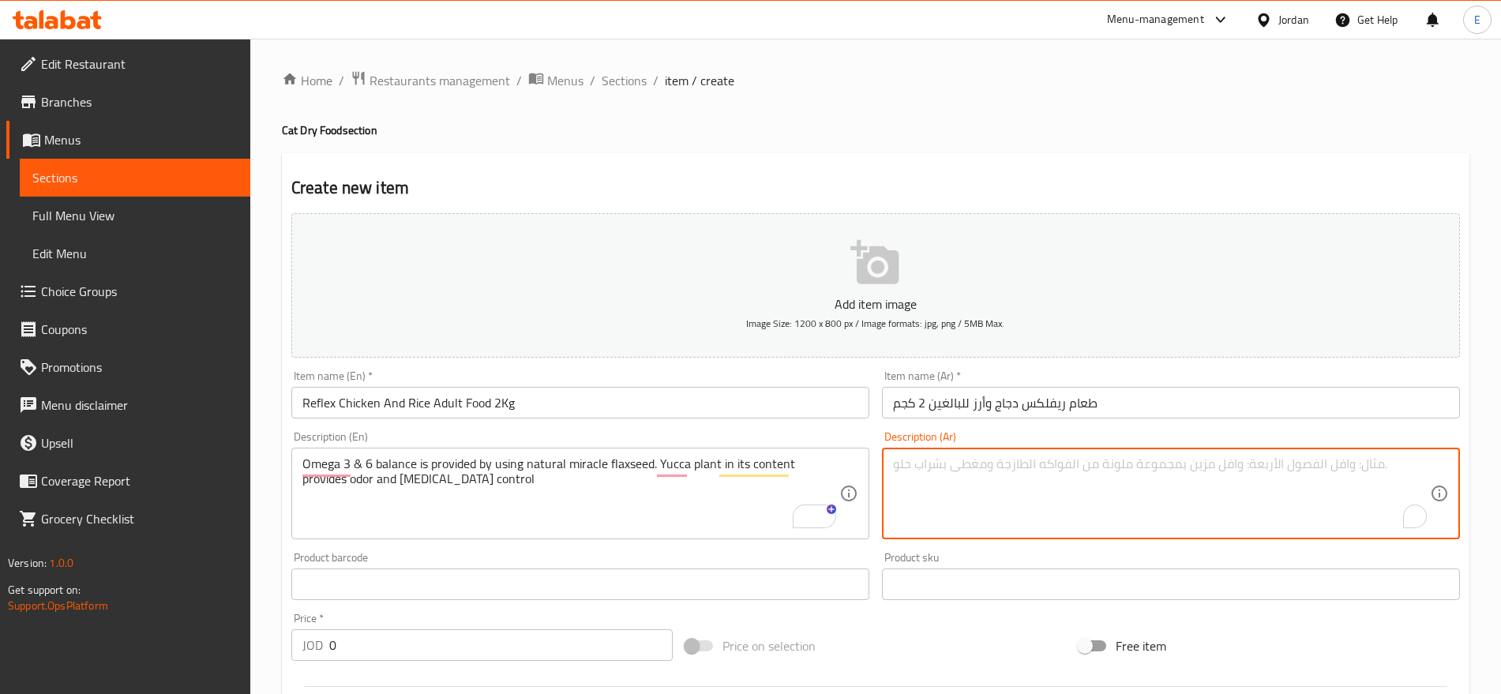
paste textarea "يتم توفير توازن الأوميجا 3 والأوميجا 6 باستخدام بذور الكتان الطبيعية المعجزة. ن…"
type textarea "يتم توفير توازن الأوميجا 3 والأوميجا 6 باستخدام بذور الكتان الطبيعية المعجزة. ن…"
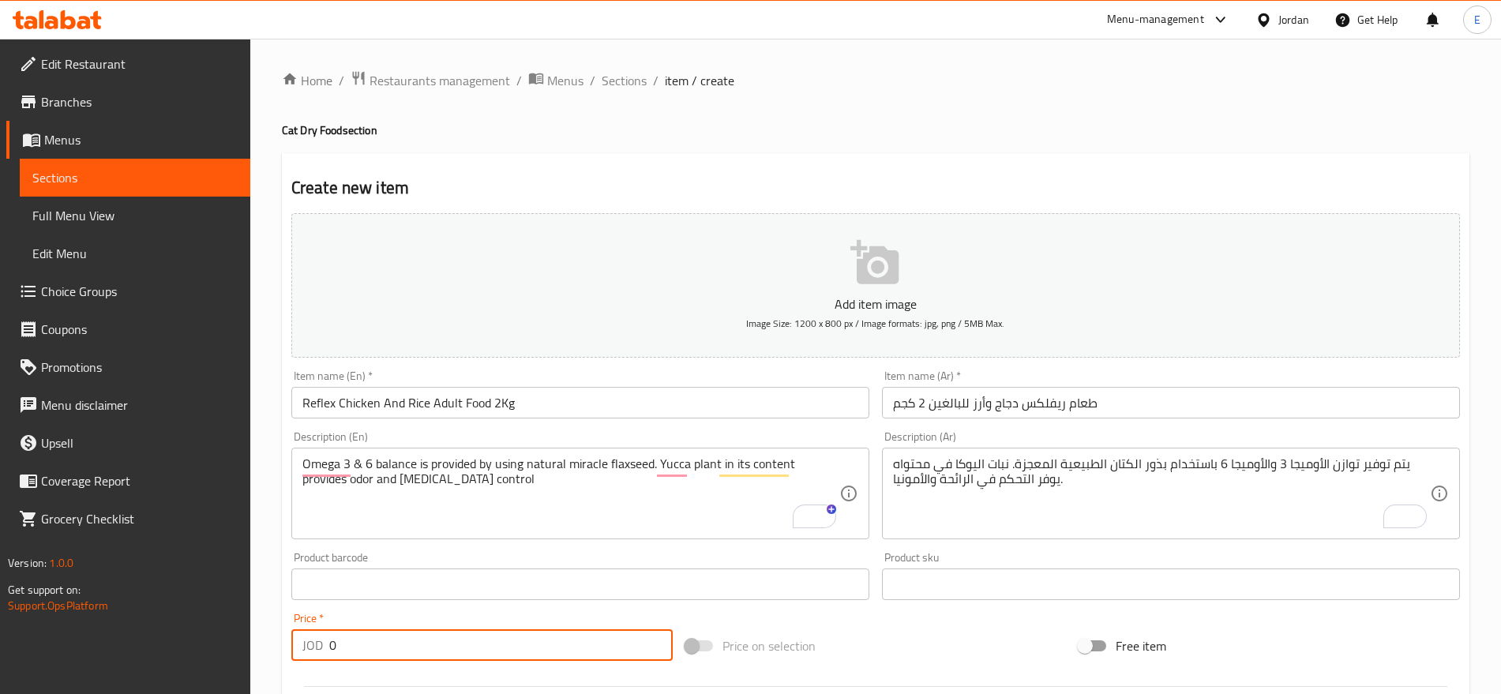
drag, startPoint x: 353, startPoint y: 643, endPoint x: 234, endPoint y: 628, distance: 119.4
click at [234, 628] on div "Edit Restaurant Branches Menus Sections Full Menu View Edit Menu Choice Groups …" at bounding box center [750, 577] width 1501 height 1077
type input "12"
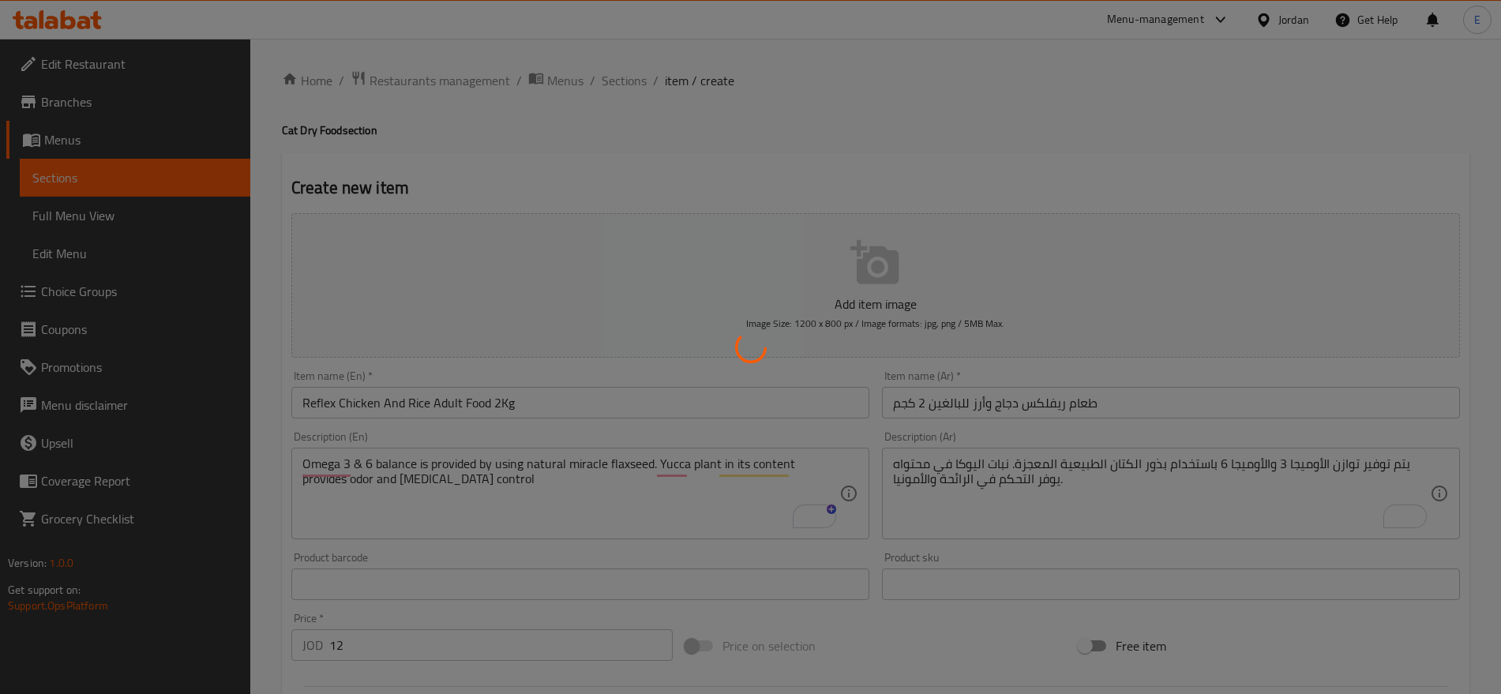
type input "0"
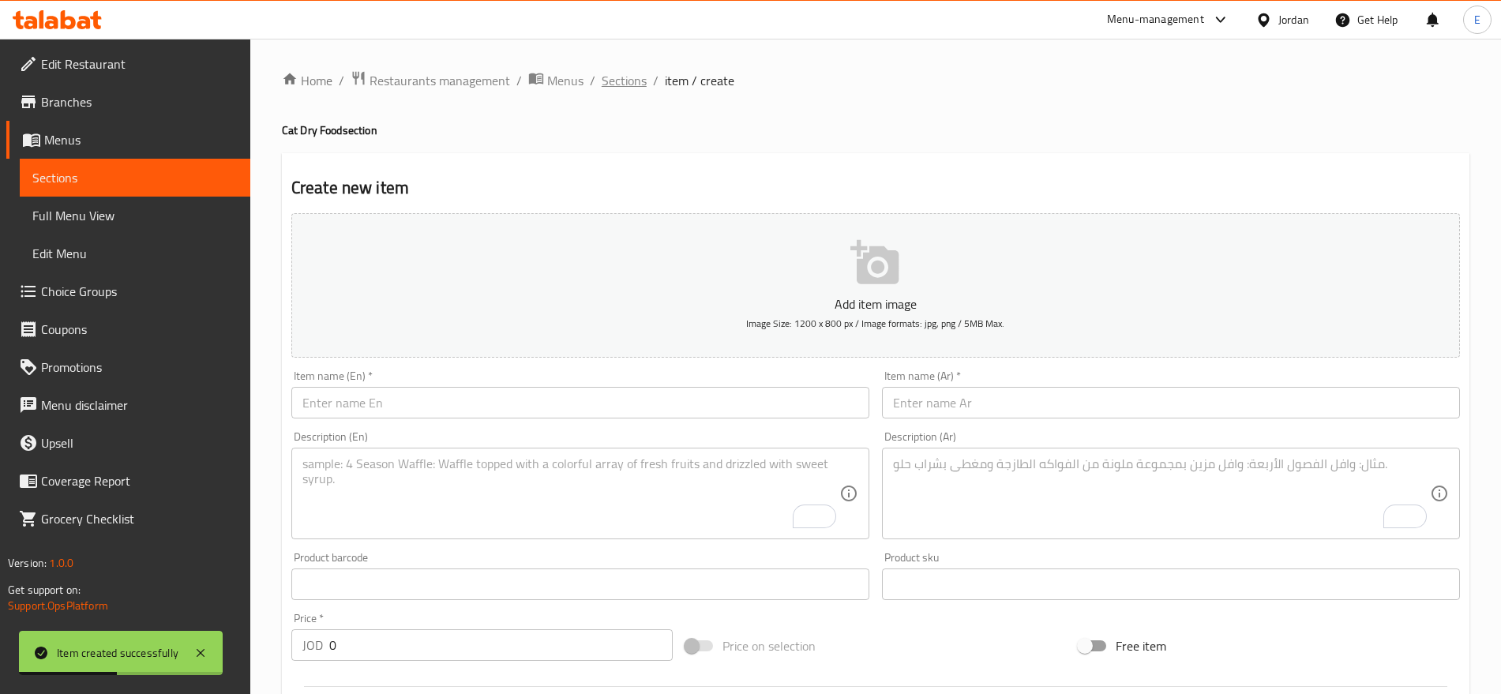
click at [630, 81] on span "Sections" at bounding box center [624, 80] width 45 height 19
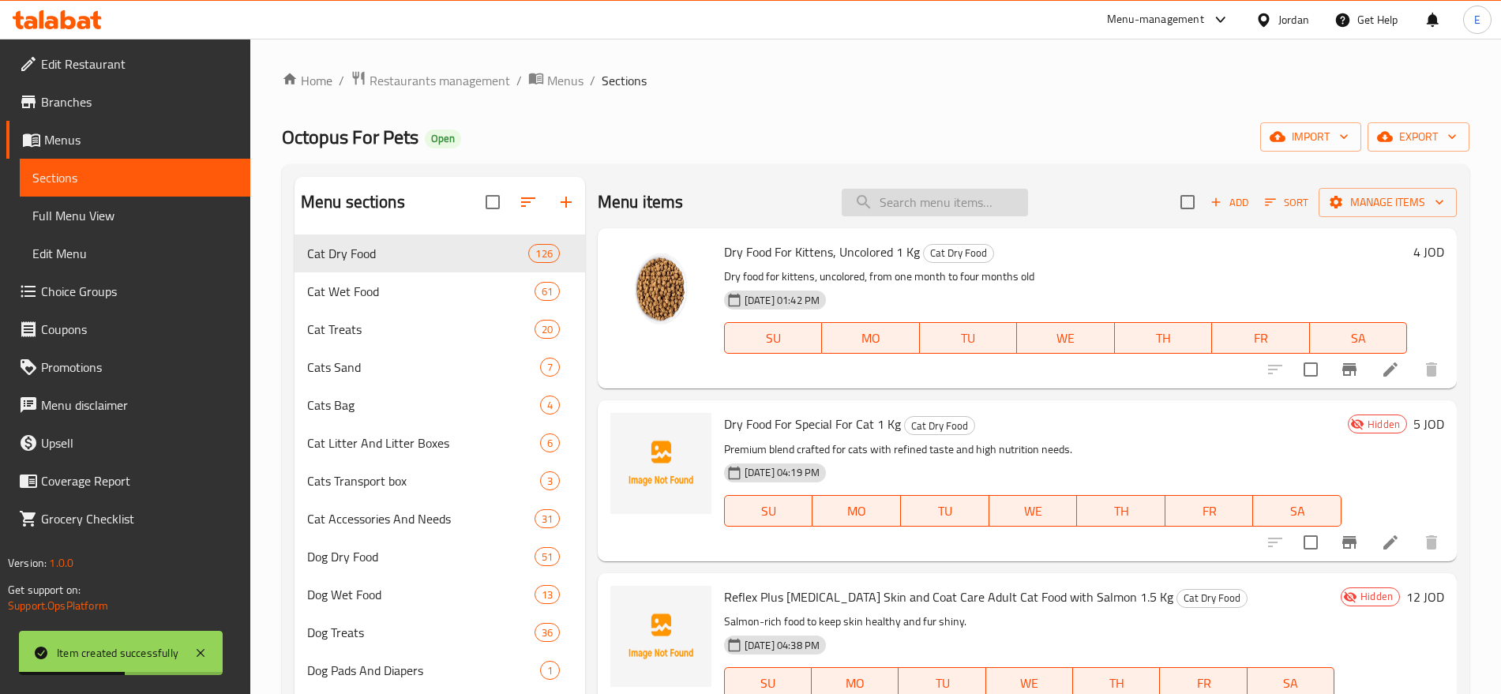
click at [937, 202] on input "search" at bounding box center [935, 203] width 186 height 28
paste input "Reflex Chicken & Rice Adult Food 15Kg"
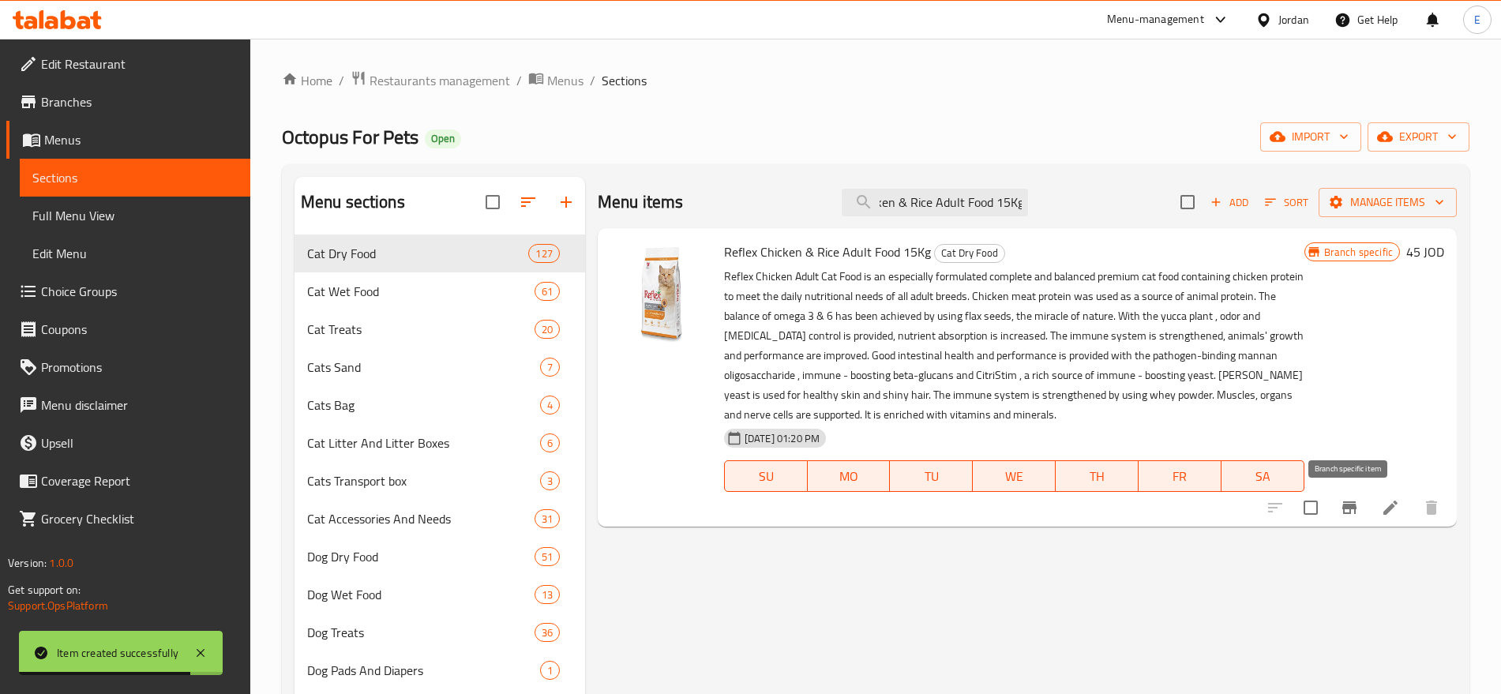
type input "Reflex Chicken & Rice Adult Food 15Kg"
click at [1355, 509] on icon "Branch-specific-item" at bounding box center [1349, 507] width 19 height 19
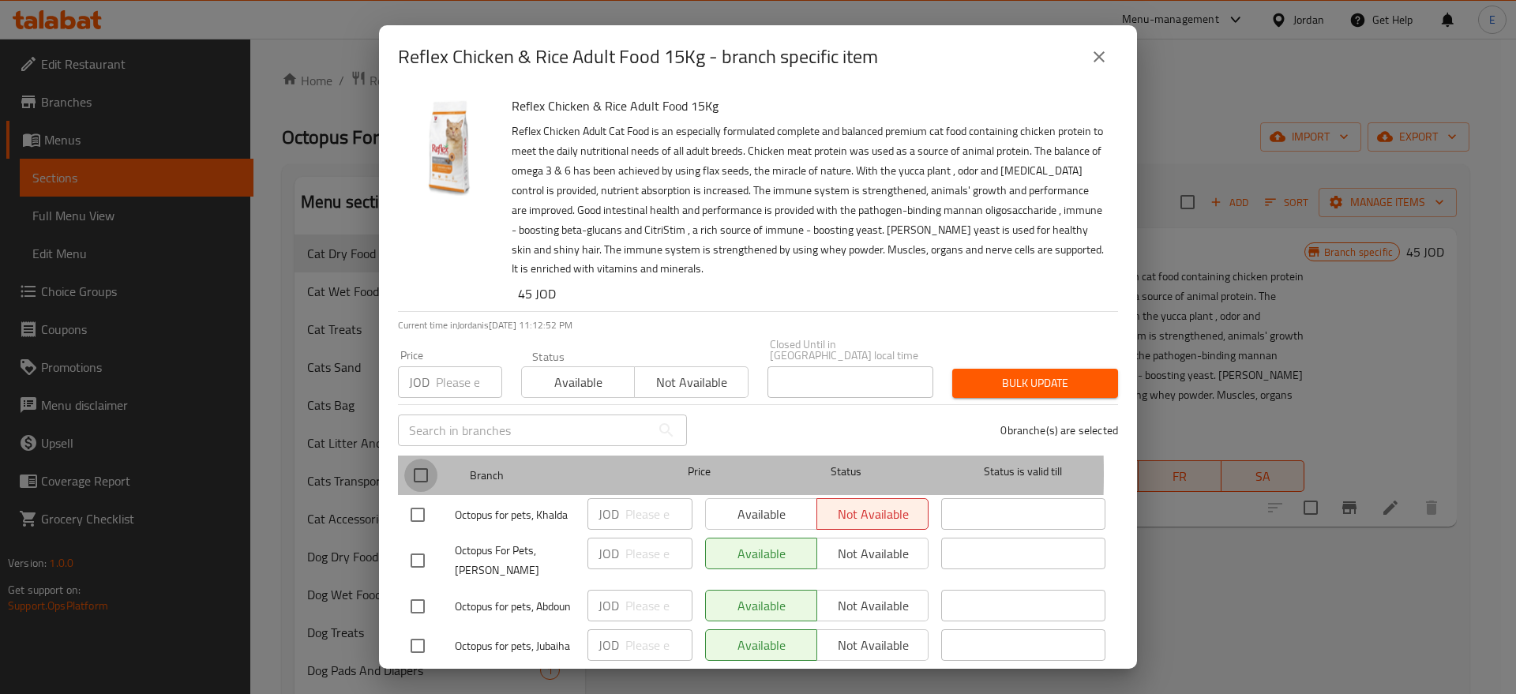
click at [418, 463] on input "checkbox" at bounding box center [420, 475] width 33 height 33
checkbox input "true"
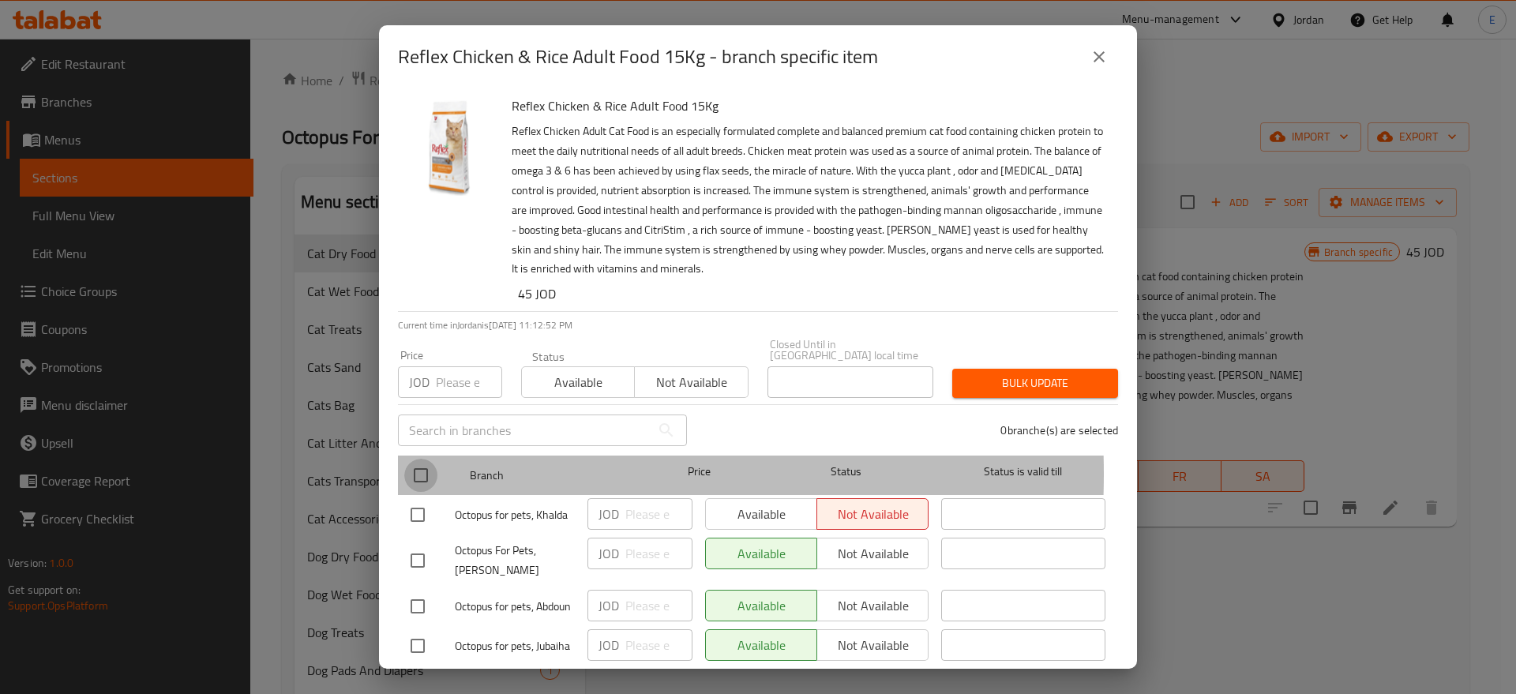
checkbox input "true"
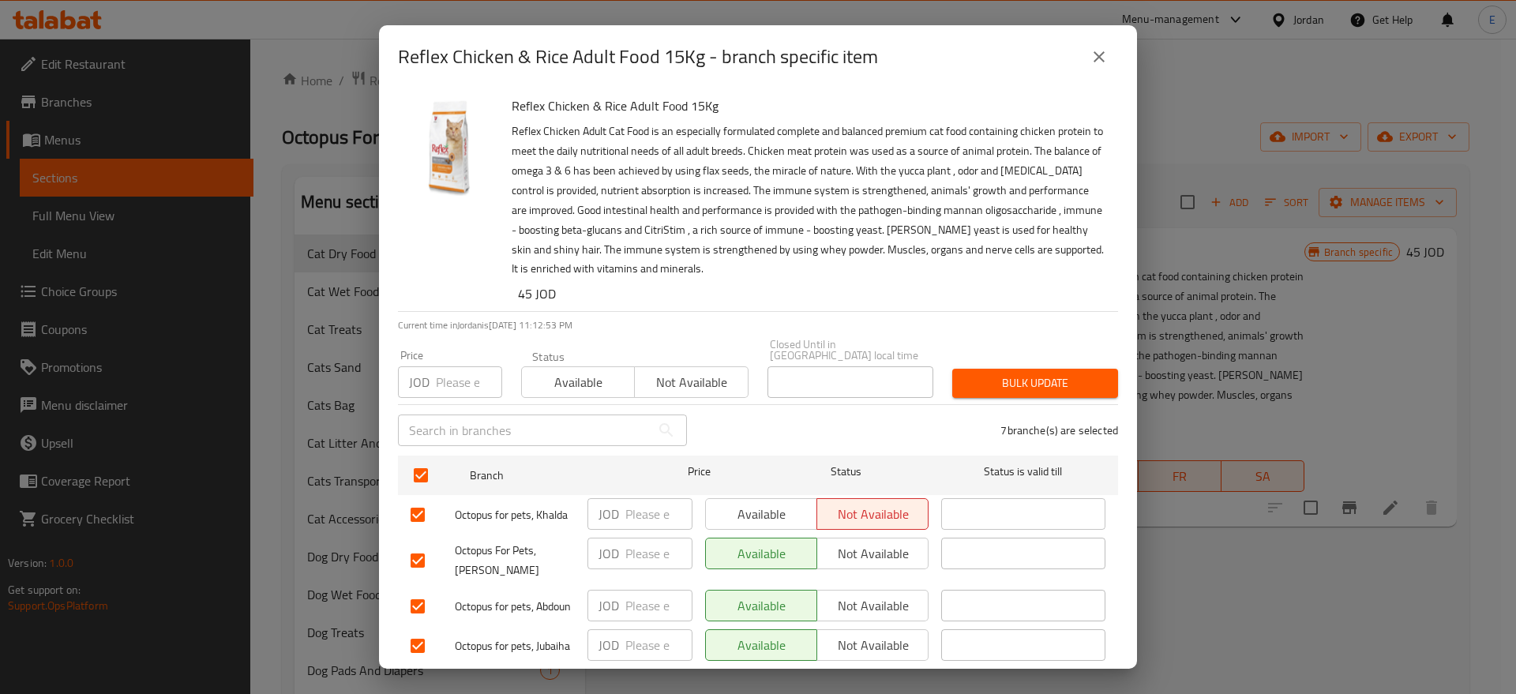
click at [448, 366] on input "number" at bounding box center [469, 382] width 66 height 32
type input "45"
click at [1010, 369] on button "Bulk update" at bounding box center [1035, 383] width 166 height 29
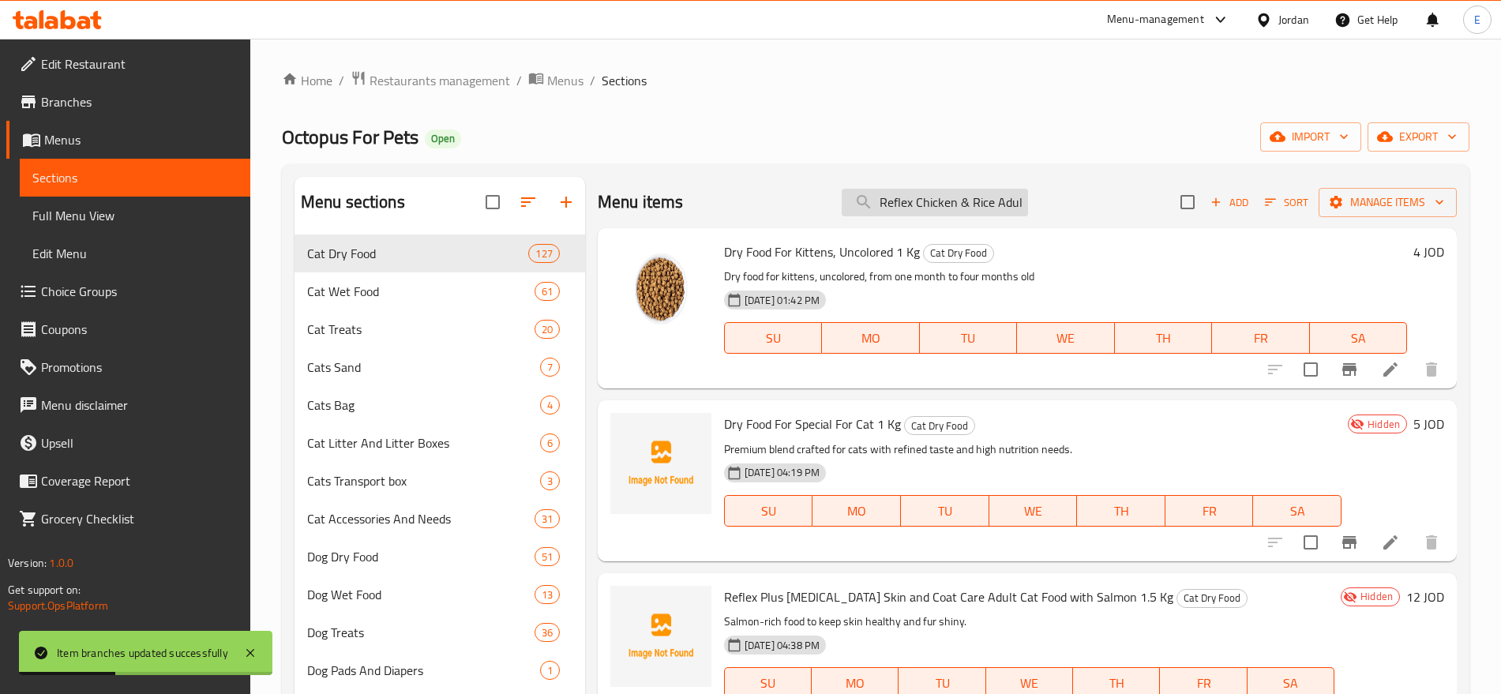
click at [927, 206] on input "Reflex Chicken & Rice Adult Food 15Kg" at bounding box center [935, 203] width 186 height 28
paste input "Kitten Chicken"
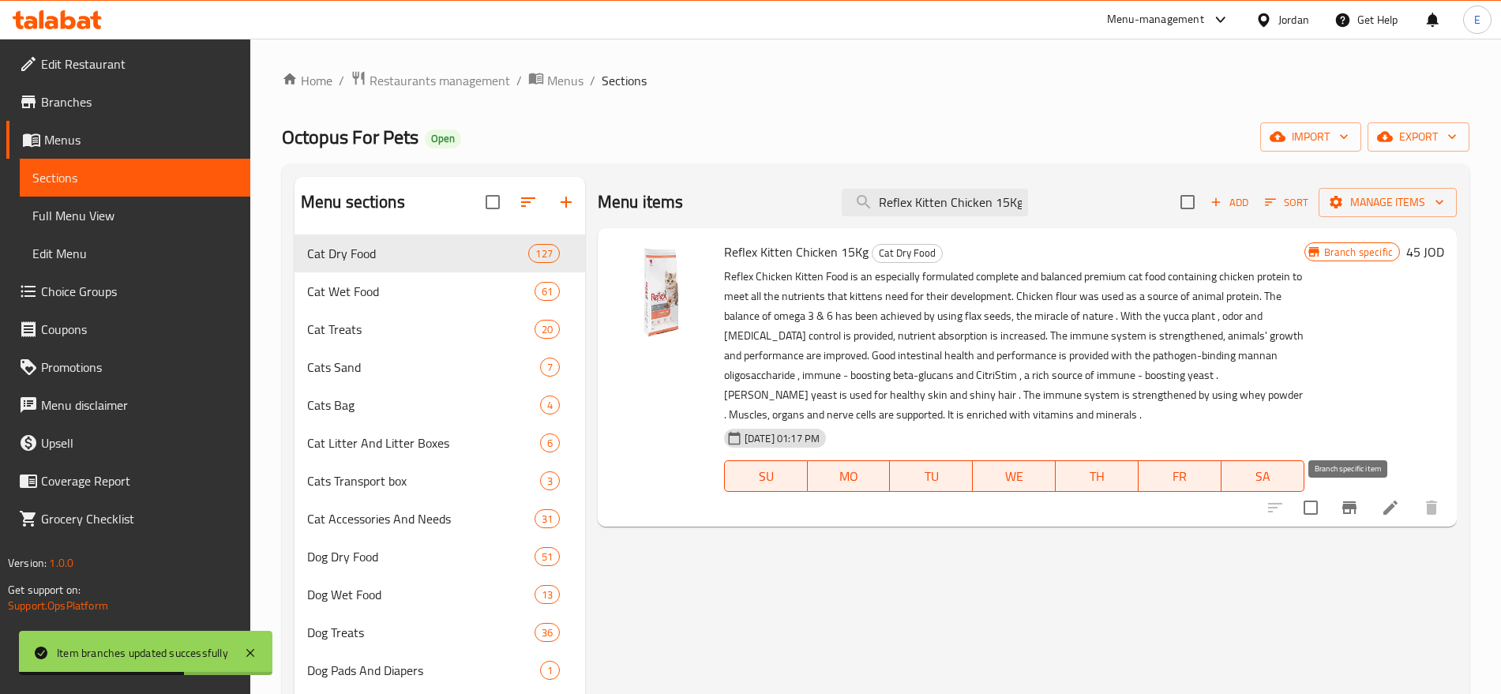
type input "Reflex Kitten Chicken 15Kg"
click at [1345, 505] on icon "Branch-specific-item" at bounding box center [1349, 507] width 14 height 13
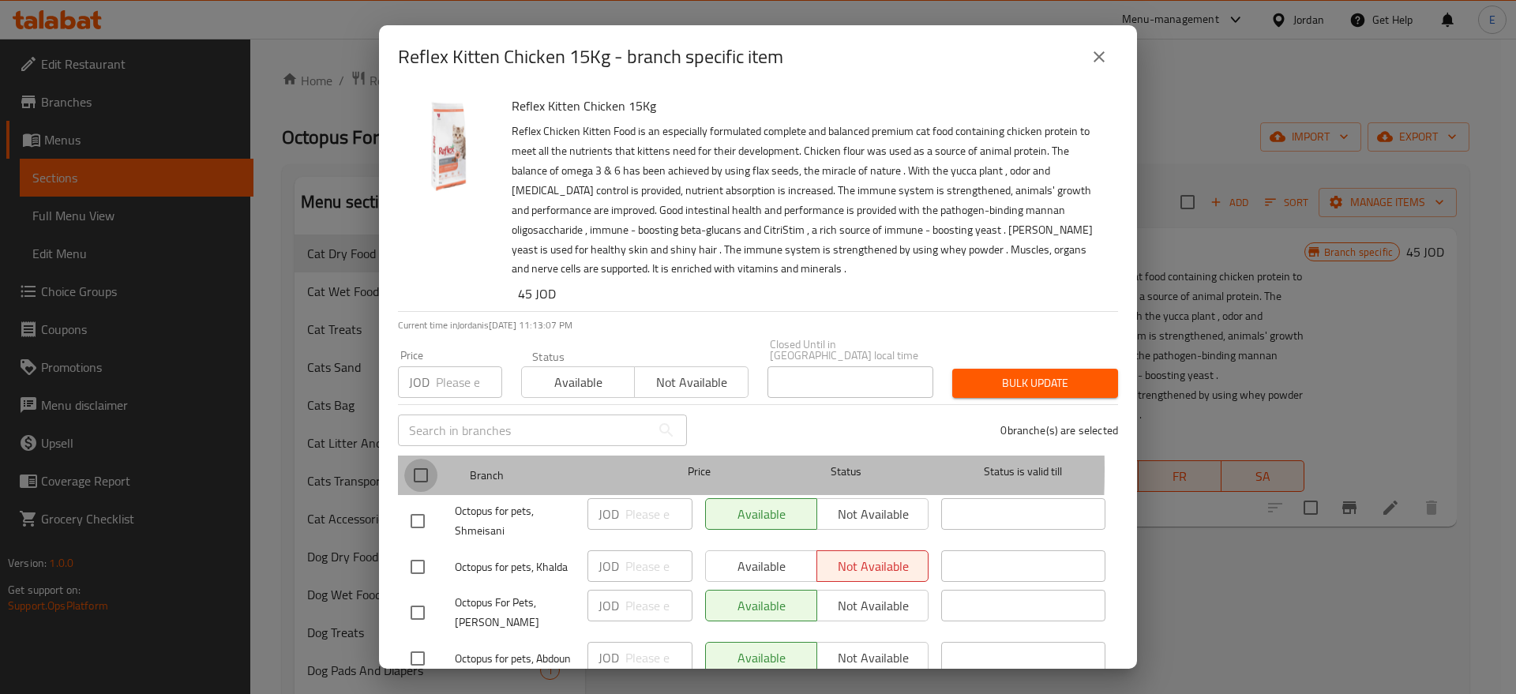
click at [424, 459] on input "checkbox" at bounding box center [420, 475] width 33 height 33
checkbox input "true"
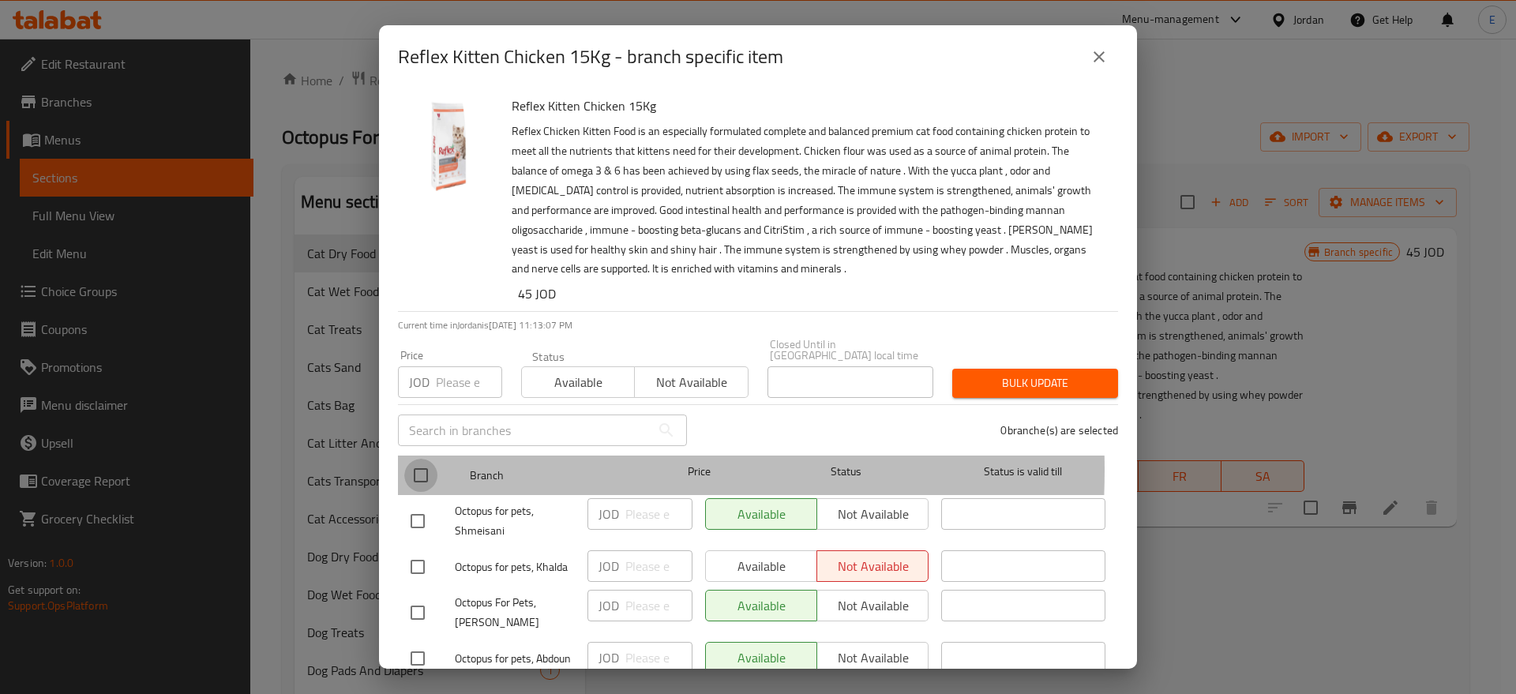
checkbox input "true"
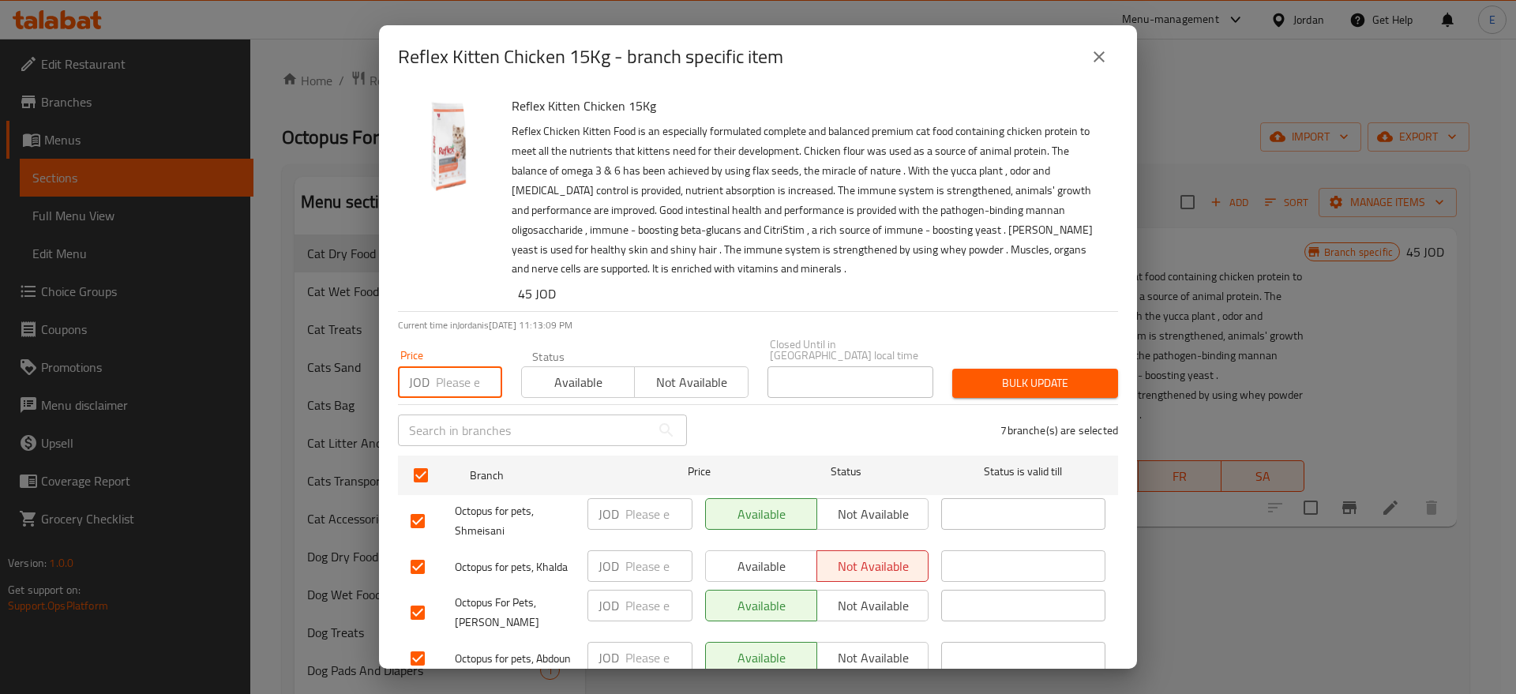
click at [468, 378] on input "number" at bounding box center [469, 382] width 66 height 32
type input "45"
click at [1005, 369] on button "Bulk update" at bounding box center [1035, 383] width 166 height 29
